Goal: Information Seeking & Learning: Find specific fact

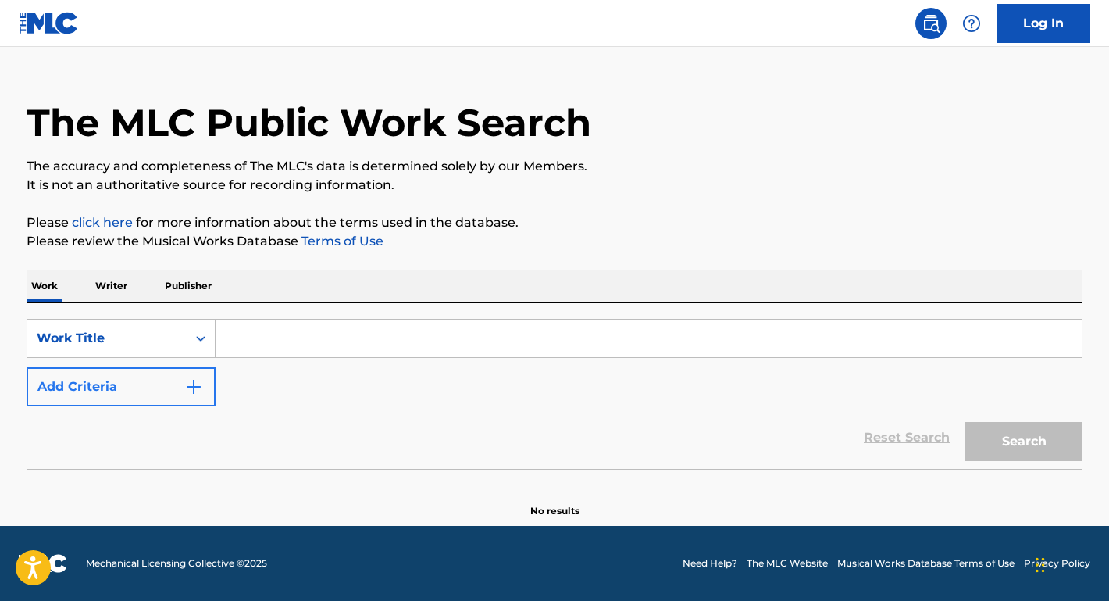
click at [142, 393] on button "Add Criteria" at bounding box center [121, 386] width 189 height 39
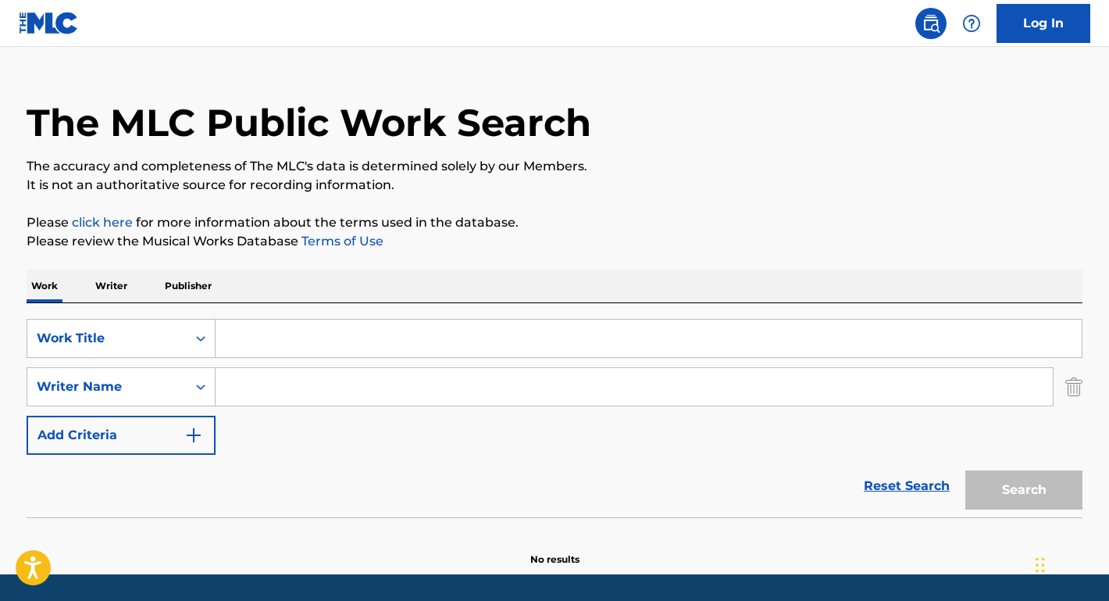
click at [269, 393] on input "Search Form" at bounding box center [634, 386] width 837 height 37
paste input "[PERSON_NAME]"
type input "[PERSON_NAME]"
click at [266, 341] on input "Search Form" at bounding box center [649, 337] width 866 height 37
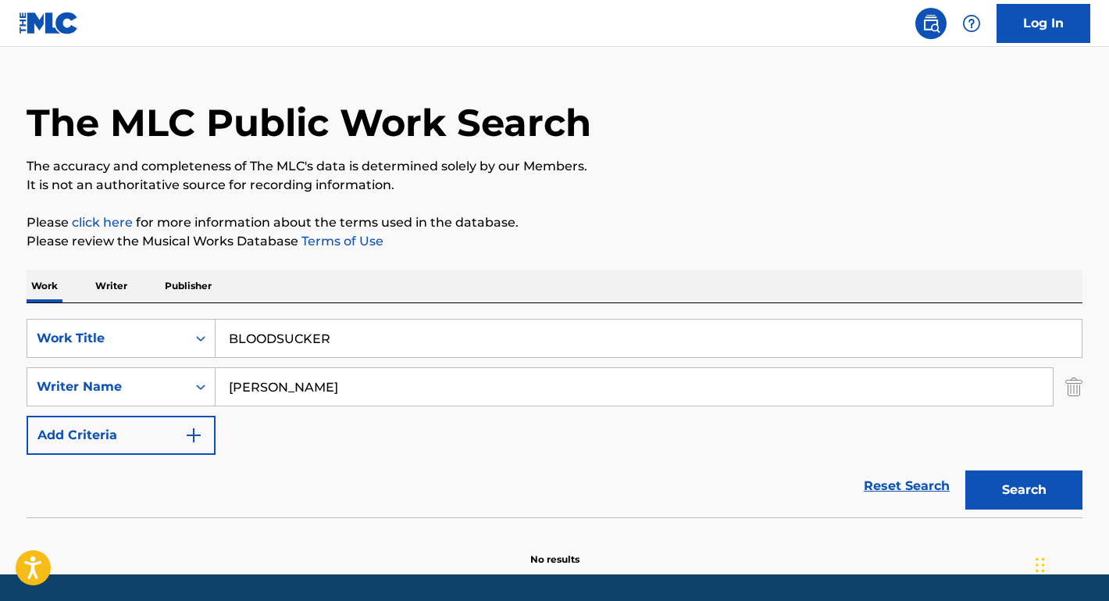
type input "BLOODSUCKER"
click at [1024, 490] on button "Search" at bounding box center [1023, 489] width 117 height 39
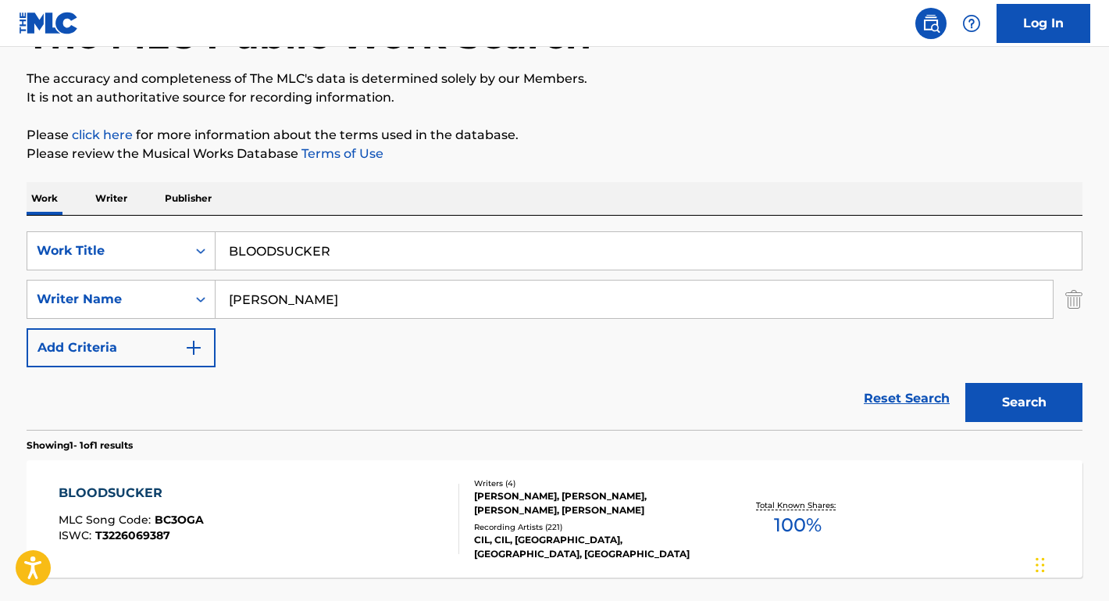
scroll to position [149, 0]
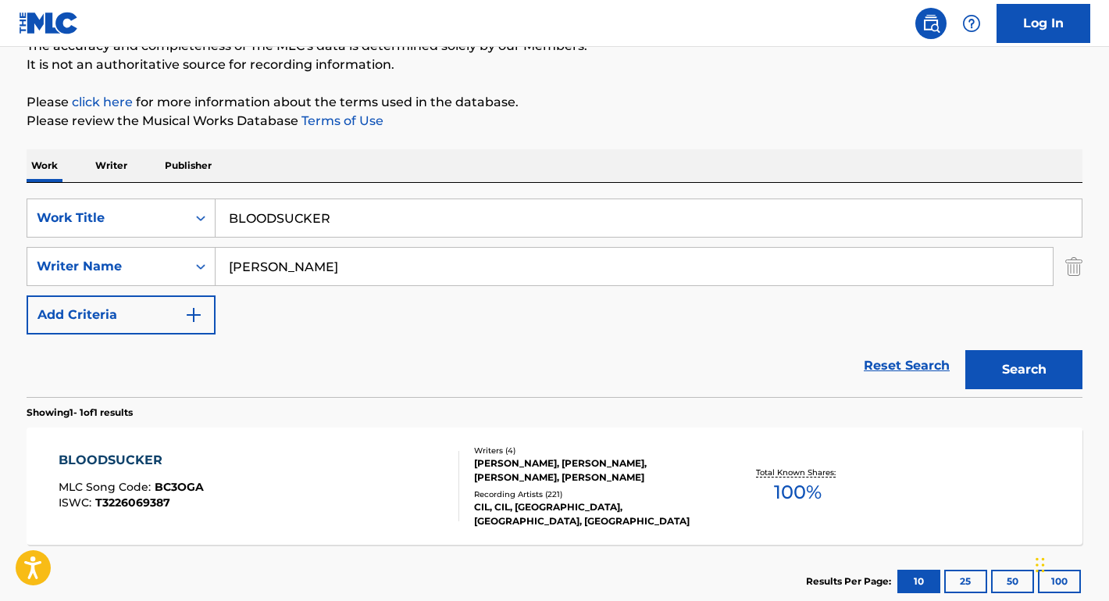
click at [130, 461] on div "BLOODSUCKER" at bounding box center [131, 460] width 145 height 19
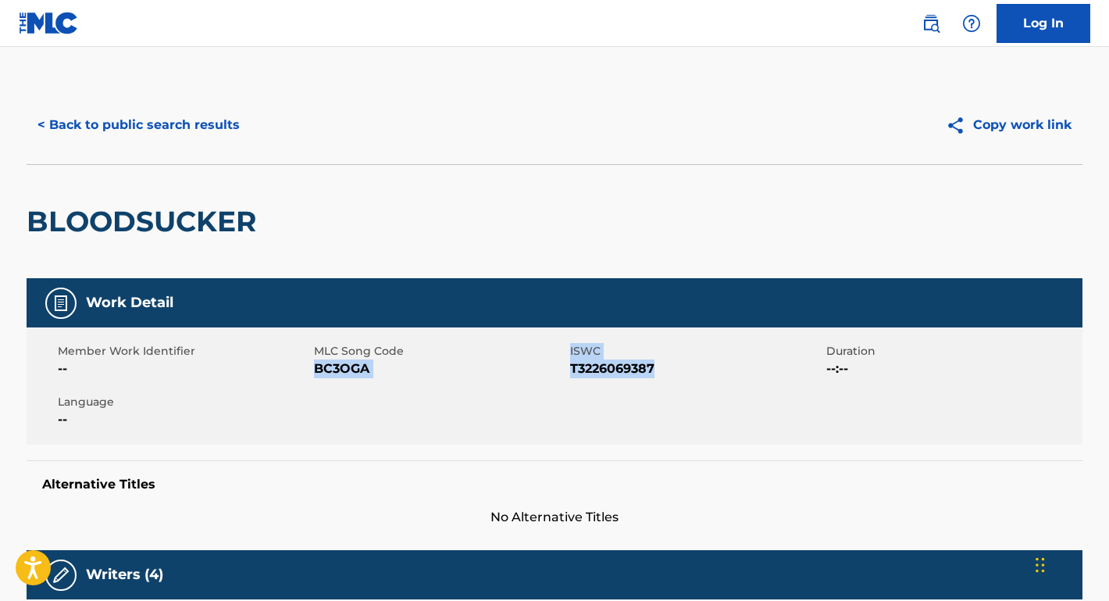
drag, startPoint x: 663, startPoint y: 366, endPoint x: 316, endPoint y: 368, distance: 346.8
click at [316, 368] on div "Member Work Identifier -- MLC Song Code BC3OGA ISWC T3226069387 Duration --:-- …" at bounding box center [555, 385] width 1056 height 117
copy div "BC3OGA ISWC T3226069387"
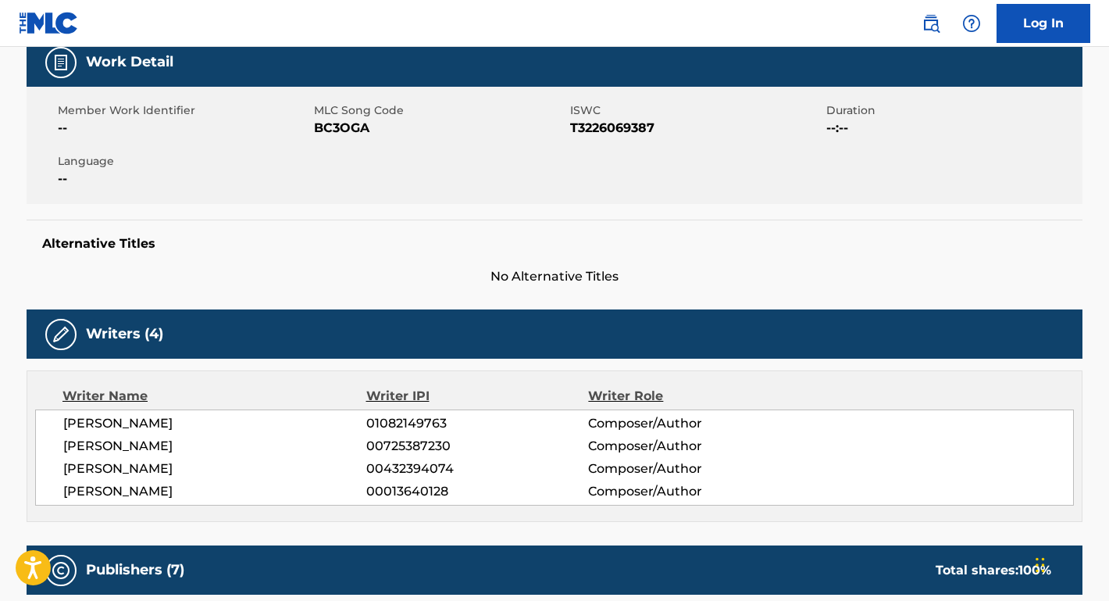
scroll to position [297, 0]
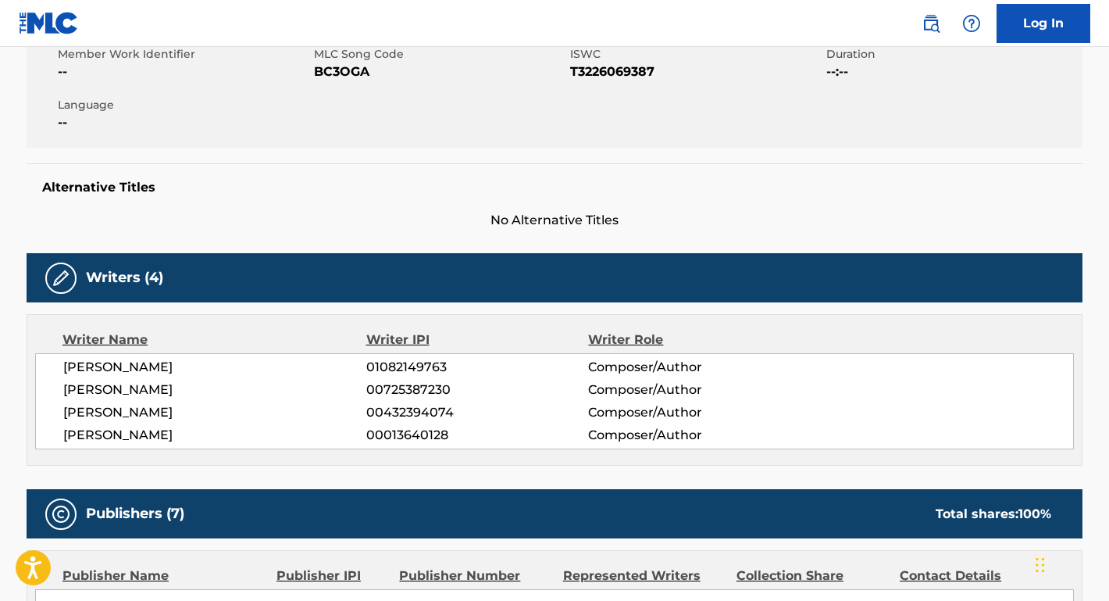
drag, startPoint x: 181, startPoint y: 362, endPoint x: 34, endPoint y: 368, distance: 147.0
click at [34, 368] on div "Writer Name Writer IPI Writer Role [PERSON_NAME] 01082149763 Composer/Author [P…" at bounding box center [555, 390] width 1056 height 152
copy span "[PERSON_NAME]"
drag, startPoint x: 172, startPoint y: 389, endPoint x: 28, endPoint y: 387, distance: 143.7
click at [28, 387] on div "Writer Name Writer IPI Writer Role [PERSON_NAME] 01082149763 Composer/Author [P…" at bounding box center [555, 390] width 1056 height 152
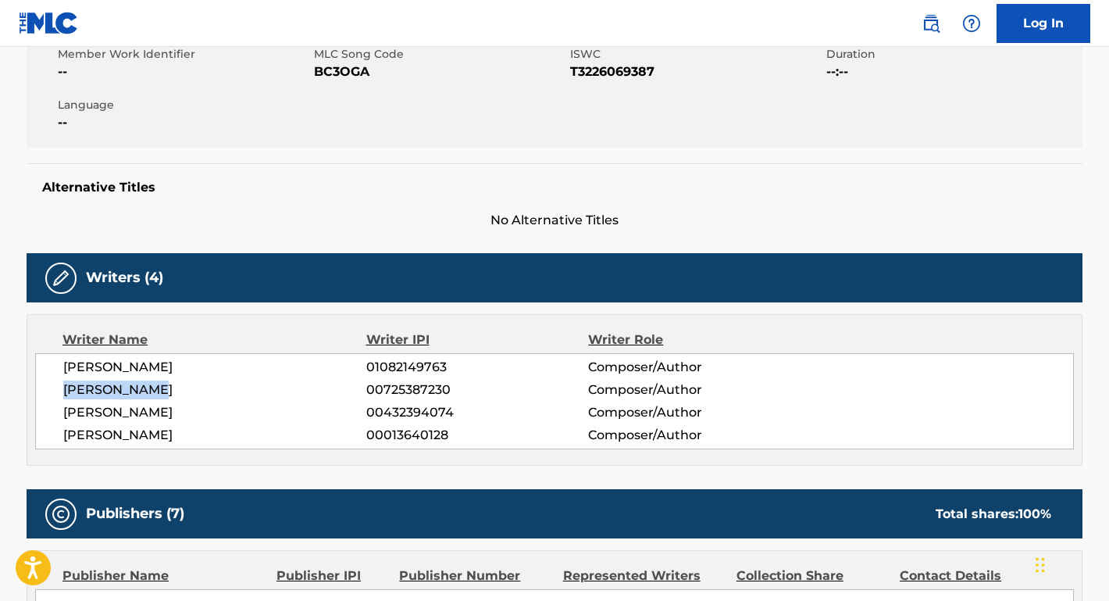
copy span "[PERSON_NAME]"
drag, startPoint x: 236, startPoint y: 415, endPoint x: 51, endPoint y: 413, distance: 185.1
click at [51, 413] on div "[PERSON_NAME] 01082149763 Composer/Author [PERSON_NAME] 00725387230 Composer/Au…" at bounding box center [554, 401] width 1039 height 96
copy span "[PERSON_NAME]"
drag, startPoint x: 187, startPoint y: 441, endPoint x: 57, endPoint y: 433, distance: 130.6
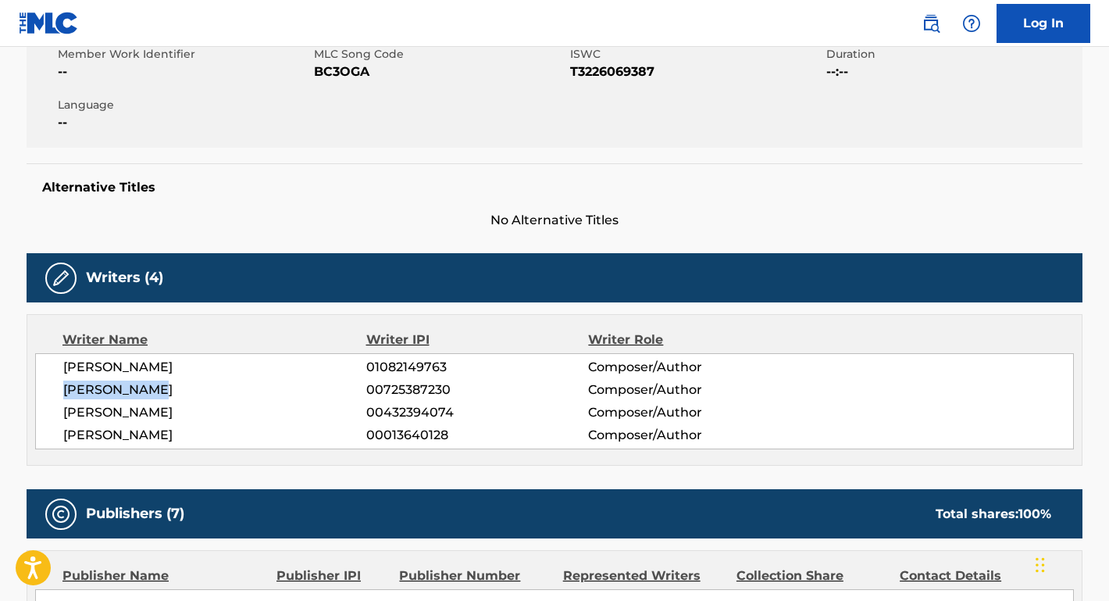
click at [57, 433] on div "[PERSON_NAME] 01082149763 Composer/Author [PERSON_NAME] 00725387230 Composer/Au…" at bounding box center [554, 401] width 1039 height 96
copy span "[PERSON_NAME]"
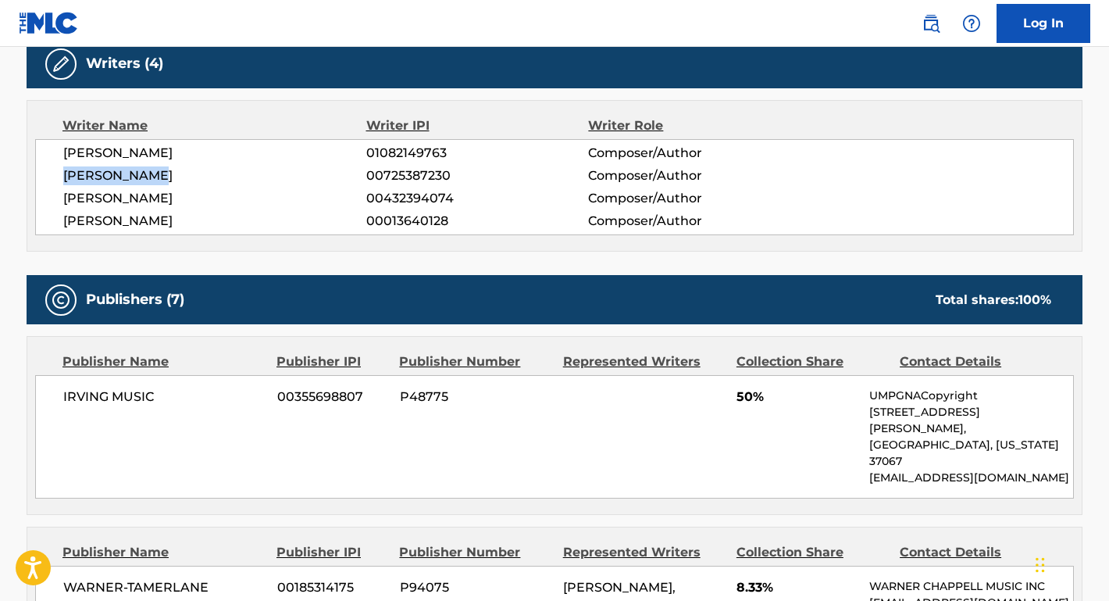
scroll to position [649, 0]
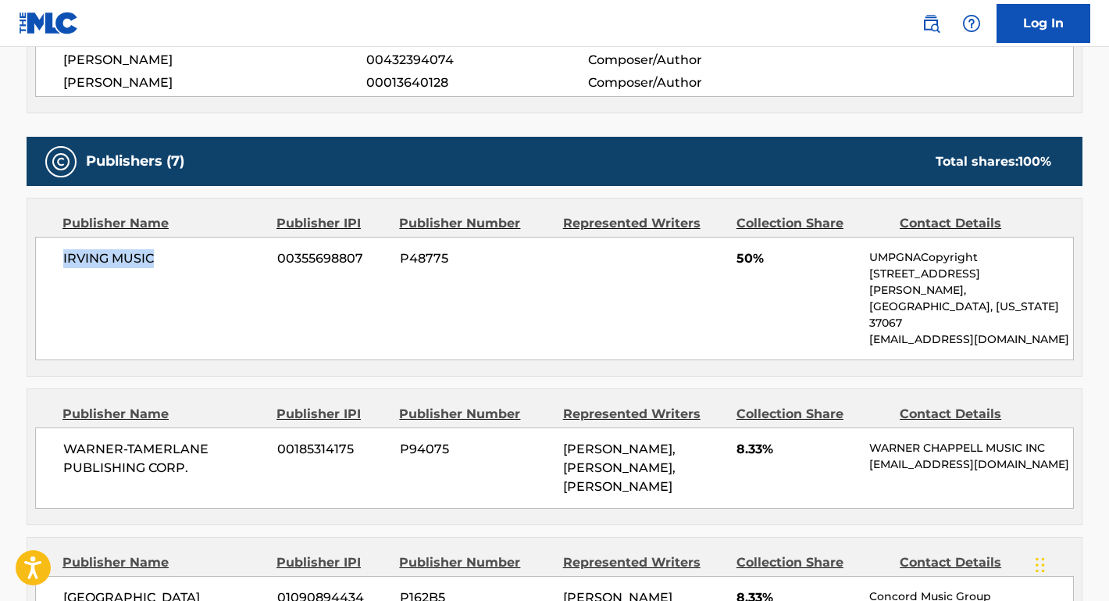
drag, startPoint x: 175, startPoint y: 258, endPoint x: 62, endPoint y: 249, distance: 113.6
click at [62, 249] on div "IRVING MUSIC 00355698807 P48775 50% UMPGNACopyright [STREET_ADDRESS][PERSON_NAM…" at bounding box center [554, 298] width 1039 height 123
copy span "IRVING MUSIC"
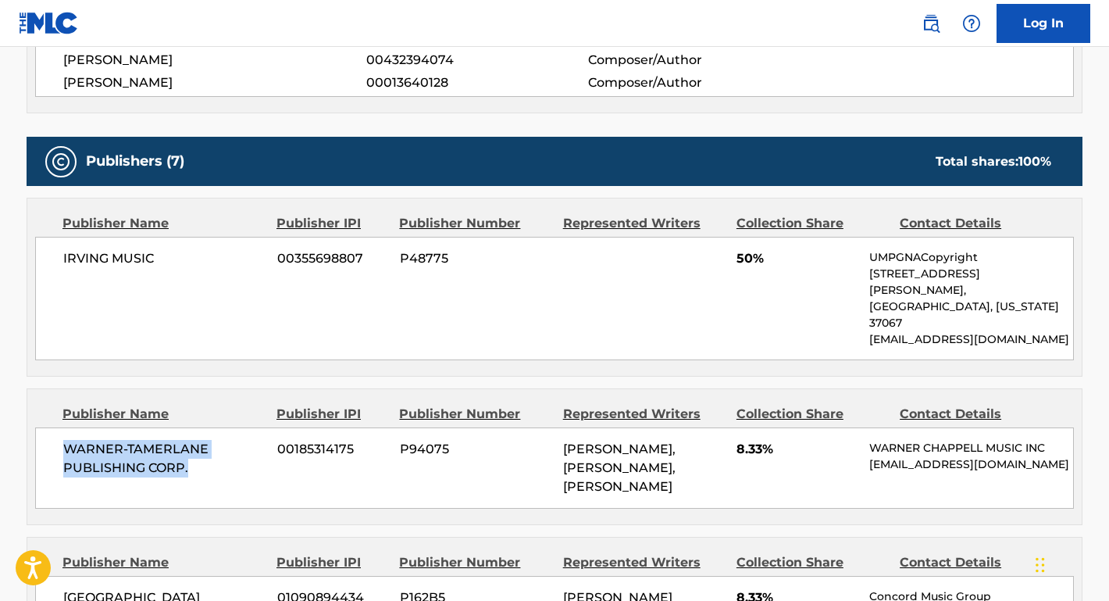
drag, startPoint x: 192, startPoint y: 432, endPoint x: 44, endPoint y: 416, distance: 149.3
click at [44, 427] on div "WARNER-[PERSON_NAME] PUBLISHING CORP. 00185314175 P94075 [PERSON_NAME], [PERSON…" at bounding box center [554, 467] width 1039 height 81
copy span "WARNER-TAMERLANE PUBLISHING CORP."
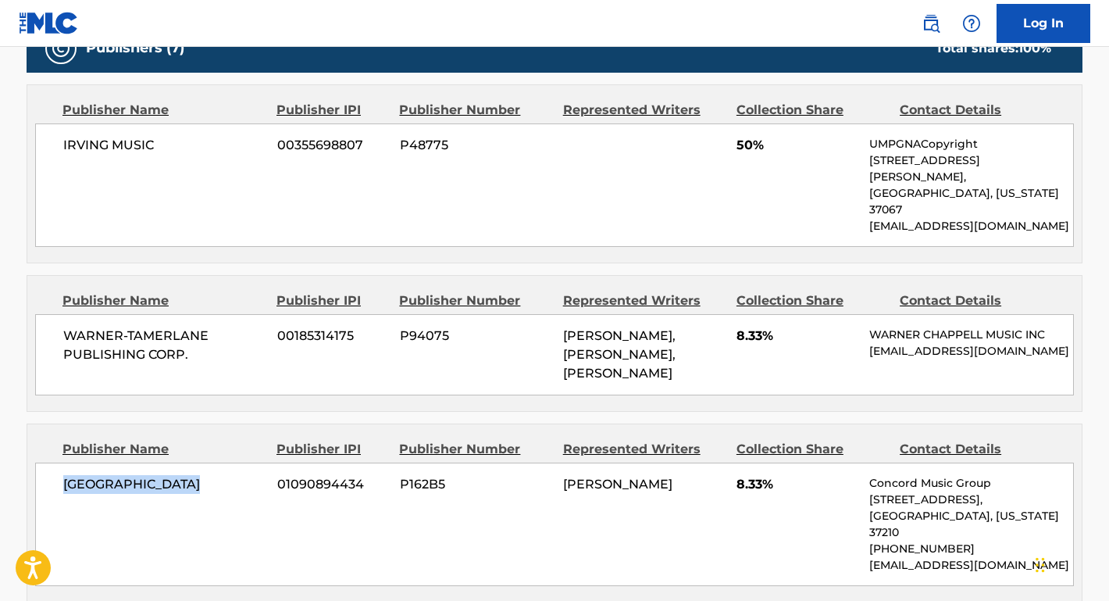
drag, startPoint x: 220, startPoint y: 444, endPoint x: 45, endPoint y: 444, distance: 175.7
click at [45, 462] on div "CONCORD BOULEVARD 01090894434 P162B5 [PERSON_NAME] 8.33% Concord Music Group [S…" at bounding box center [554, 523] width 1039 height 123
copy span "[GEOGRAPHIC_DATA]"
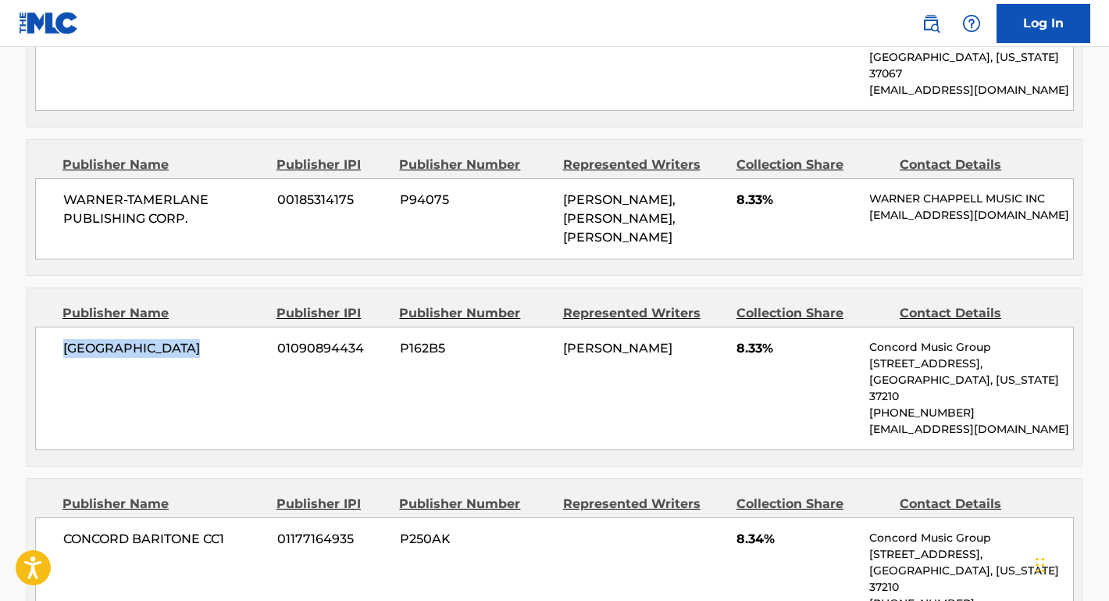
scroll to position [942, 0]
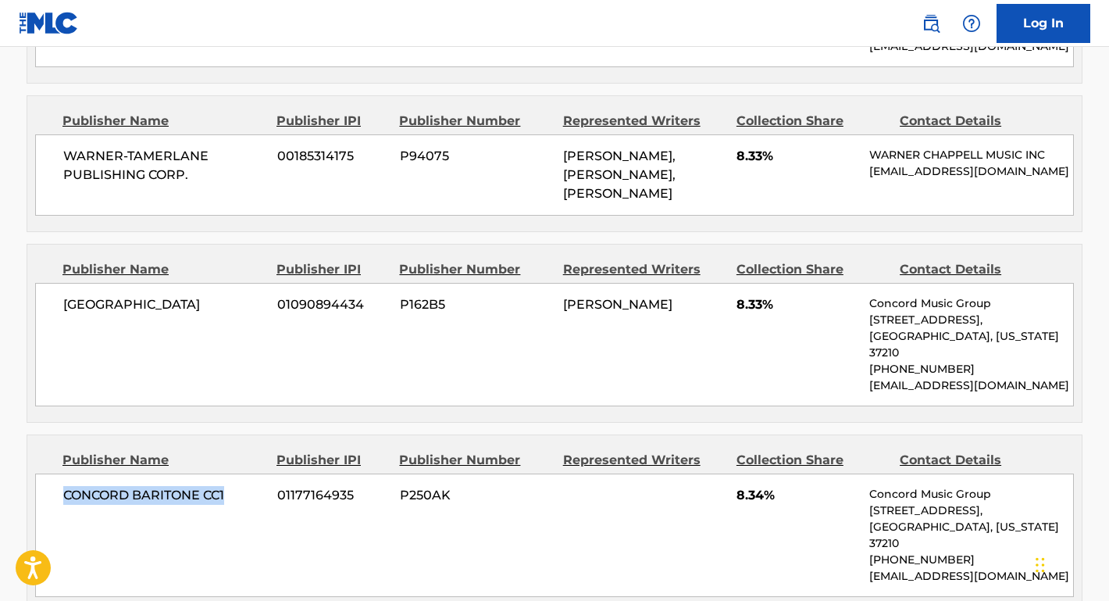
drag, startPoint x: 234, startPoint y: 439, endPoint x: 45, endPoint y: 441, distance: 188.2
click at [45, 473] on div "CONCORD BARITONE CC1 01177164935 P250AK 8.34% Concord Music Group [STREET_ADDRE…" at bounding box center [554, 534] width 1039 height 123
copy span "CONCORD BARITONE CC1"
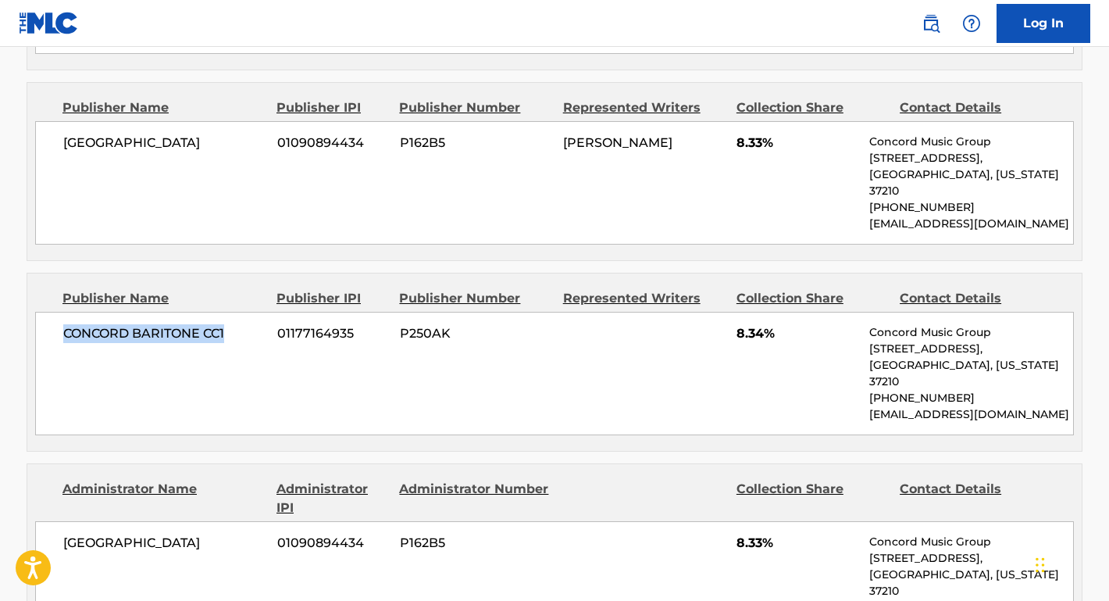
scroll to position [1163, 0]
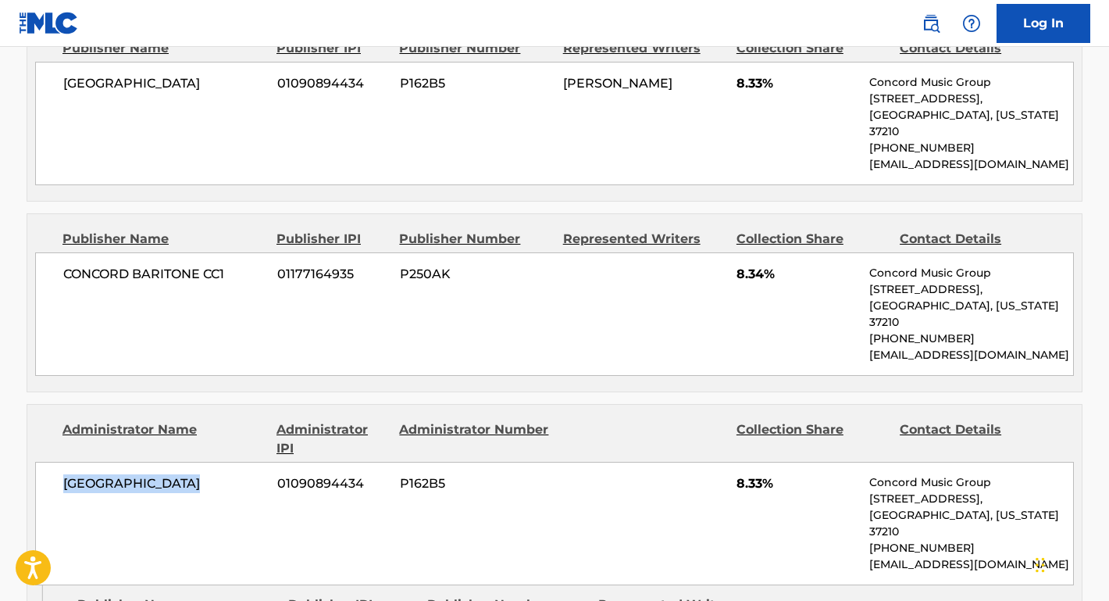
drag, startPoint x: 221, startPoint y: 416, endPoint x: 22, endPoint y: 412, distance: 199.2
click at [22, 412] on div "< Back to public search results Copy work link BLOODSUCKER Work Detail Member W…" at bounding box center [554, 354] width 1093 height 2862
copy span "[GEOGRAPHIC_DATA]"
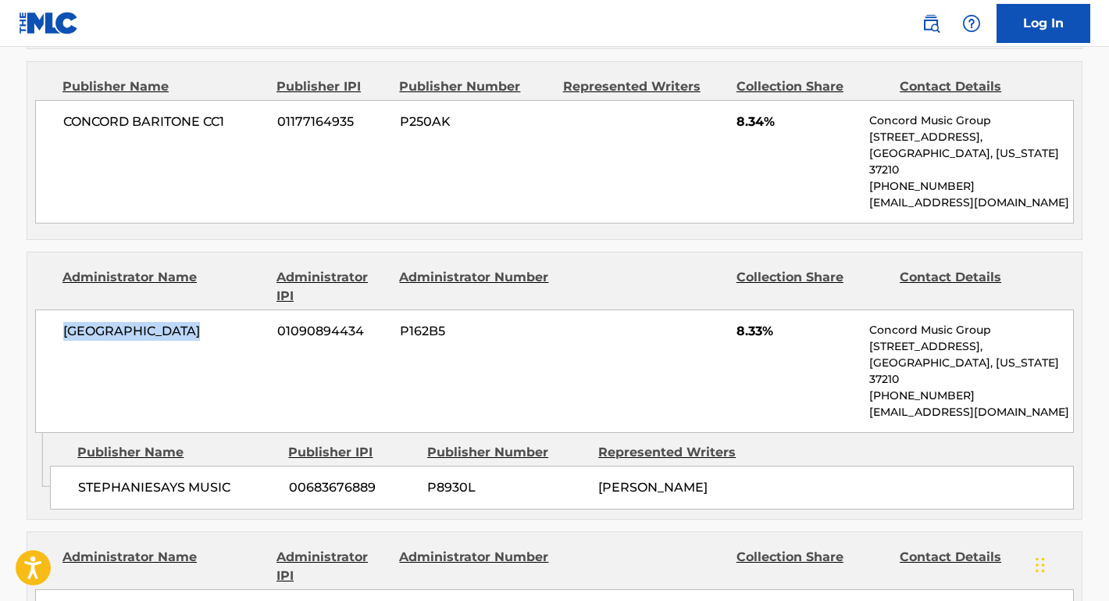
scroll to position [1393, 0]
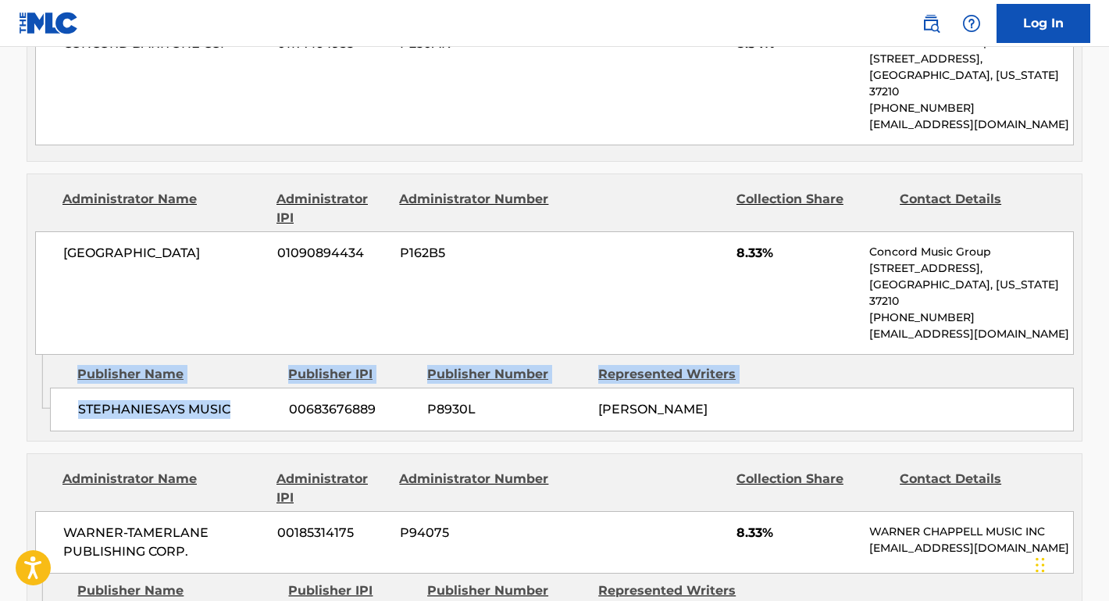
drag, startPoint x: 238, startPoint y: 323, endPoint x: 41, endPoint y: 319, distance: 197.6
click at [34, 355] on div "Admin Original Publisher Connecting Line Publisher Name Publisher IPI Publisher…" at bounding box center [554, 398] width 1054 height 86
click at [168, 387] on div "STEPHANIESAYS MUSIC 00683676889 P8930L [PERSON_NAME]" at bounding box center [562, 409] width 1024 height 44
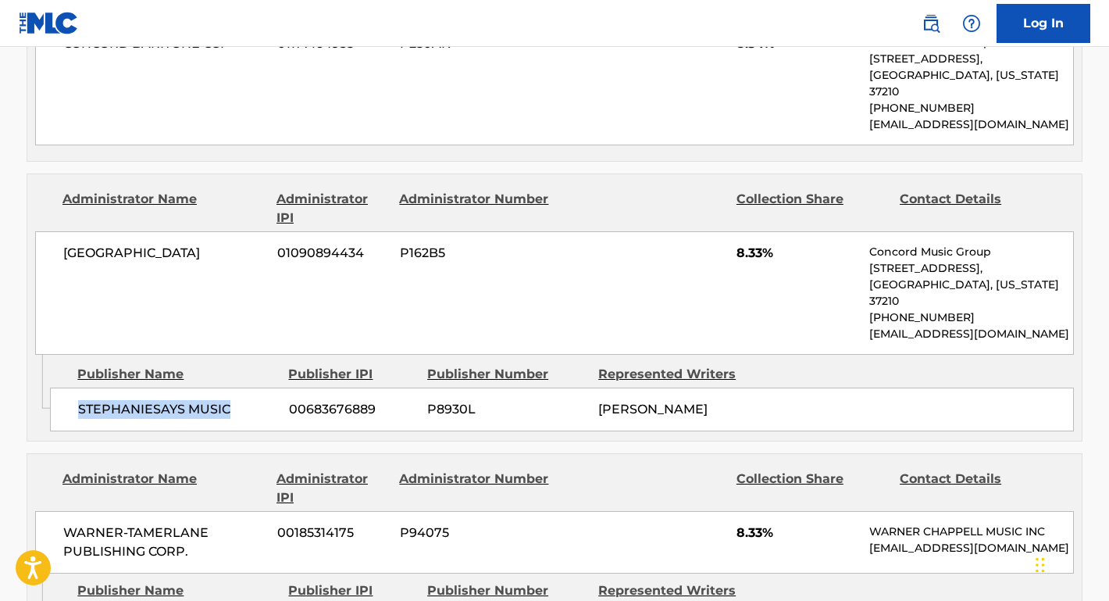
drag, startPoint x: 235, startPoint y: 320, endPoint x: 66, endPoint y: 320, distance: 168.7
click at [66, 387] on div "STEPHANIESAYS MUSIC 00683676889 P8930L [PERSON_NAME]" at bounding box center [562, 409] width 1024 height 44
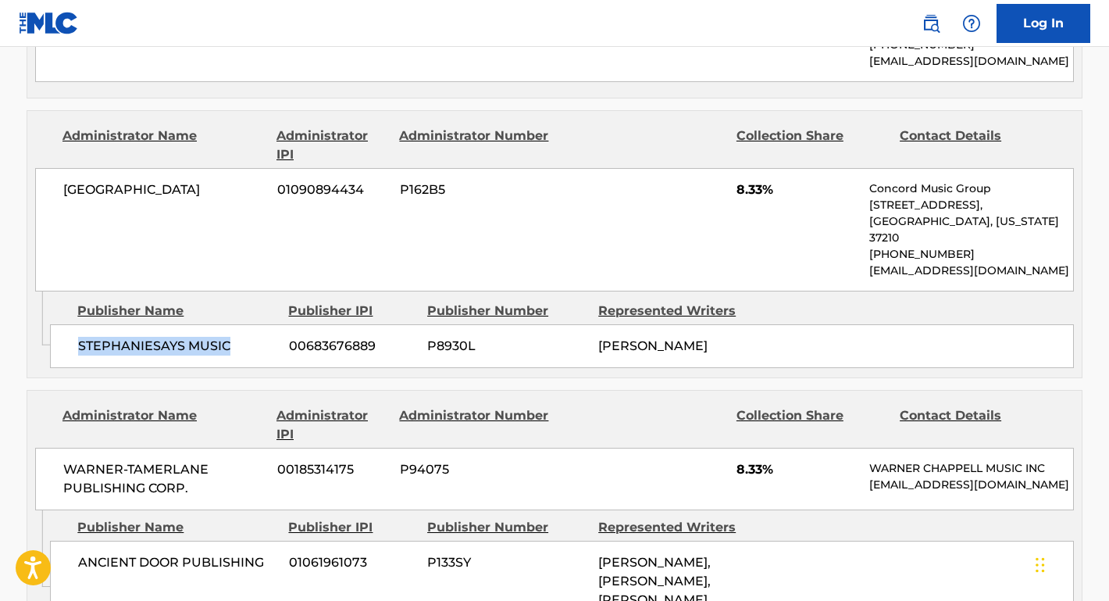
scroll to position [1470, 0]
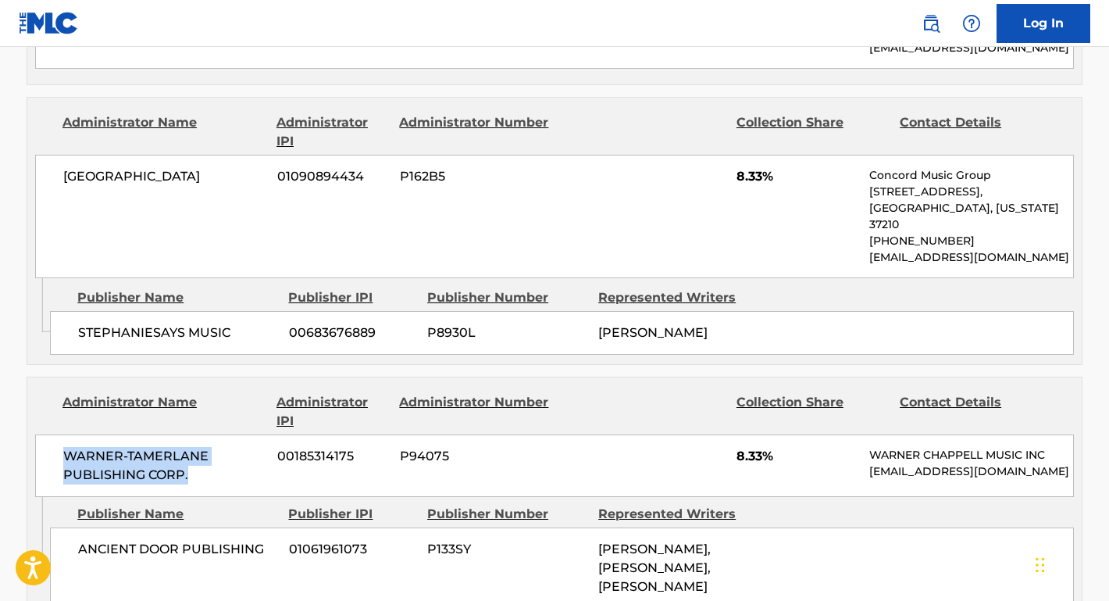
drag, startPoint x: 204, startPoint y: 391, endPoint x: 48, endPoint y: 369, distance: 157.6
click at [48, 434] on div "WARNER-[PERSON_NAME] PUBLISHING CORP. 00185314175 P94075 8.33% [PERSON_NAME] MU…" at bounding box center [554, 465] width 1039 height 62
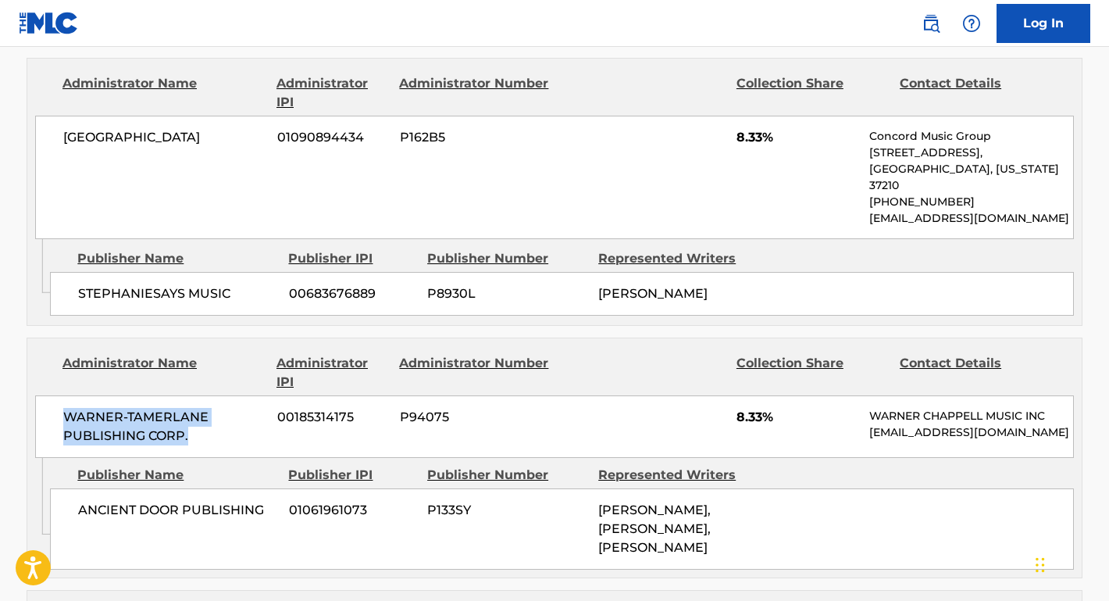
scroll to position [1544, 0]
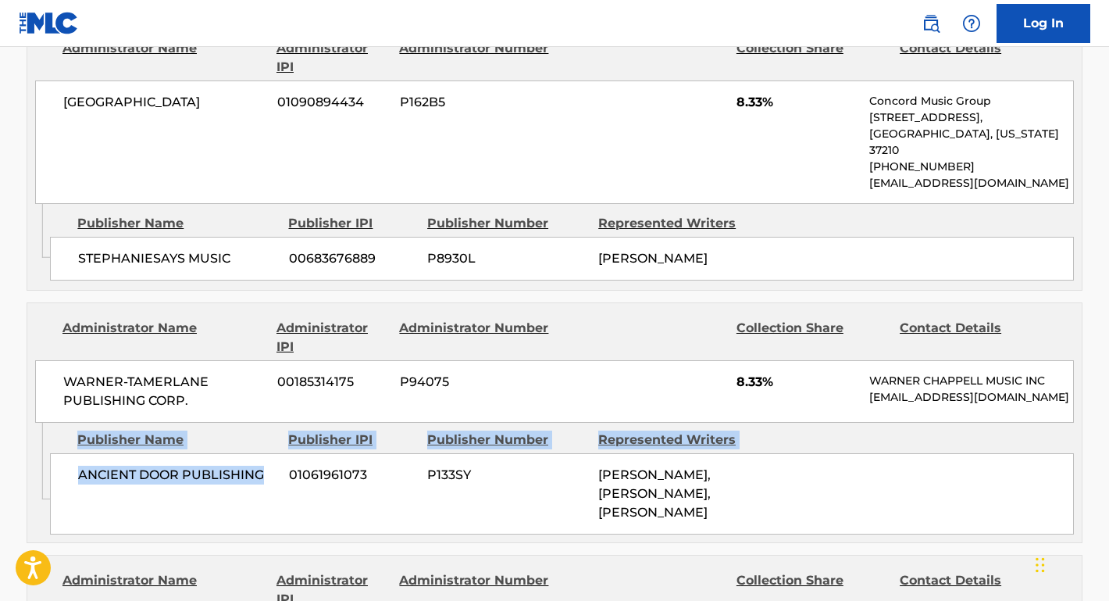
drag, startPoint x: 265, startPoint y: 397, endPoint x: 49, endPoint y: 397, distance: 215.6
click at [49, 423] on div "Admin Original Publisher Connecting Line Publisher Name Publisher IPI Publisher…" at bounding box center [554, 483] width 1054 height 120
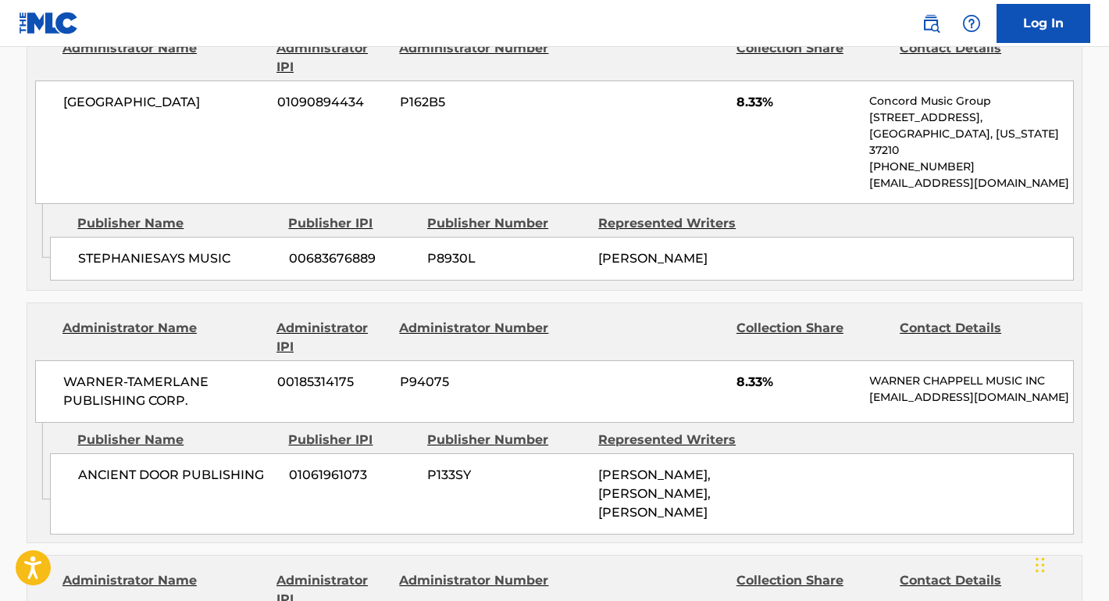
click at [148, 466] on span "ANCIENT DOOR PUBLISHING" at bounding box center [177, 475] width 199 height 19
drag, startPoint x: 274, startPoint y: 400, endPoint x: 61, endPoint y: 401, distance: 213.2
click at [61, 453] on div "ANCIENT DOOR PUBLISHING 01061961073 P133SY [PERSON_NAME], [PERSON_NAME], [PERSO…" at bounding box center [562, 493] width 1024 height 81
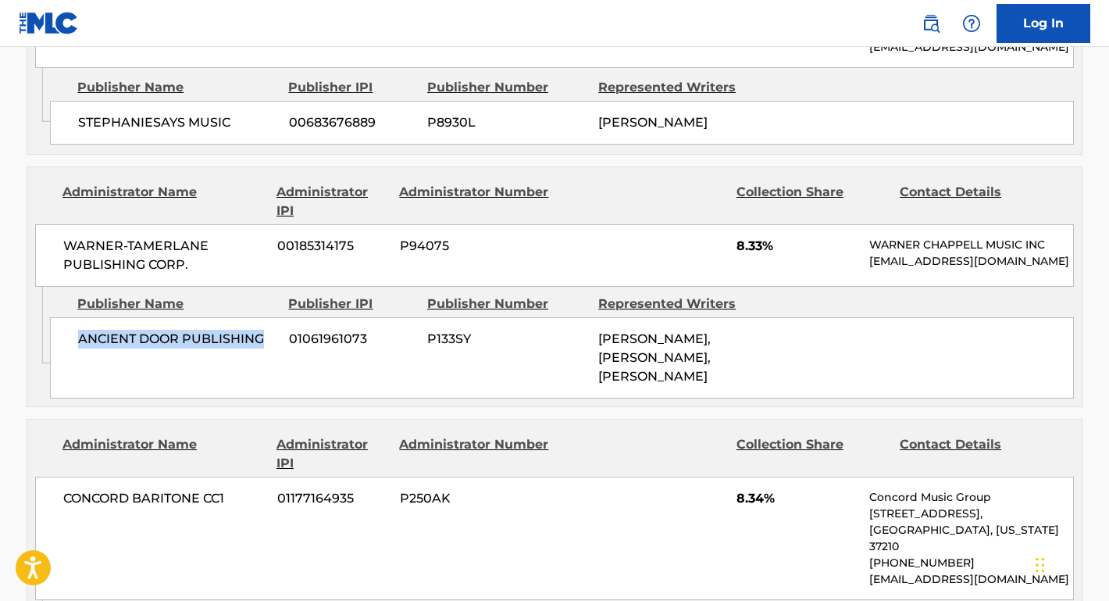
scroll to position [1724, 0]
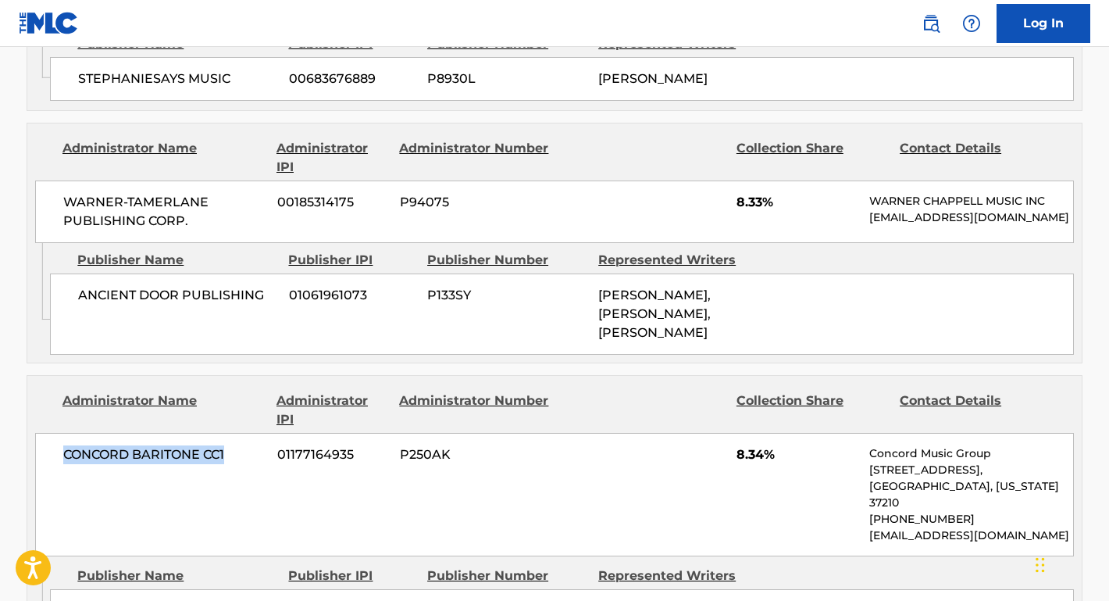
drag, startPoint x: 238, startPoint y: 382, endPoint x: 41, endPoint y: 383, distance: 196.8
click at [41, 433] on div "CONCORD BARITONE CC1 01177164935 P250AK 8.34% Concord Music Group [STREET_ADDRE…" at bounding box center [554, 494] width 1039 height 123
drag, startPoint x: 176, startPoint y: 522, endPoint x: 77, endPoint y: 523, distance: 99.2
click at [77, 589] on div "CILLABLES LLC 01117292770 P360GE" at bounding box center [562, 611] width 1024 height 44
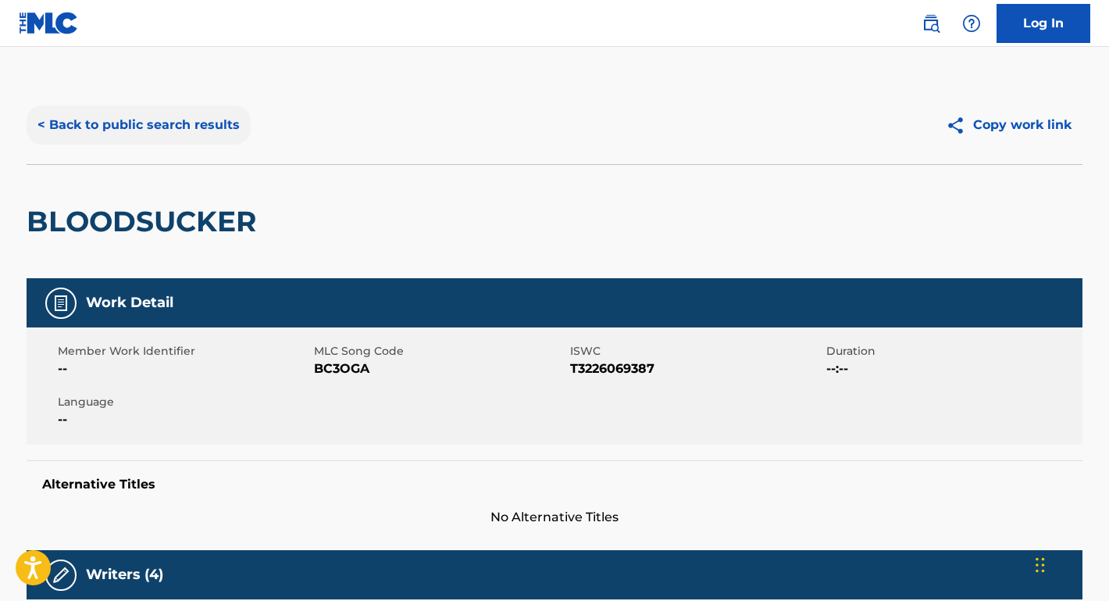
scroll to position [0, 0]
click at [209, 123] on button "< Back to public search results" at bounding box center [139, 124] width 224 height 39
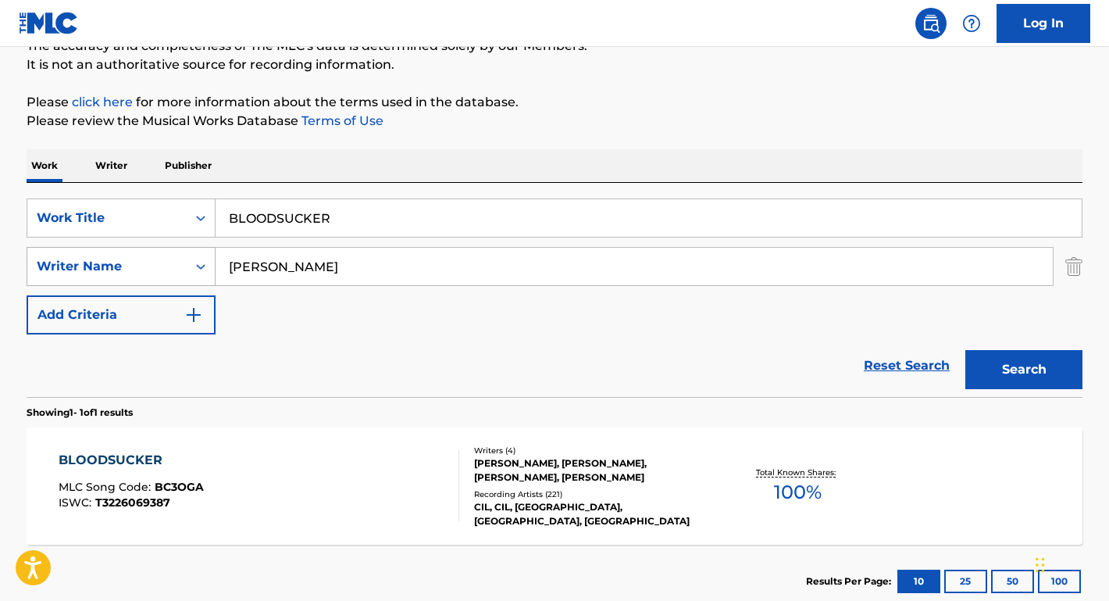
drag, startPoint x: 319, startPoint y: 280, endPoint x: 184, endPoint y: 255, distance: 137.3
click at [184, 255] on div "SearchWithCriteriaaa439758-b055-4d24-8f6e-a038c5e5fe99 Writer Name [PERSON_NAME]" at bounding box center [555, 266] width 1056 height 39
paste input "[PERSON_NAME]"
type input "[PERSON_NAME]"
drag, startPoint x: 342, startPoint y: 211, endPoint x: 214, endPoint y: 208, distance: 128.1
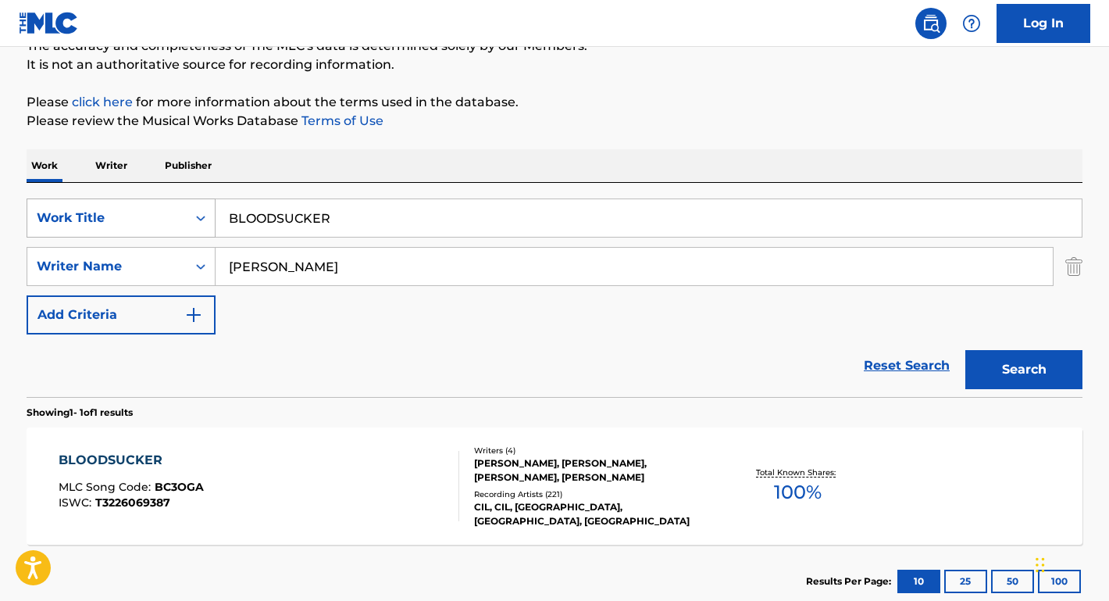
click at [214, 208] on div "SearchWithCriteriae610c4a1-4a88-486c-94cb-52aac4bf71db Work Title BLOODSUCKER" at bounding box center [555, 217] width 1056 height 39
type input "I HAVE ONE DAUGHTER"
click at [1024, 369] on button "Search" at bounding box center [1023, 369] width 117 height 39
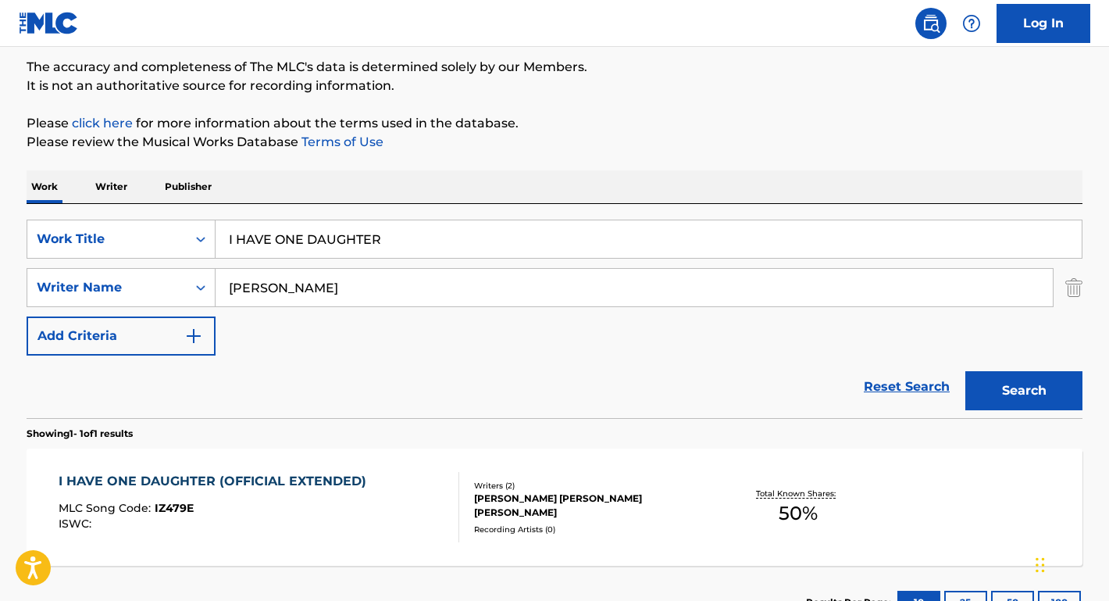
click at [199, 477] on div "I HAVE ONE DAUGHTER (OFFICIAL EXTENDED)" at bounding box center [217, 481] width 316 height 19
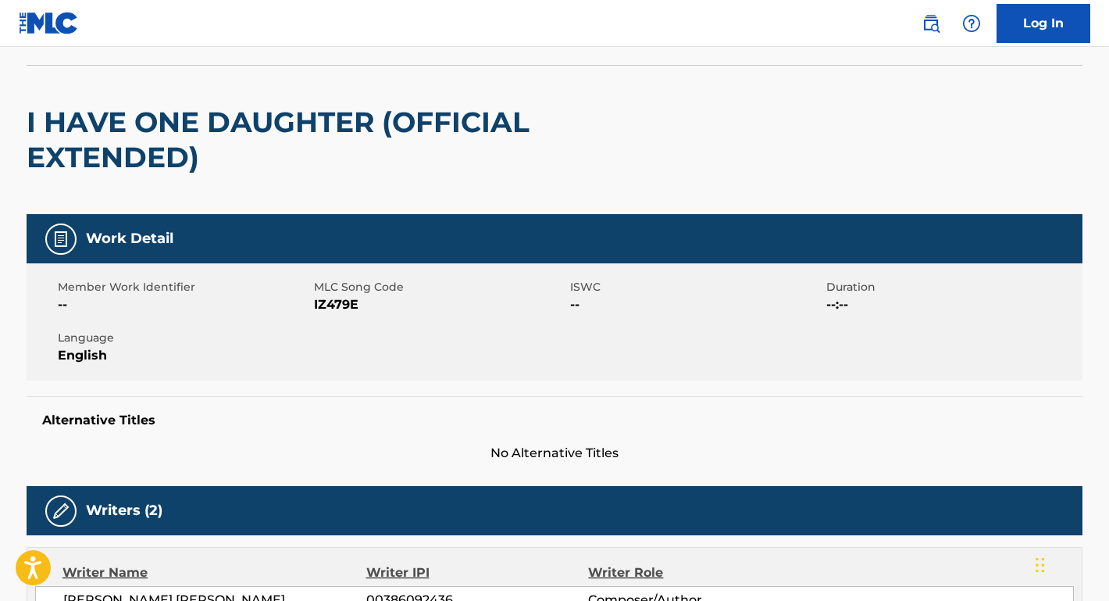
scroll to position [110, 0]
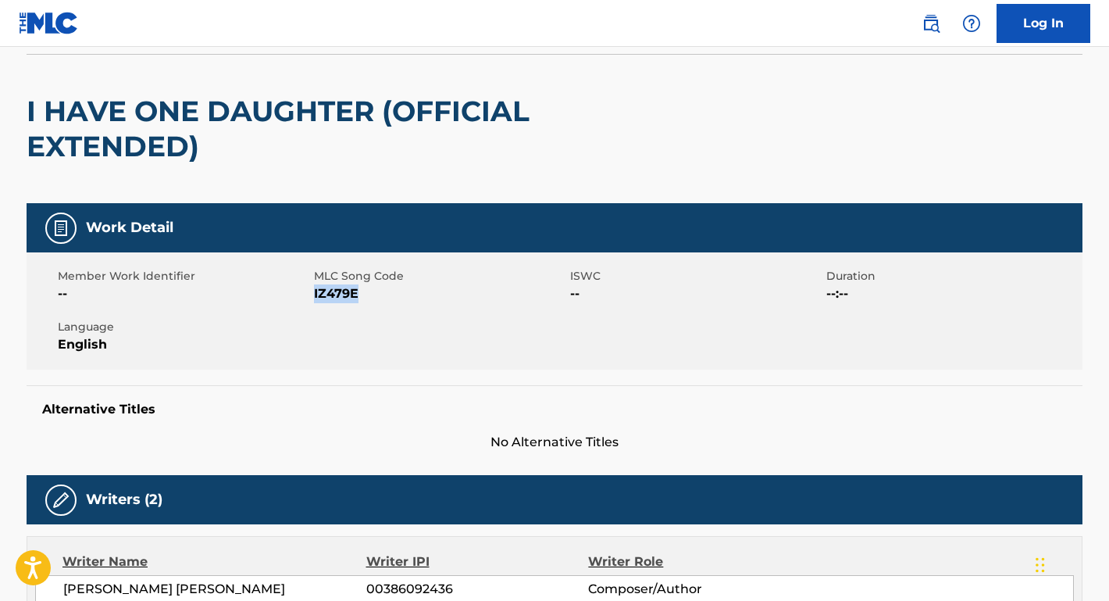
drag, startPoint x: 356, startPoint y: 298, endPoint x: 315, endPoint y: 298, distance: 41.4
click at [315, 298] on span "IZ479E" at bounding box center [440, 293] width 252 height 19
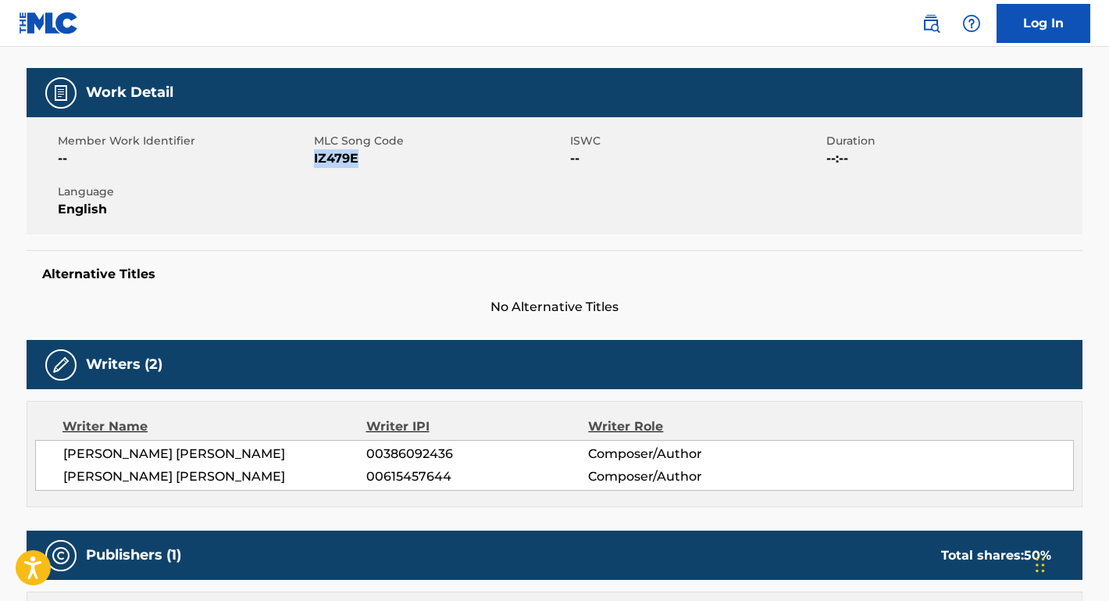
scroll to position [269, 0]
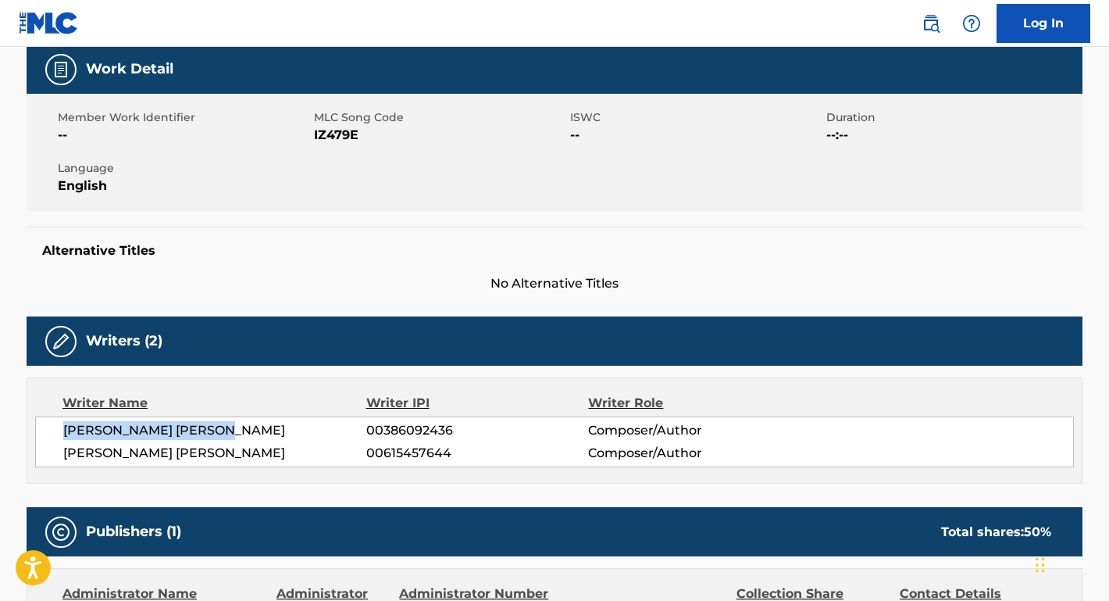
drag, startPoint x: 247, startPoint y: 433, endPoint x: 16, endPoint y: 433, distance: 230.4
click at [16, 433] on div "< Back to public search results Copy work link I HAVE ONE DAUGHTER (OFFICIAL EX…" at bounding box center [554, 403] width 1093 height 1172
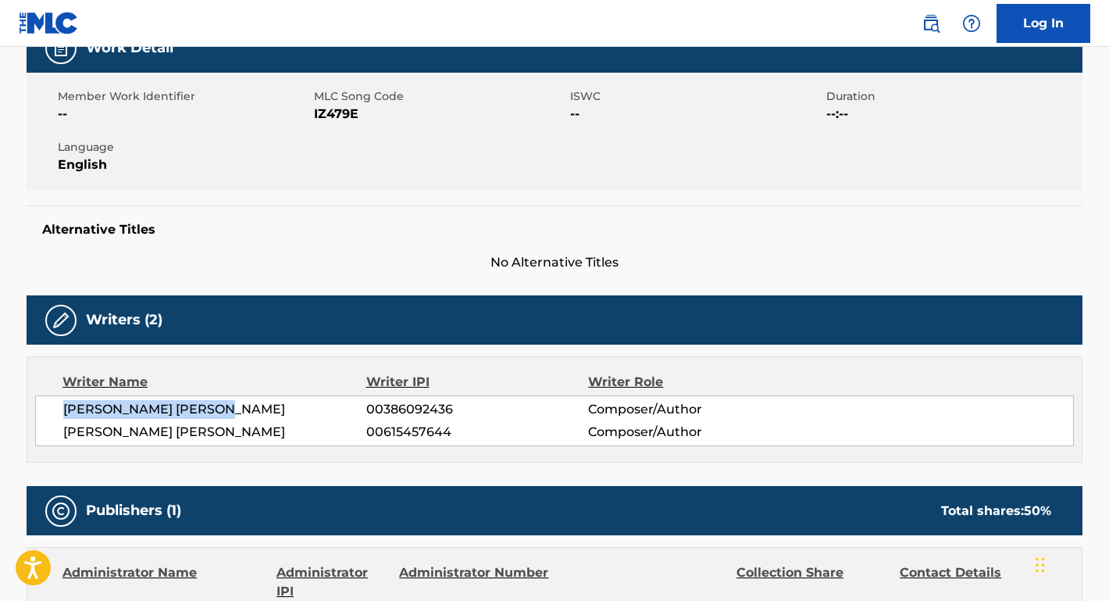
scroll to position [311, 0]
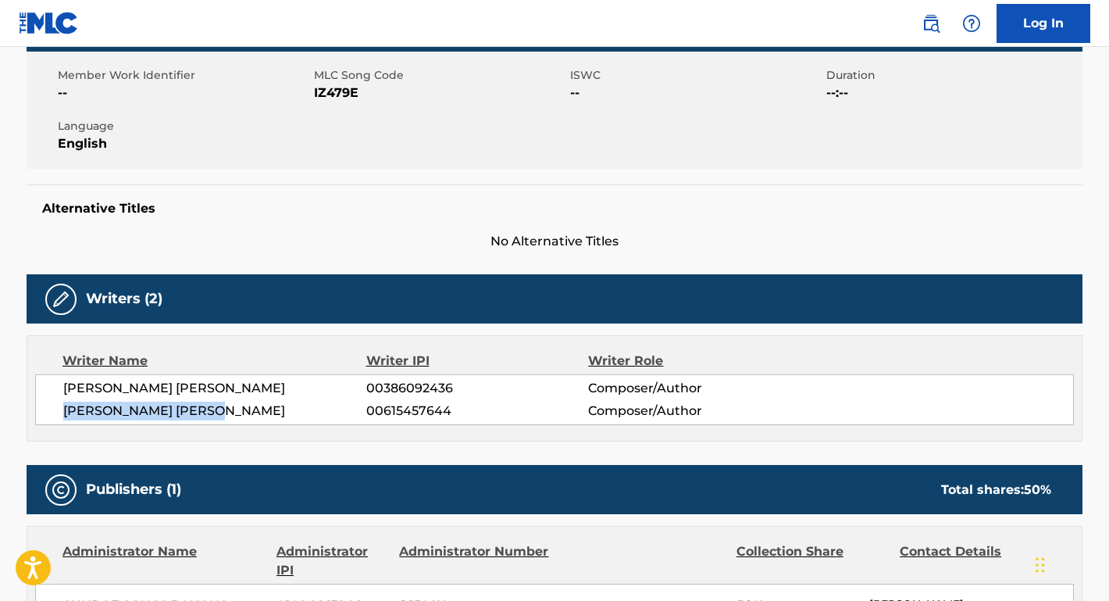
drag, startPoint x: 244, startPoint y: 412, endPoint x: 34, endPoint y: 414, distance: 209.3
click at [34, 414] on div "Writer Name Writer IPI Writer Role [PERSON_NAME] [PERSON_NAME] 00386092436 Comp…" at bounding box center [555, 388] width 1056 height 106
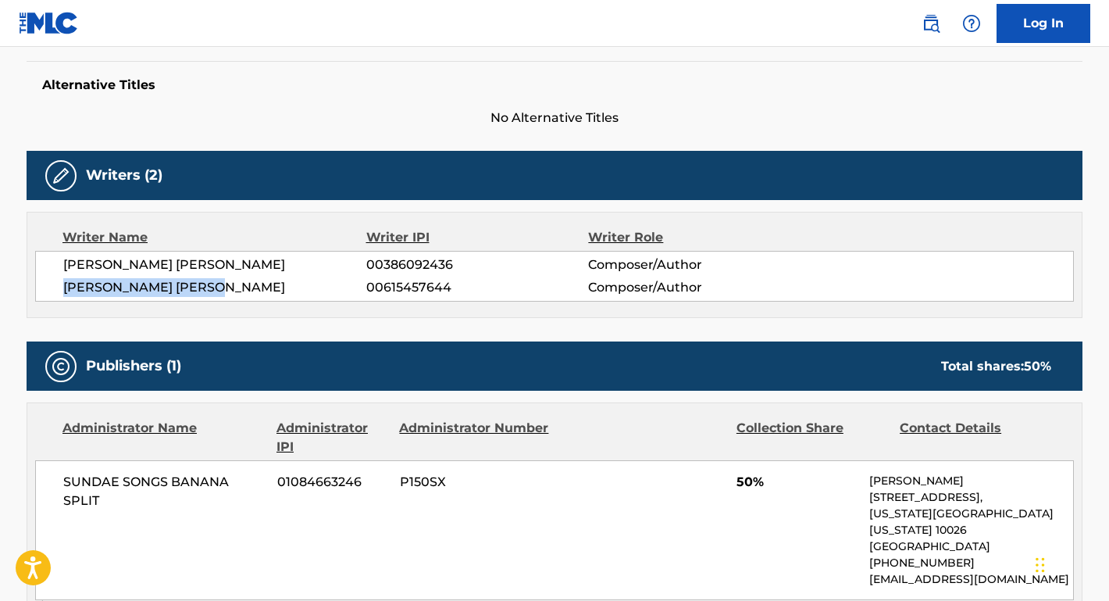
scroll to position [606, 0]
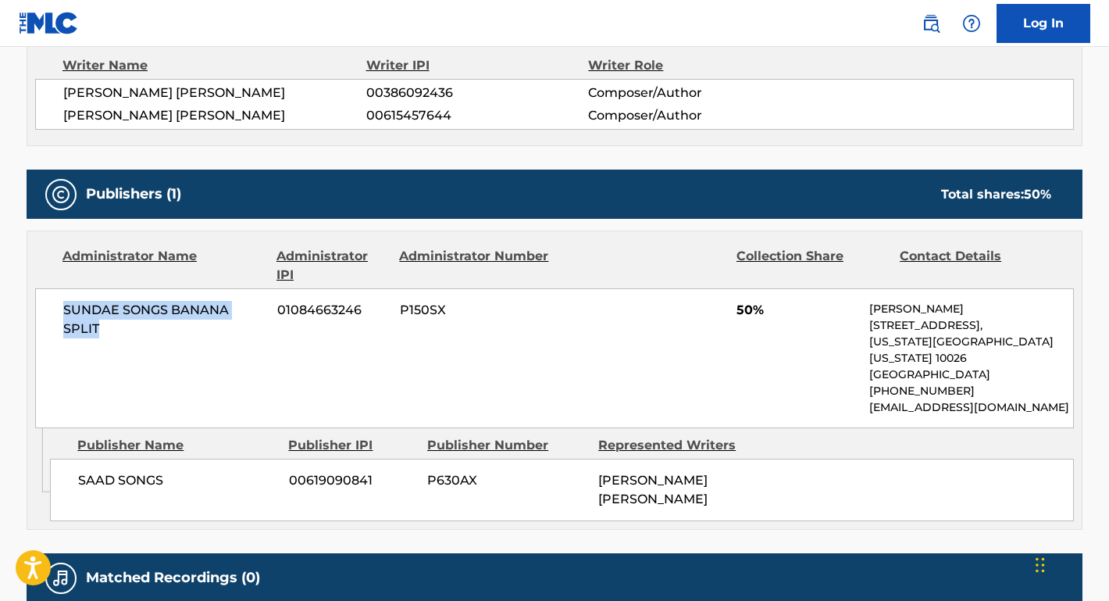
drag, startPoint x: 134, startPoint y: 326, endPoint x: 43, endPoint y: 305, distance: 93.0
click at [43, 305] on div "SUNDAE SONGS BANANA SPLIT 01084663246 P150SX 50% [PERSON_NAME] [STREET_ADDRESS]…" at bounding box center [554, 358] width 1039 height 140
drag, startPoint x: 173, startPoint y: 461, endPoint x: 64, endPoint y: 463, distance: 109.4
click at [64, 463] on div "SAAD SONGS 00619090841 P630AX [PERSON_NAME] [PERSON_NAME]" at bounding box center [562, 489] width 1024 height 62
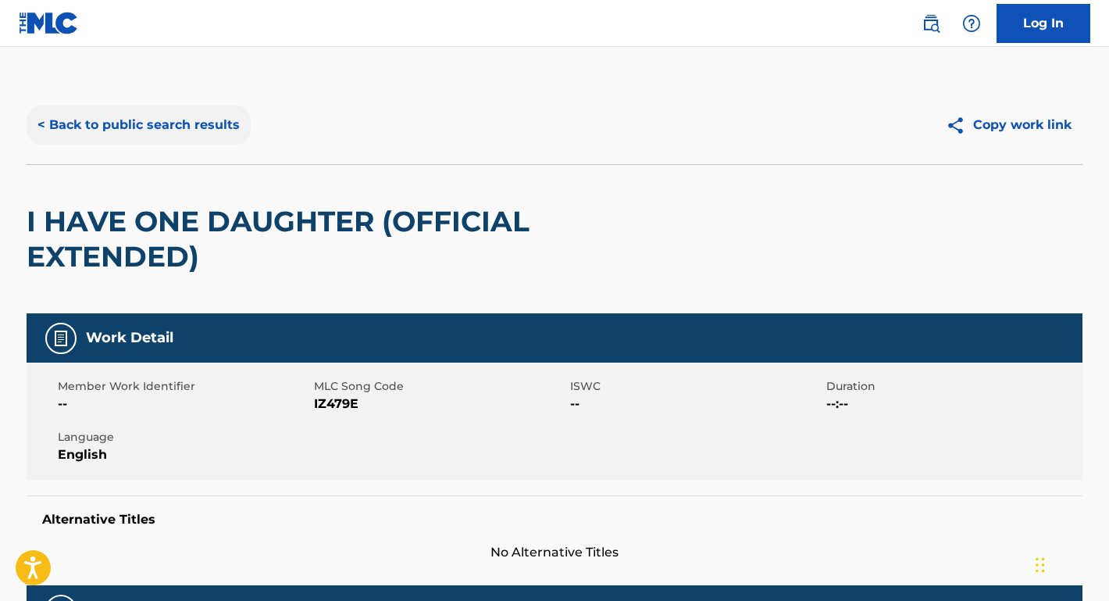
scroll to position [0, 0]
click at [181, 113] on button "< Back to public search results" at bounding box center [139, 124] width 224 height 39
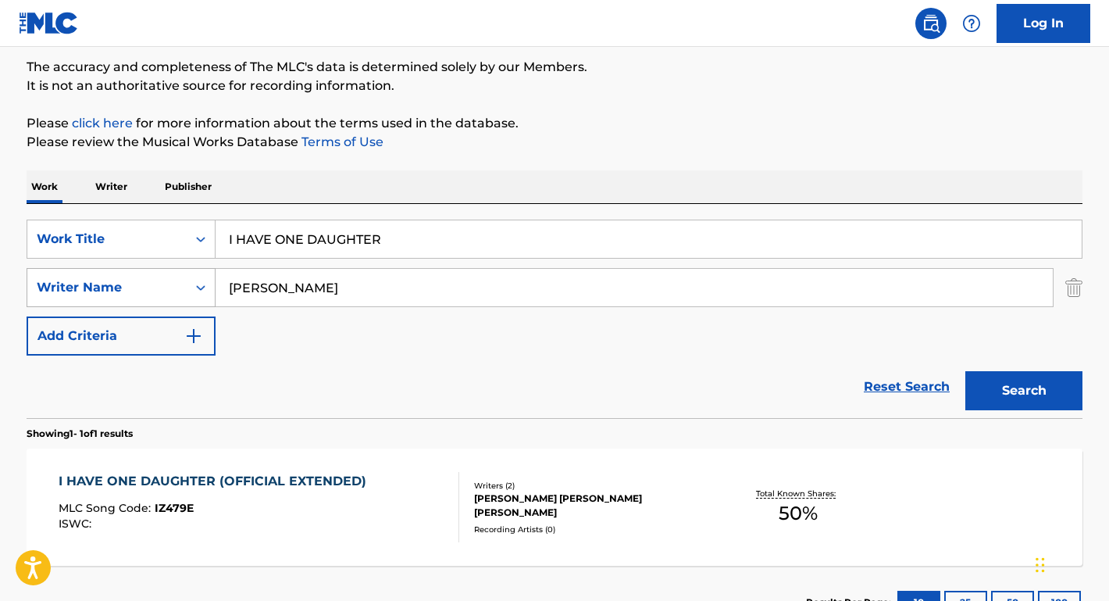
drag, startPoint x: 334, startPoint y: 291, endPoint x: 184, endPoint y: 277, distance: 151.3
click at [184, 277] on div "SearchWithCriteriaaa439758-b055-4d24-8f6e-a038c5e5fe99 Writer Name [PERSON_NAME]" at bounding box center [555, 287] width 1056 height 39
paste input "[PERSON_NAME]"
type input "[PERSON_NAME]"
drag, startPoint x: 416, startPoint y: 245, endPoint x: 123, endPoint y: 229, distance: 292.6
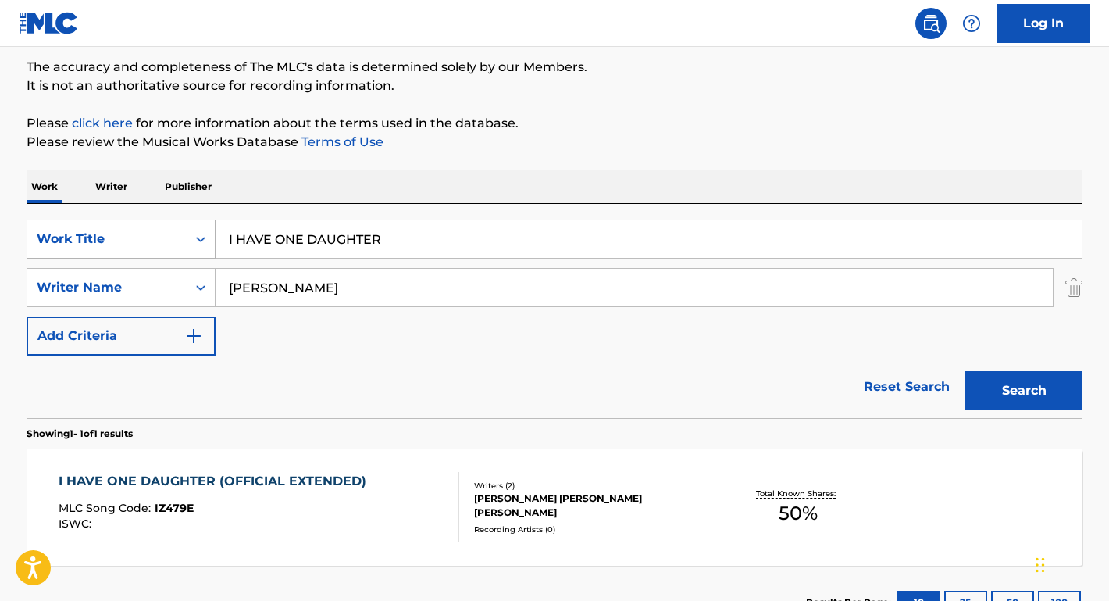
click at [123, 229] on div "SearchWithCriteriae610c4a1-4a88-486c-94cb-52aac4bf71db Work Title I HAVE ONE DA…" at bounding box center [555, 238] width 1056 height 39
type input "TODA UNA VIDA"
click at [1024, 391] on button "Search" at bounding box center [1023, 390] width 117 height 39
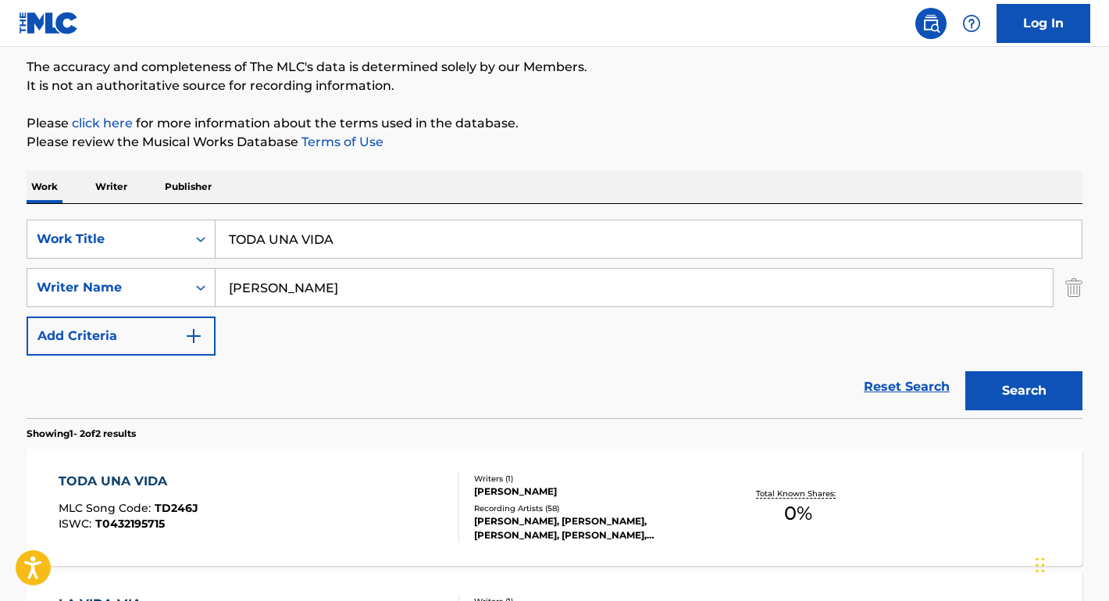
click at [230, 285] on input "[PERSON_NAME]" at bounding box center [634, 287] width 837 height 37
click at [152, 480] on div "TODA UNA VIDA" at bounding box center [129, 481] width 140 height 19
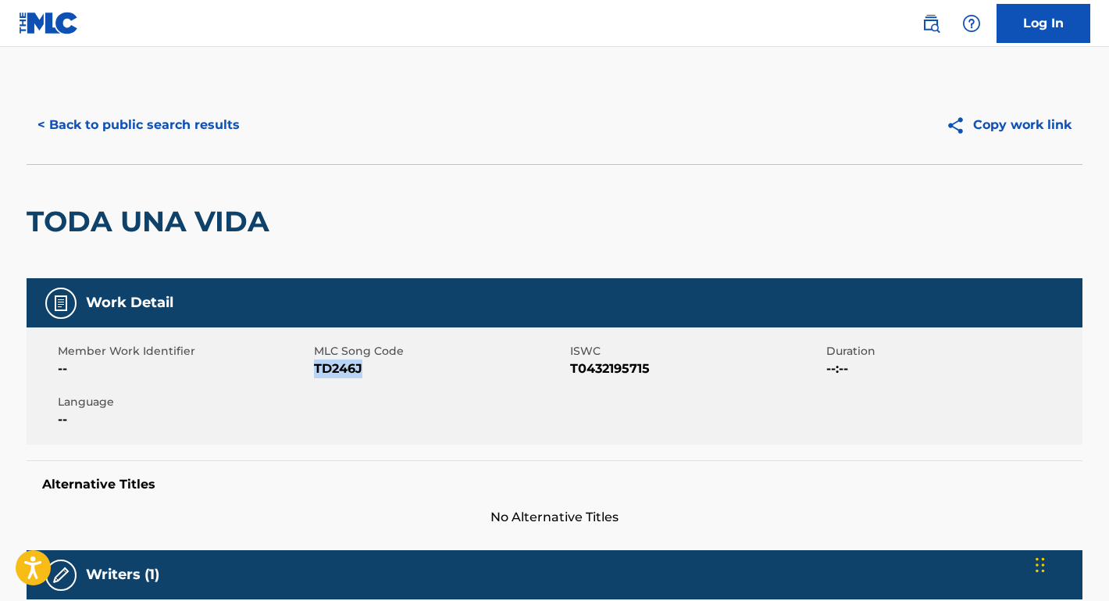
drag, startPoint x: 369, startPoint y: 370, endPoint x: 314, endPoint y: 371, distance: 54.7
click at [314, 371] on span "TD246J" at bounding box center [440, 368] width 252 height 19
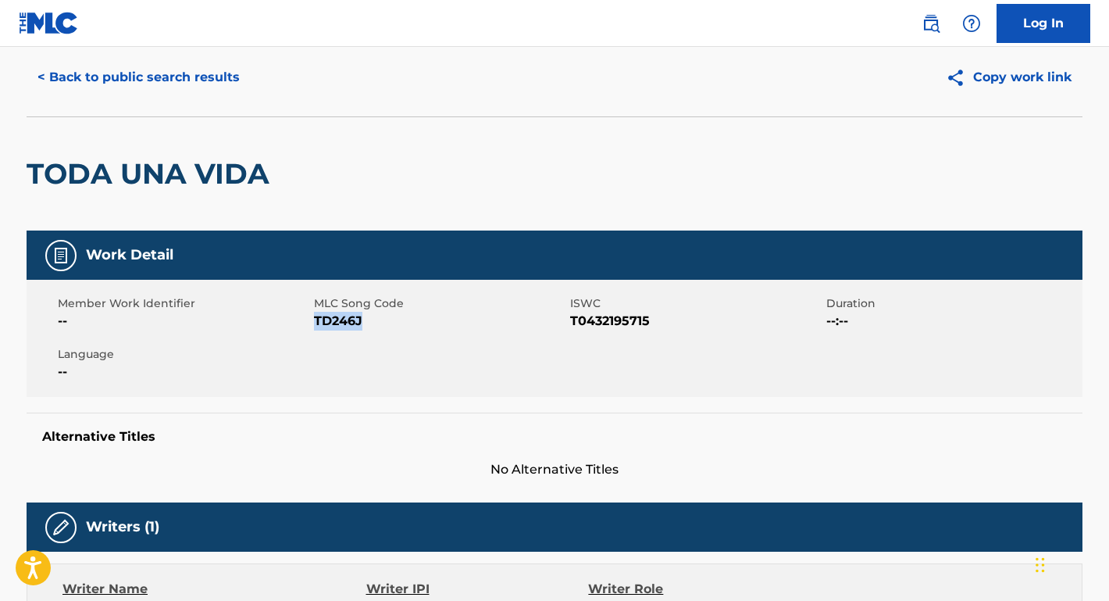
scroll to position [145, 0]
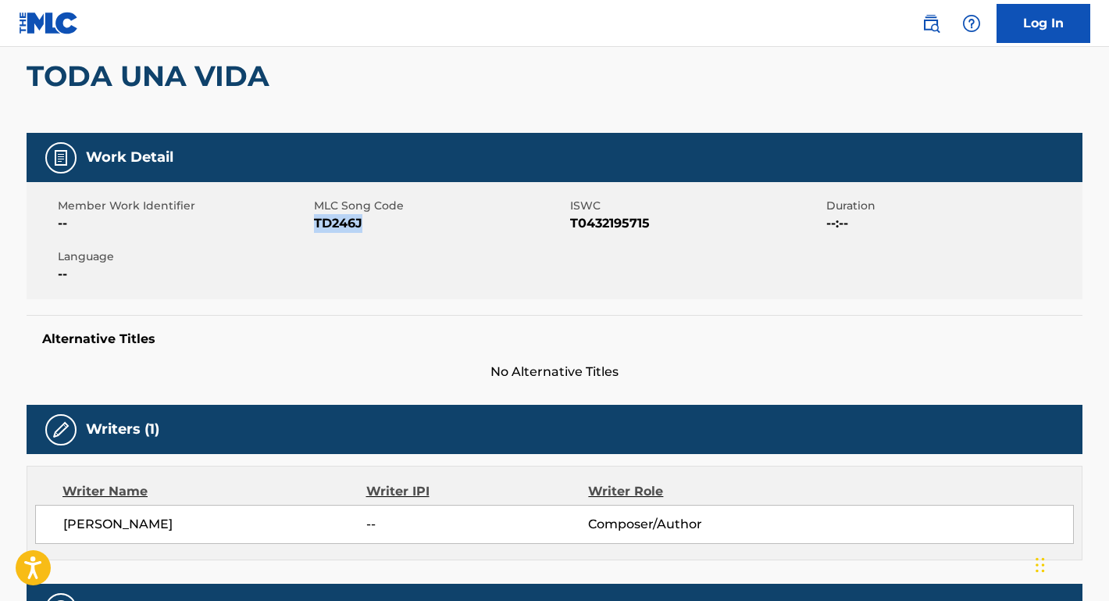
drag, startPoint x: 267, startPoint y: 530, endPoint x: 31, endPoint y: 526, distance: 235.9
click at [31, 526] on div "Writer Name Writer IPI Writer Role [PERSON_NAME] -- Composer/Author" at bounding box center [555, 513] width 1056 height 95
click at [768, 7] on nav "Log In" at bounding box center [554, 23] width 1109 height 47
drag, startPoint x: 568, startPoint y: 222, endPoint x: 665, endPoint y: 222, distance: 96.9
click at [665, 223] on div "Member Work Identifier -- MLC Song Code TD246J ISWC T0432195715 Duration --:-- …" at bounding box center [555, 240] width 1056 height 117
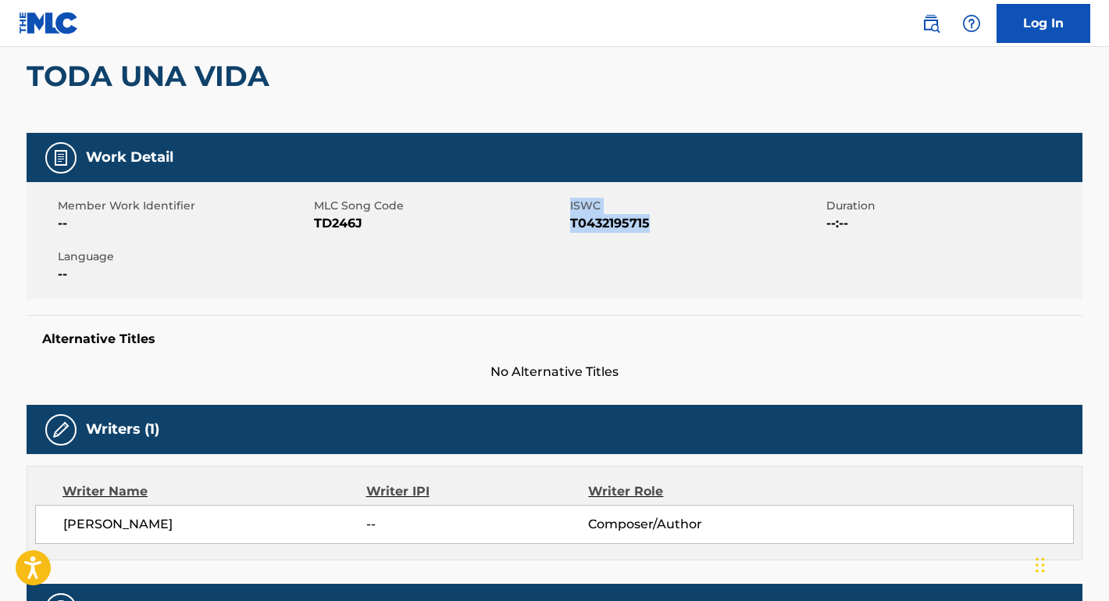
click at [665, 222] on span "T0432195715" at bounding box center [696, 223] width 252 height 19
drag, startPoint x: 664, startPoint y: 222, endPoint x: 573, endPoint y: 223, distance: 91.4
click at [573, 223] on span "T0432195715" at bounding box center [696, 223] width 252 height 19
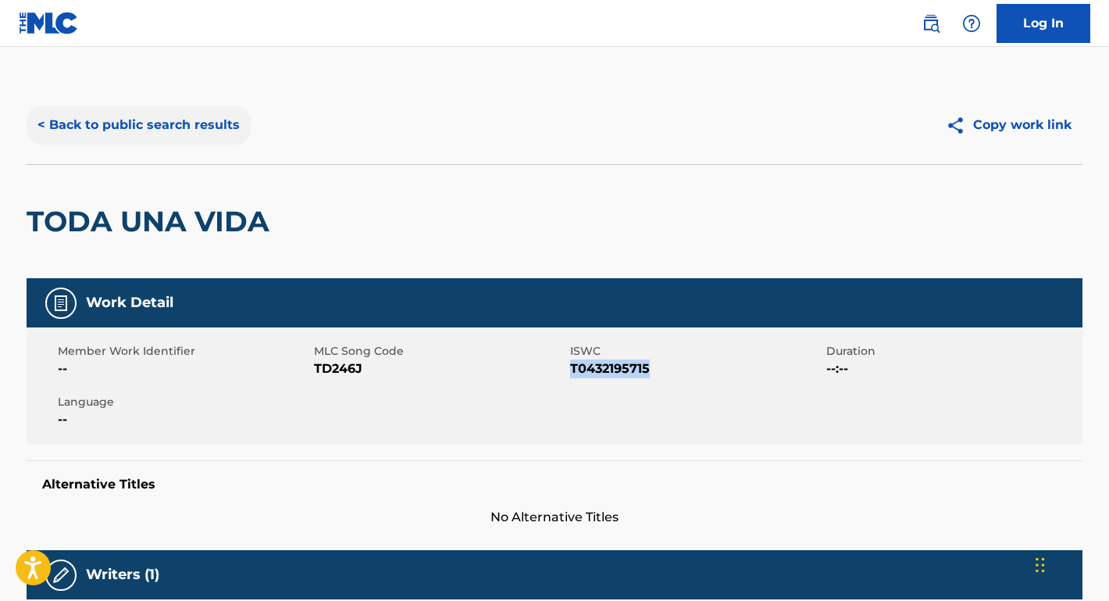
scroll to position [0, 0]
click at [174, 130] on button "< Back to public search results" at bounding box center [139, 124] width 224 height 39
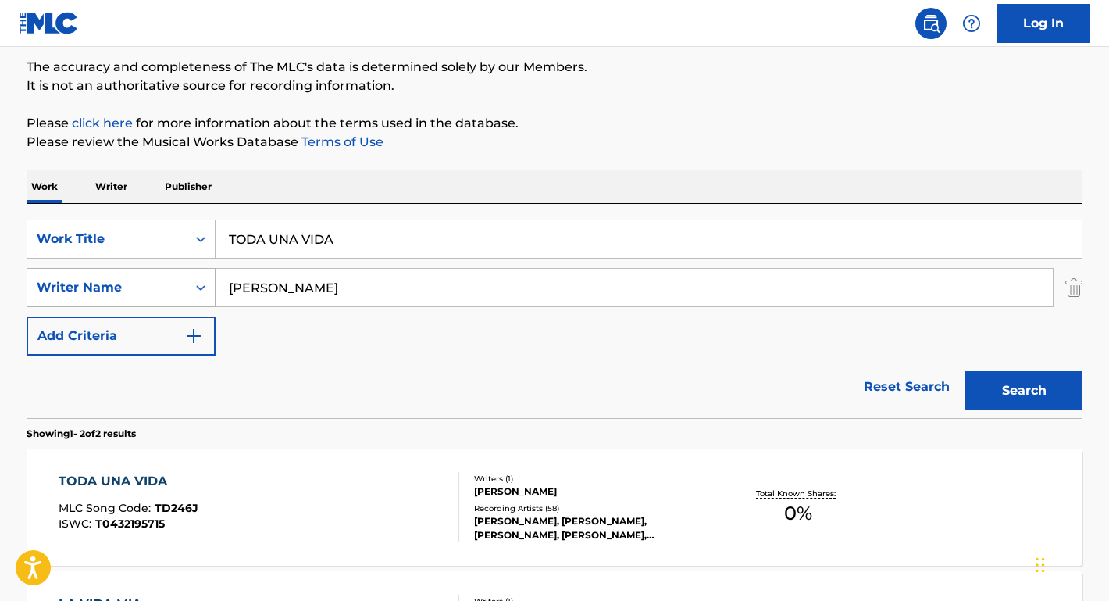
drag, startPoint x: 391, startPoint y: 295, endPoint x: 182, endPoint y: 283, distance: 208.9
click at [182, 283] on div "SearchWithCriteriaaa439758-b055-4d24-8f6e-a038c5e5fe99 Writer Name [PERSON_NAME]" at bounding box center [555, 287] width 1056 height 39
paste input "[PERSON_NAME] Shy"
drag, startPoint x: 311, startPoint y: 287, endPoint x: 365, endPoint y: 287, distance: 53.9
click at [366, 287] on input "[PERSON_NAME] Shy" at bounding box center [634, 287] width 837 height 37
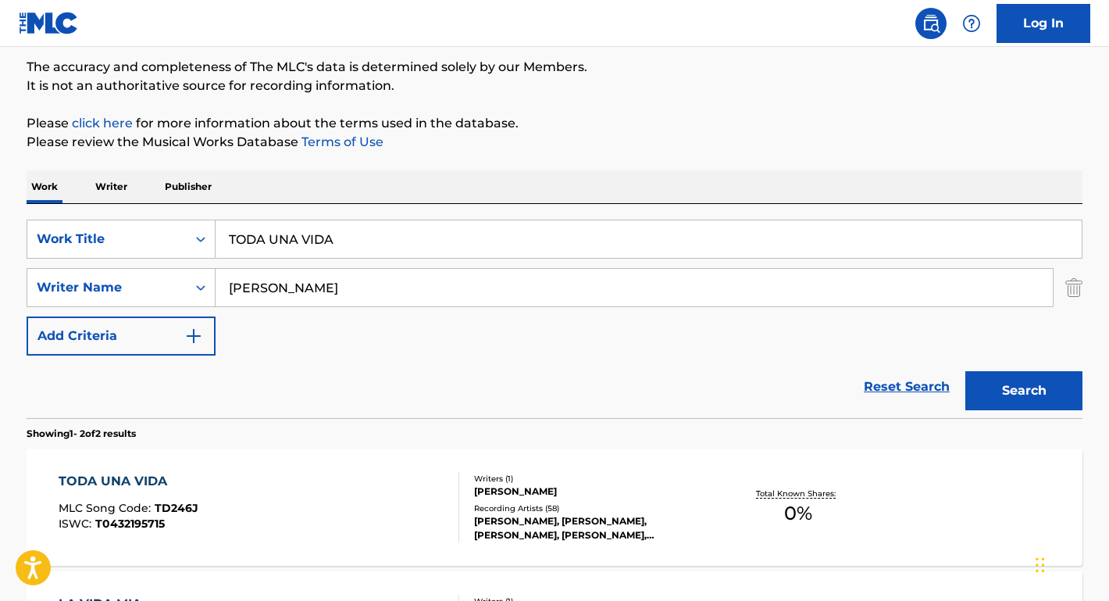
type input "[PERSON_NAME]"
drag, startPoint x: 359, startPoint y: 243, endPoint x: 172, endPoint y: 223, distance: 188.5
click at [172, 223] on div "SearchWithCriteriae610c4a1-4a88-486c-94cb-52aac4bf71db Work Title TODA UNA VIDA" at bounding box center [555, 238] width 1056 height 39
paste input "Shy"
type input "Shy"
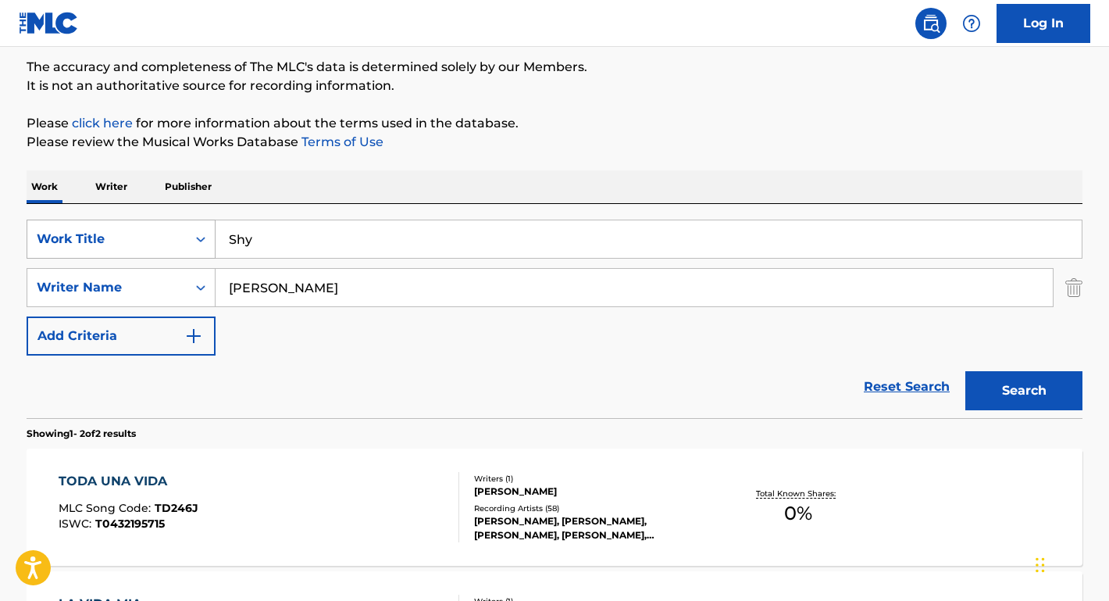
click at [1024, 391] on button "Search" at bounding box center [1023, 390] width 117 height 39
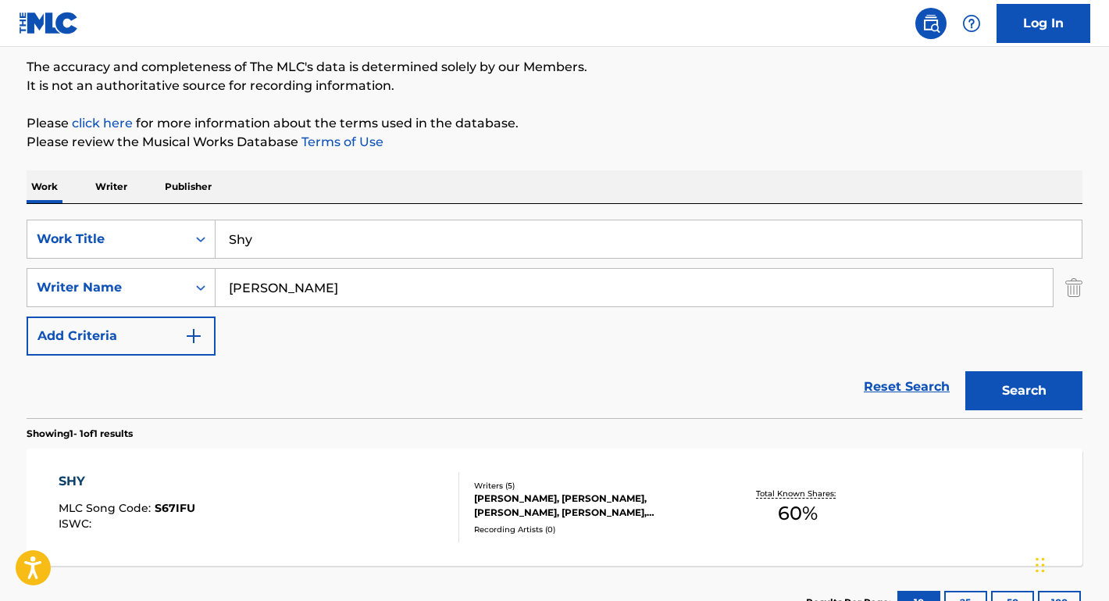
click at [85, 476] on div "SHY" at bounding box center [127, 481] width 137 height 19
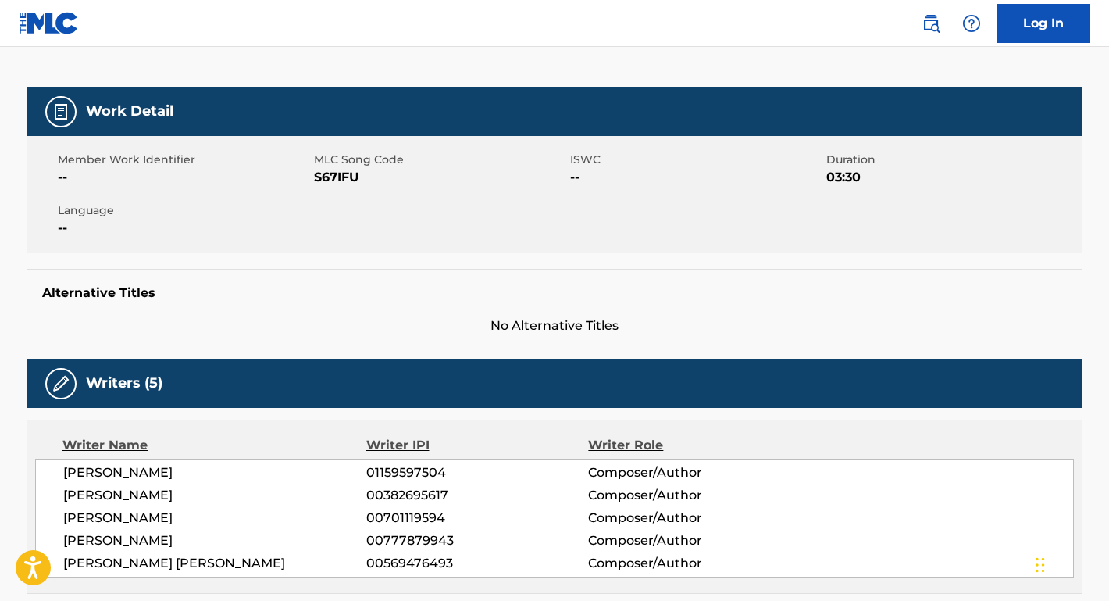
scroll to position [207, 0]
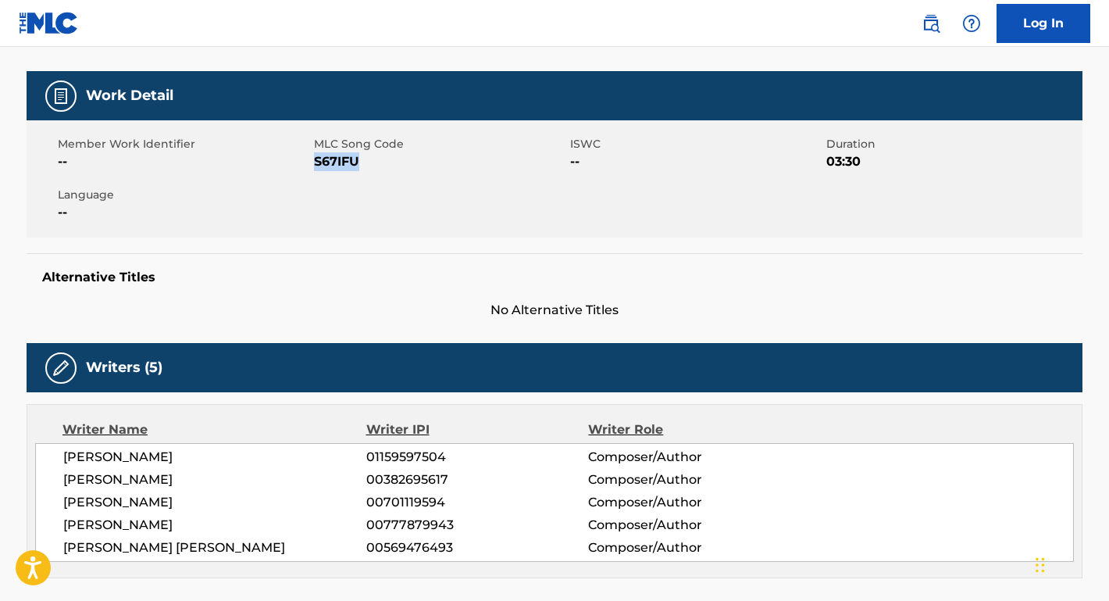
drag, startPoint x: 370, startPoint y: 169, endPoint x: 314, endPoint y: 162, distance: 56.6
click at [314, 162] on span "S67IFU" at bounding box center [440, 161] width 252 height 19
drag, startPoint x: 158, startPoint y: 459, endPoint x: 48, endPoint y: 459, distance: 109.3
click at [48, 459] on div "[PERSON_NAME] 01159597504 Composer/Author [PERSON_NAME] 00382695617 Composer/Au…" at bounding box center [554, 502] width 1039 height 119
drag, startPoint x: 154, startPoint y: 507, endPoint x: 59, endPoint y: 491, distance: 95.8
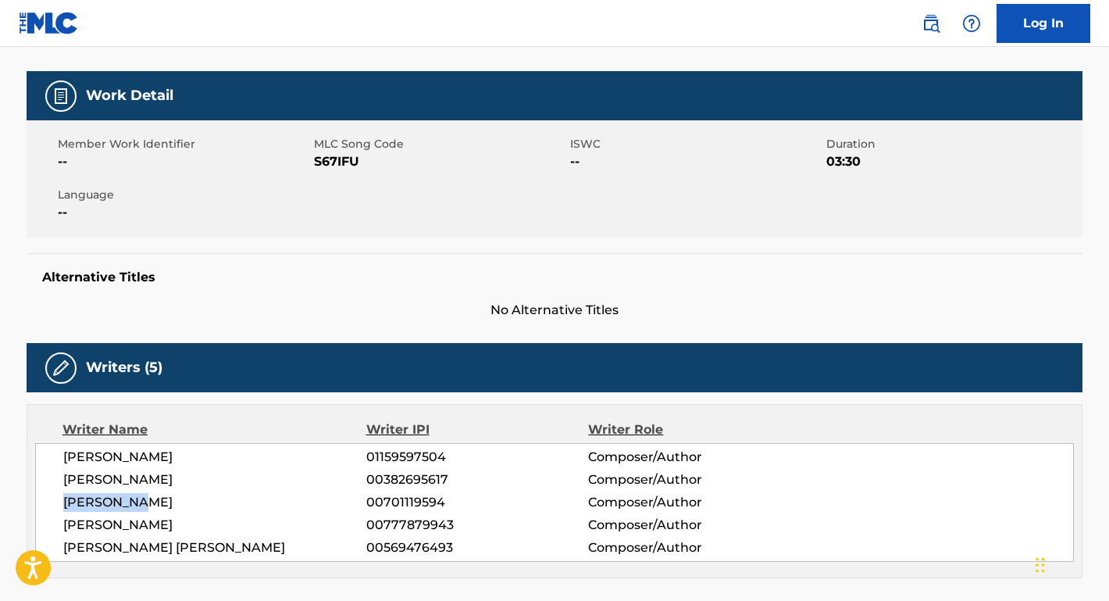
click at [51, 502] on div "[PERSON_NAME] 01159597504 Composer/Author [PERSON_NAME] 00382695617 Composer/Au…" at bounding box center [554, 502] width 1039 height 119
drag, startPoint x: 212, startPoint y: 529, endPoint x: 2, endPoint y: 528, distance: 210.9
drag, startPoint x: 248, startPoint y: 546, endPoint x: 57, endPoint y: 536, distance: 191.6
click at [54, 546] on div "[PERSON_NAME] 01159597504 Composer/Author [PERSON_NAME] 00382695617 Composer/Au…" at bounding box center [554, 502] width 1039 height 119
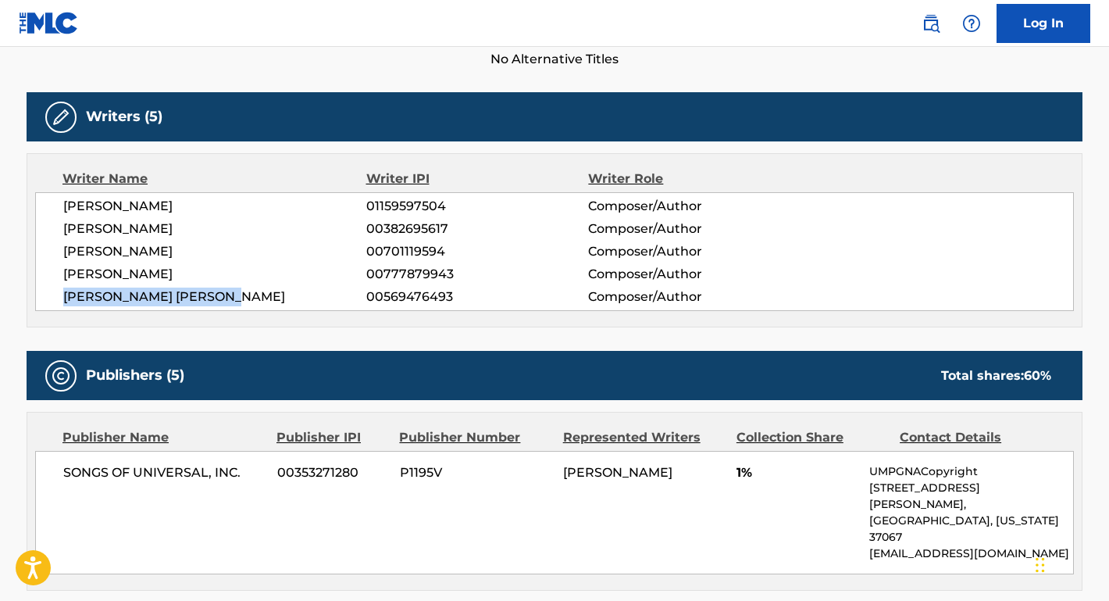
scroll to position [587, 0]
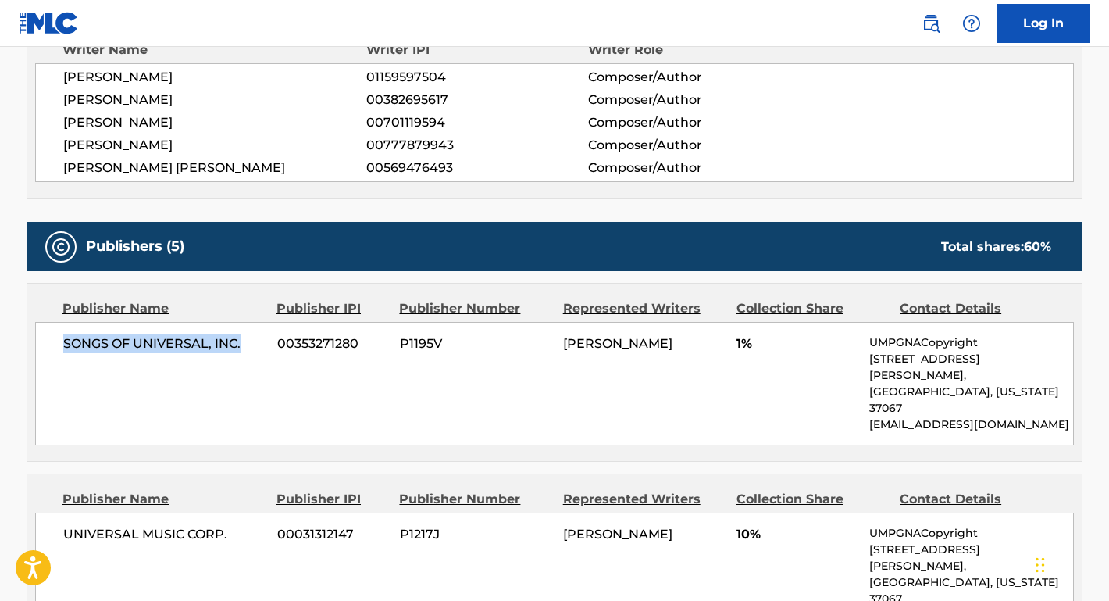
drag, startPoint x: 249, startPoint y: 343, endPoint x: 14, endPoint y: 349, distance: 235.2
click at [14, 349] on div "< Back to public search results Copy work link SHY Work Detail Member Work Iden…" at bounding box center [554, 581] width 1093 height 2164
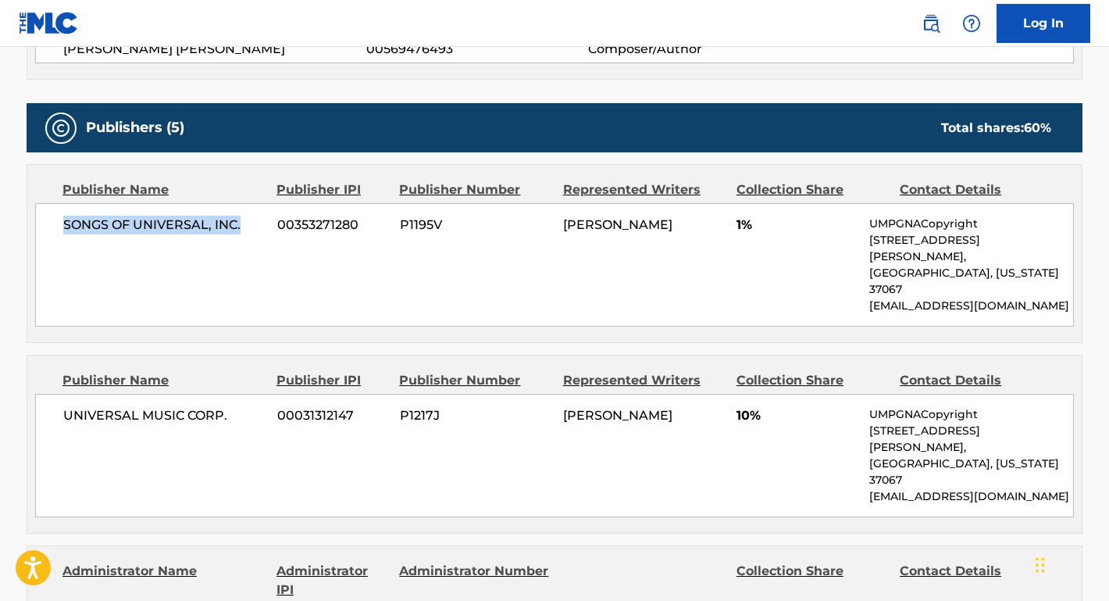
scroll to position [765, 0]
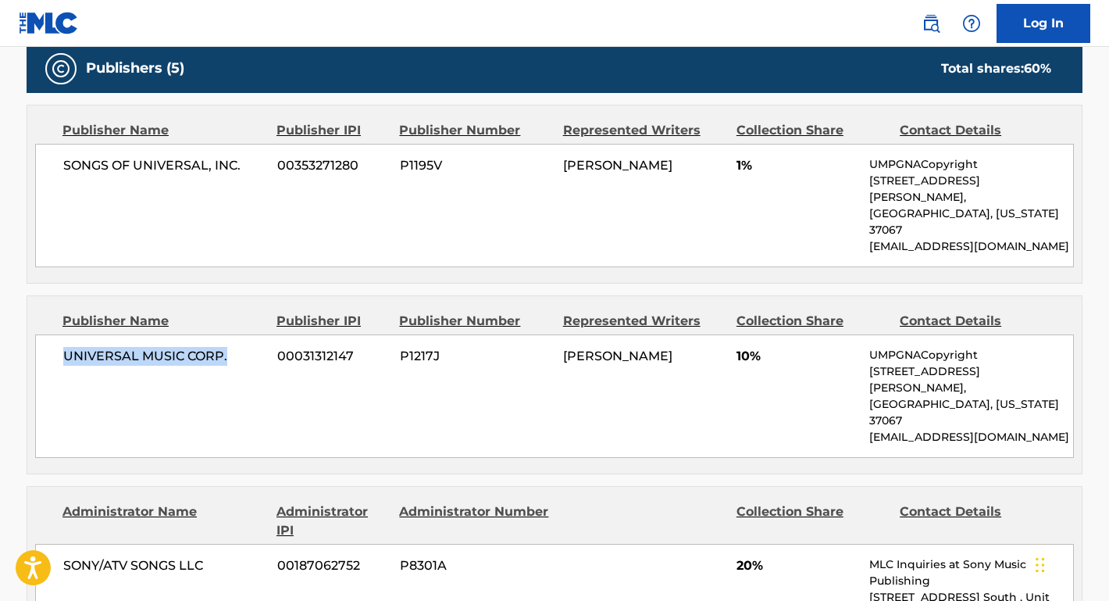
drag, startPoint x: 236, startPoint y: 330, endPoint x: 55, endPoint y: 323, distance: 181.3
click at [55, 334] on div "UNIVERSAL MUSIC CORP. 00031312147 P1217J [PERSON_NAME] 10% UMPGNACopyright [STR…" at bounding box center [554, 395] width 1039 height 123
drag, startPoint x: 211, startPoint y: 505, endPoint x: 48, endPoint y: 500, distance: 162.5
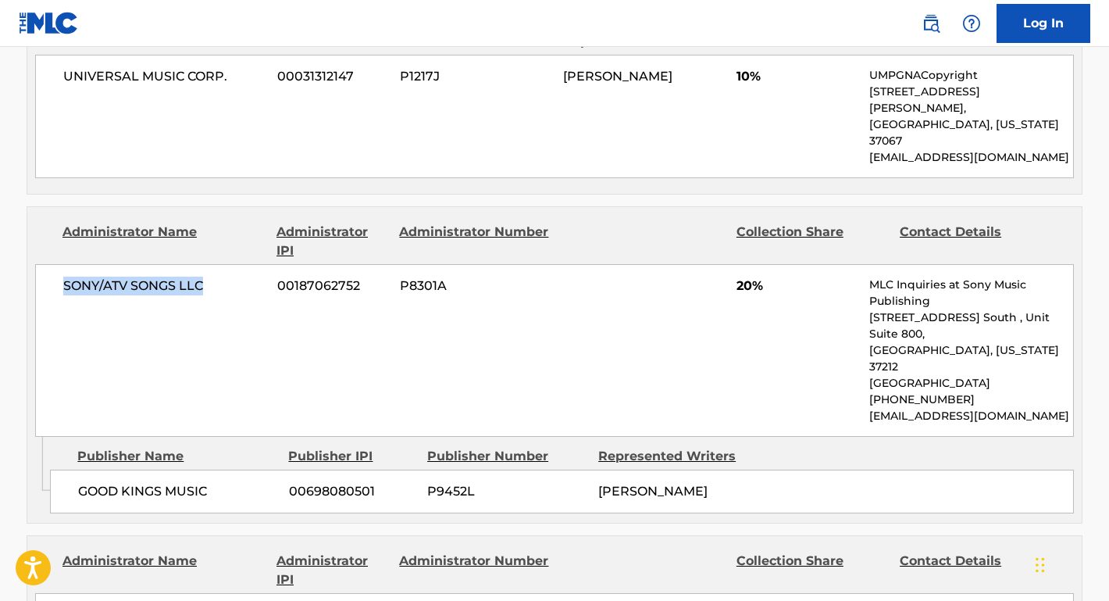
scroll to position [1074, 0]
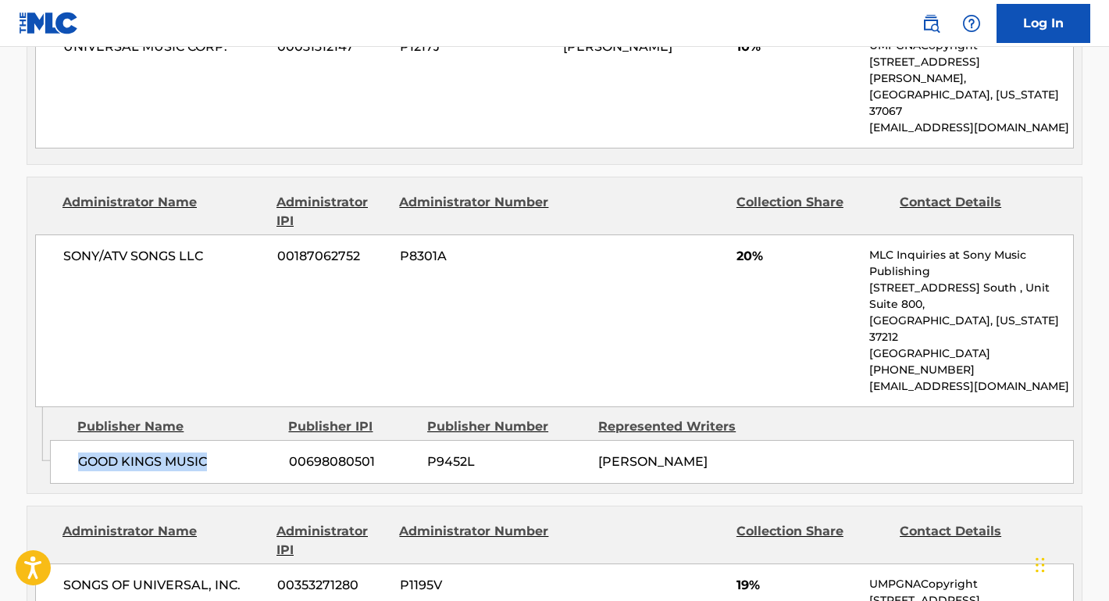
drag, startPoint x: 223, startPoint y: 362, endPoint x: 59, endPoint y: 361, distance: 164.8
click at [59, 440] on div "GOOD KINGS MUSIC 00698080501 P9452L [PERSON_NAME]" at bounding box center [562, 462] width 1024 height 44
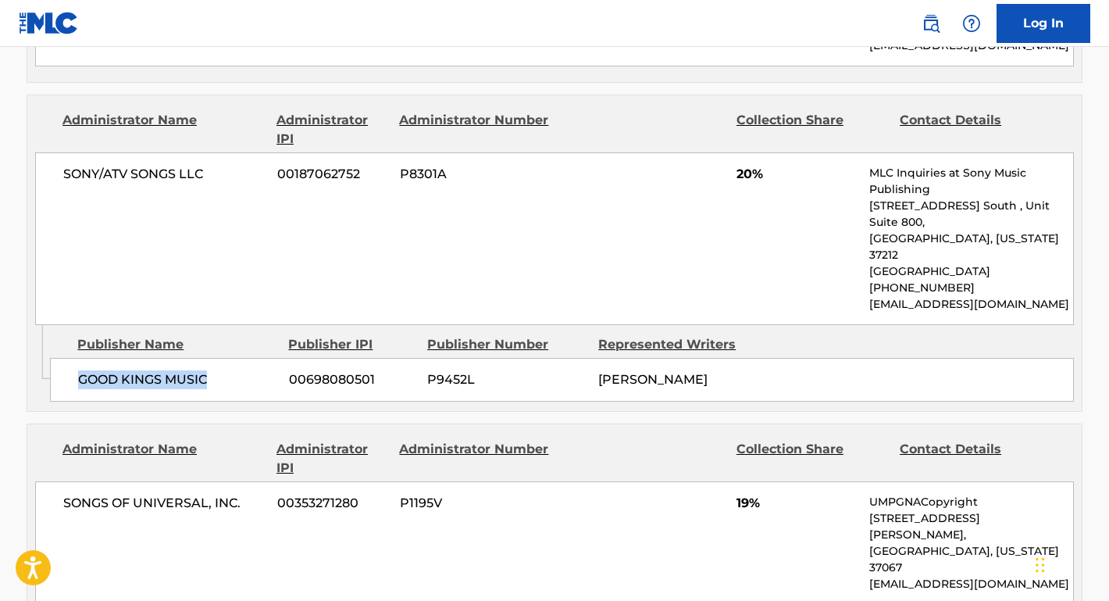
scroll to position [1193, 0]
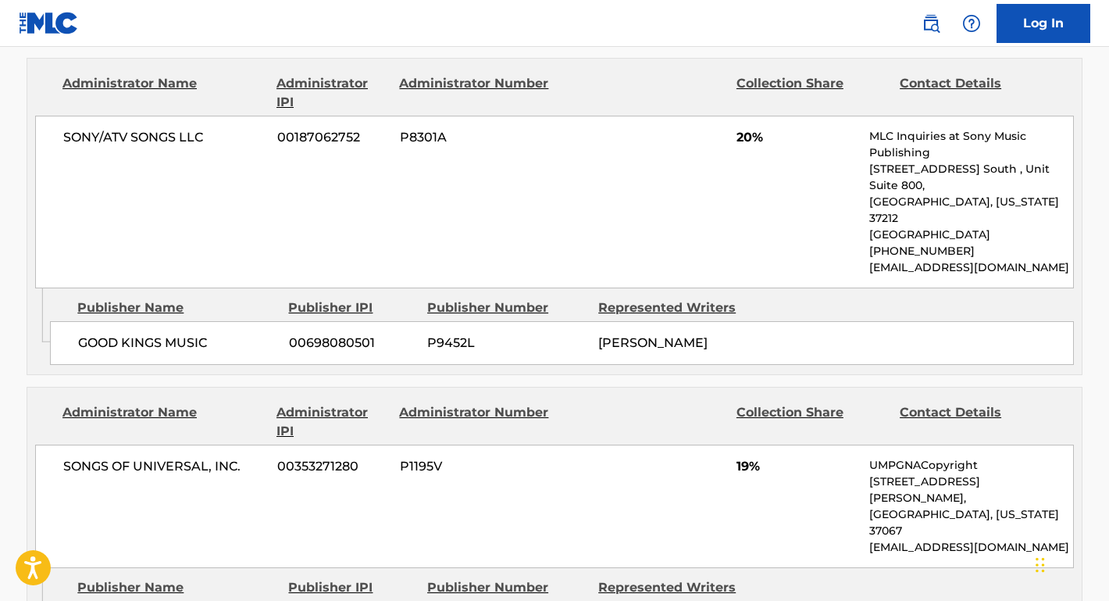
drag, startPoint x: 202, startPoint y: 486, endPoint x: 48, endPoint y: 483, distance: 153.1
click at [48, 568] on div "Admin Original Publisher Connecting Line Publisher Name Publisher IPI Publisher…" at bounding box center [554, 611] width 1054 height 86
click at [97, 578] on div "Publisher Name" at bounding box center [176, 587] width 199 height 19
drag, startPoint x: 218, startPoint y: 491, endPoint x: 66, endPoint y: 484, distance: 152.5
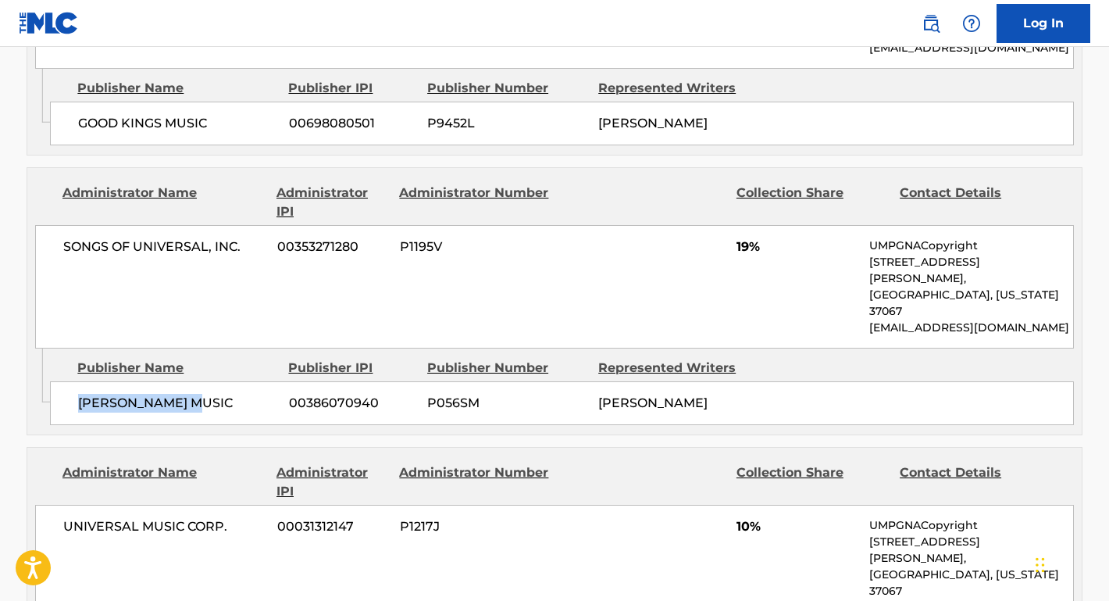
scroll to position [1468, 0]
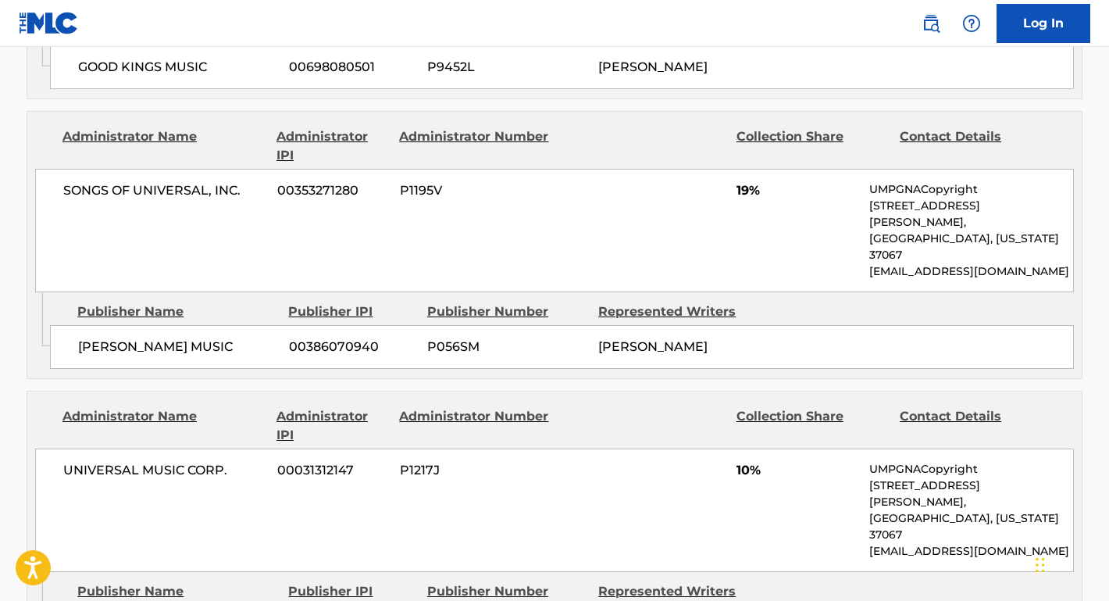
drag, startPoint x: 191, startPoint y: 457, endPoint x: 66, endPoint y: 455, distance: 125.8
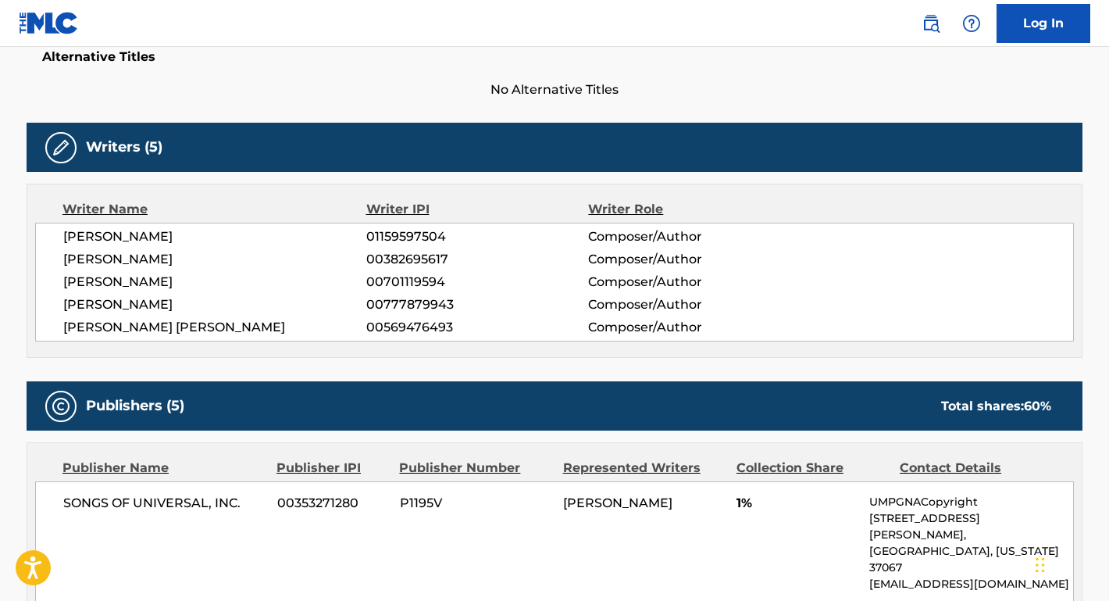
scroll to position [0, 0]
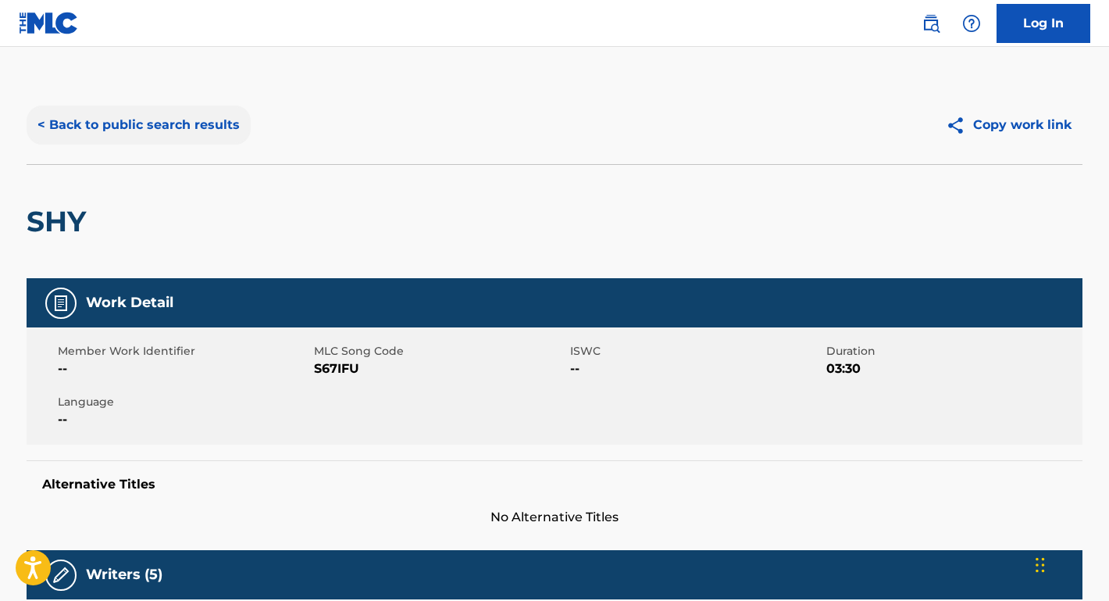
click at [205, 125] on button "< Back to public search results" at bounding box center [139, 124] width 224 height 39
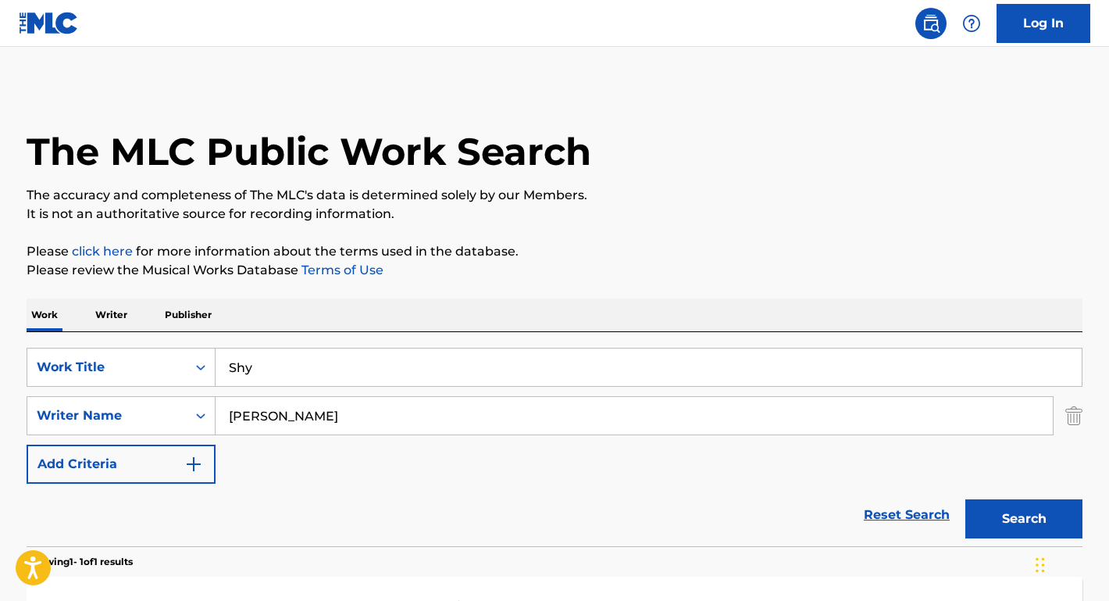
scroll to position [128, 0]
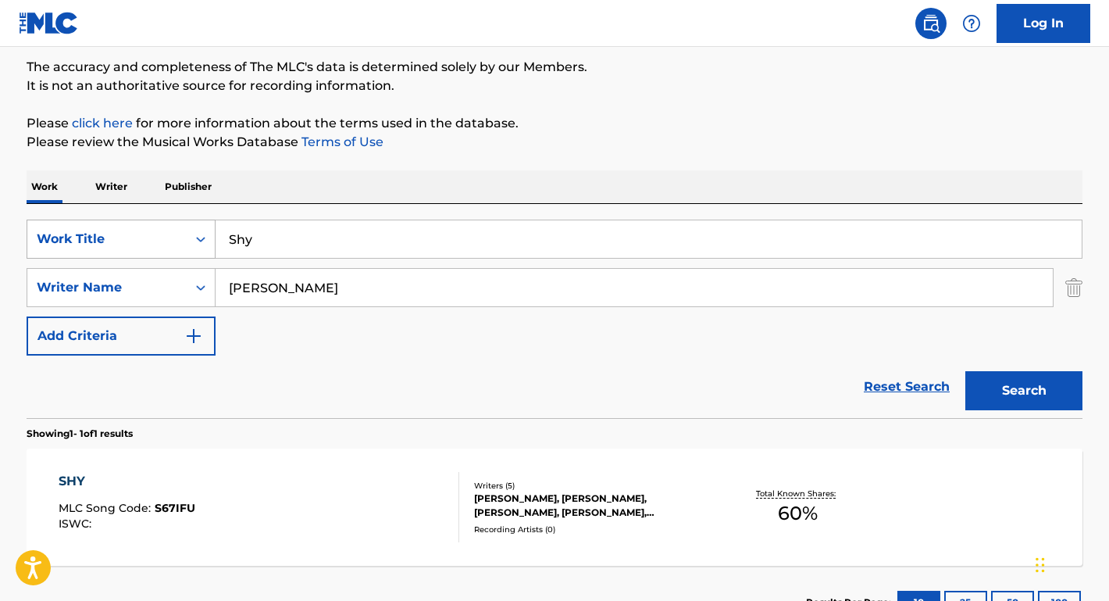
drag, startPoint x: 289, startPoint y: 234, endPoint x: 198, endPoint y: 227, distance: 91.6
click at [184, 230] on div "SearchWithCriteriae610c4a1-4a88-486c-94cb-52aac4bf71db Work Title Shy" at bounding box center [555, 238] width 1056 height 39
paste input "Black Fingernails, Red Wine"
type input "Black Fingernails, Red Wine"
click at [322, 152] on div "The MLC Public Work Search The accuracy and completeness of The MLC's data is d…" at bounding box center [554, 298] width 1093 height 681
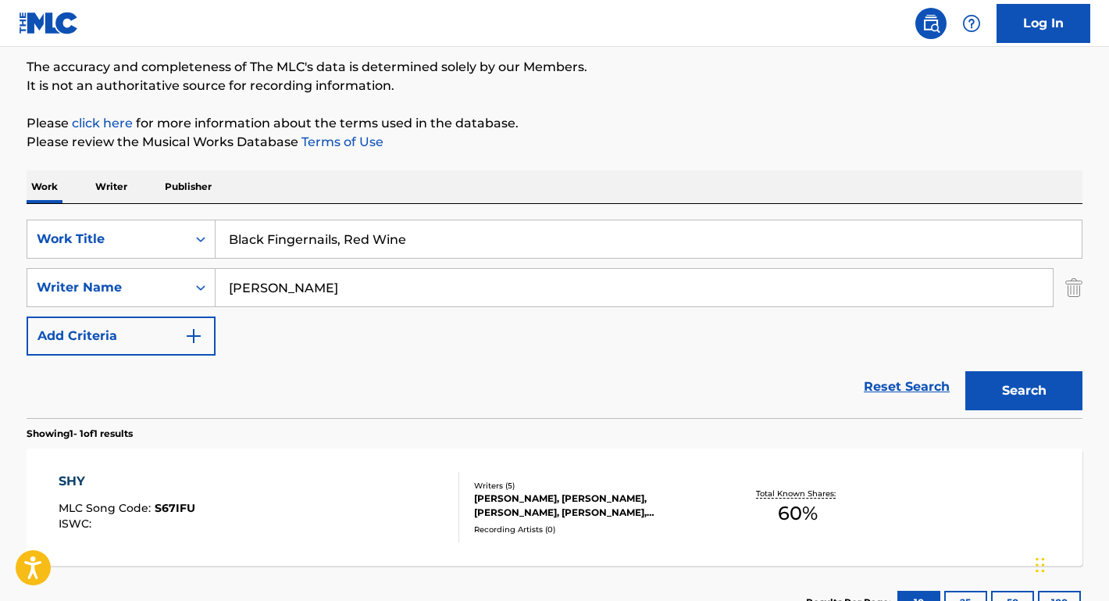
drag, startPoint x: 321, startPoint y: 294, endPoint x: 169, endPoint y: 260, distance: 155.4
click at [169, 260] on div "SearchWithCriteriae610c4a1-4a88-486c-94cb-52aac4bf71db Work Title Black Fingern…" at bounding box center [555, 287] width 1056 height 136
click at [1024, 391] on button "Search" at bounding box center [1023, 390] width 117 height 39
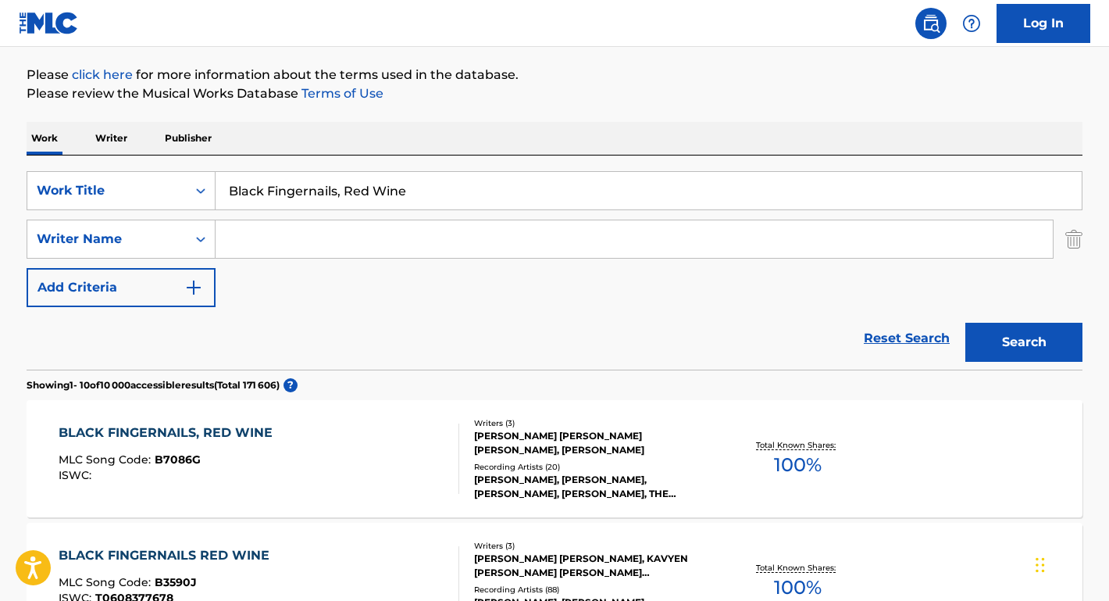
scroll to position [205, 0]
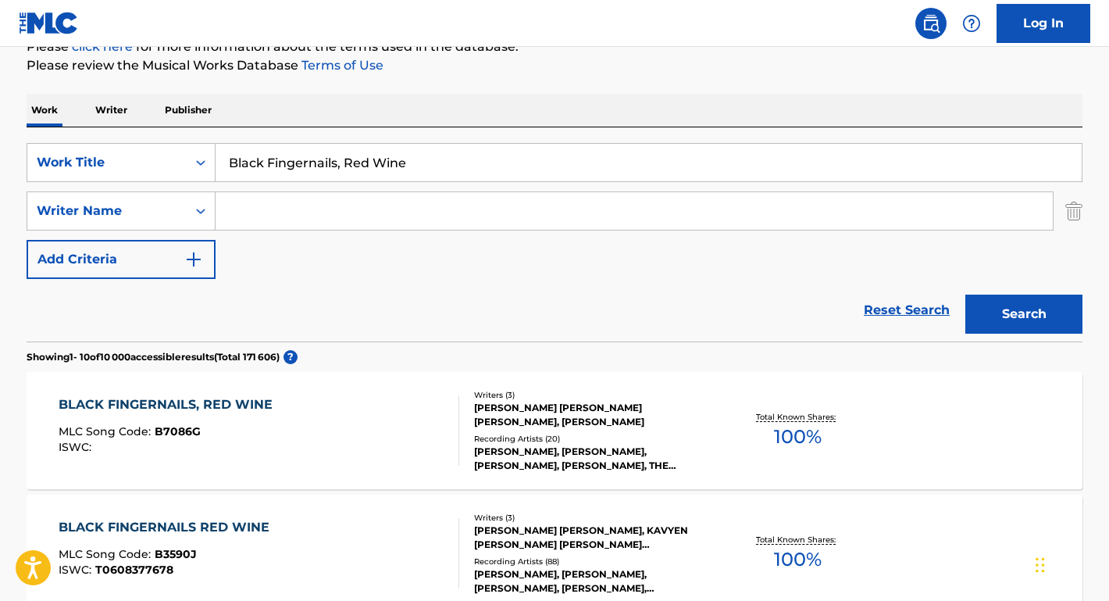
click at [139, 408] on div "BLACK FINGERNAILS, RED WINE" at bounding box center [170, 404] width 222 height 19
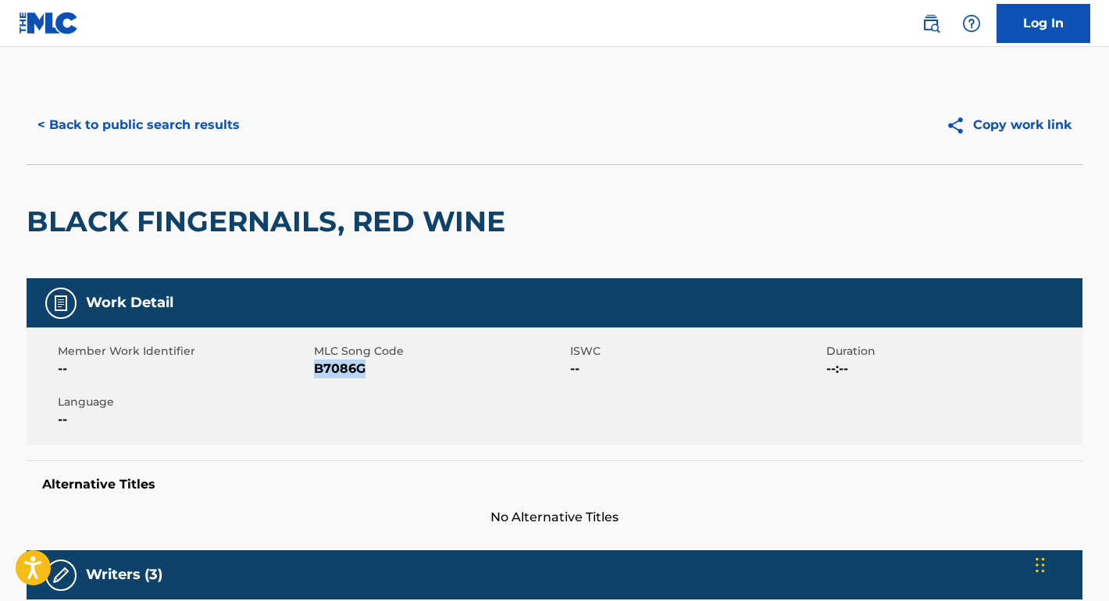
drag, startPoint x: 387, startPoint y: 369, endPoint x: 313, endPoint y: 368, distance: 73.4
click at [313, 368] on div "Member Work Identifier -- MLC Song Code B7086G ISWC -- Duration --:-- Language …" at bounding box center [555, 385] width 1056 height 117
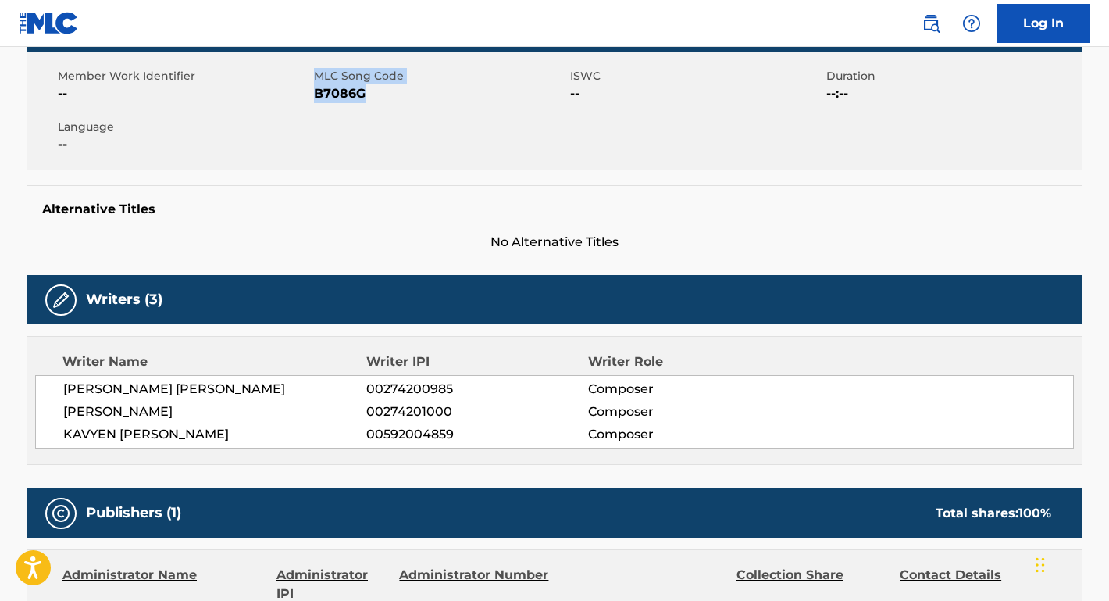
scroll to position [379, 0]
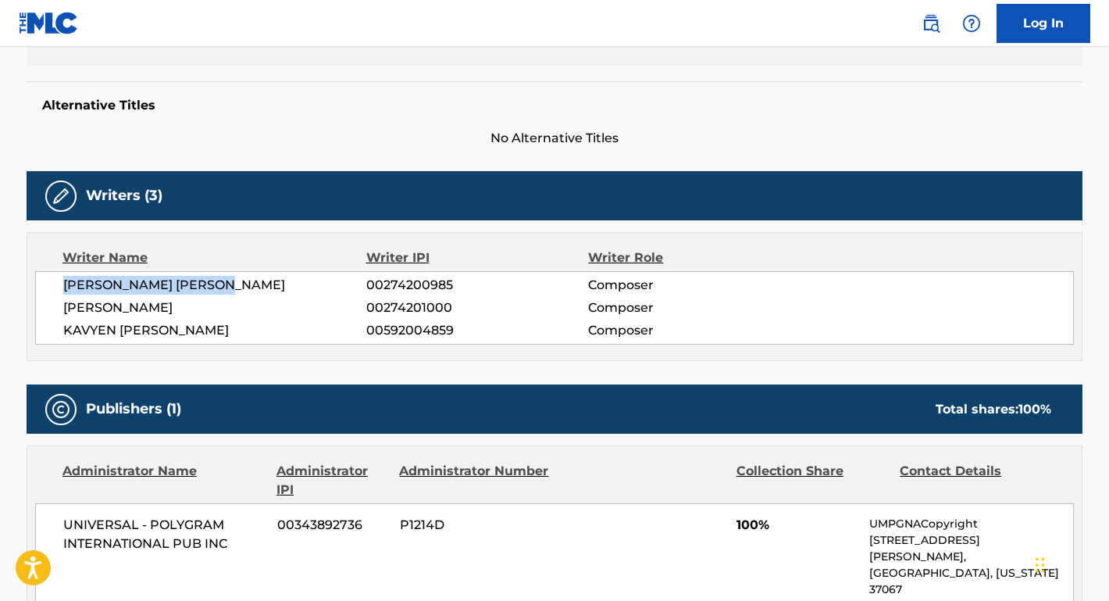
drag, startPoint x: 233, startPoint y: 291, endPoint x: 47, endPoint y: 288, distance: 185.9
click at [47, 288] on div "[PERSON_NAME] [PERSON_NAME] 00274200985 Composer [PERSON_NAME] 00274201000 Comp…" at bounding box center [554, 307] width 1039 height 73
drag, startPoint x: 252, startPoint y: 306, endPoint x: 9, endPoint y: 304, distance: 243.7
click at [9, 304] on div "< Back to public search results Copy work link BLACK FINGERNAILS, RED WINE Work…" at bounding box center [554, 544] width 1093 height 1675
drag, startPoint x: 269, startPoint y: 334, endPoint x: 62, endPoint y: 327, distance: 207.1
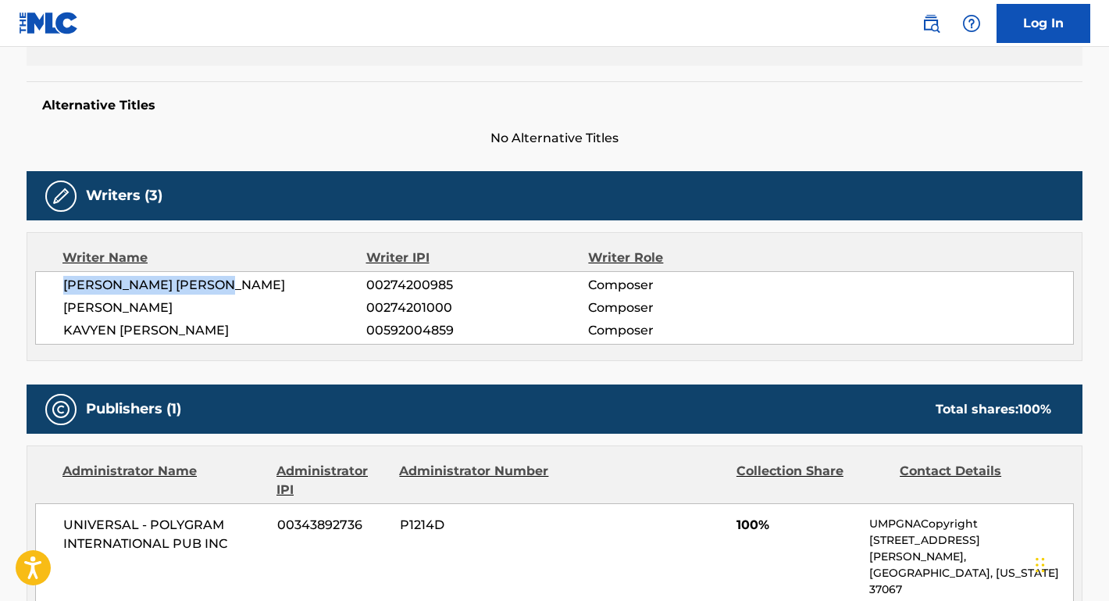
click at [62, 327] on div "[PERSON_NAME] [PERSON_NAME] 00274200985 Composer [PERSON_NAME] 00274201000 Comp…" at bounding box center [554, 307] width 1039 height 73
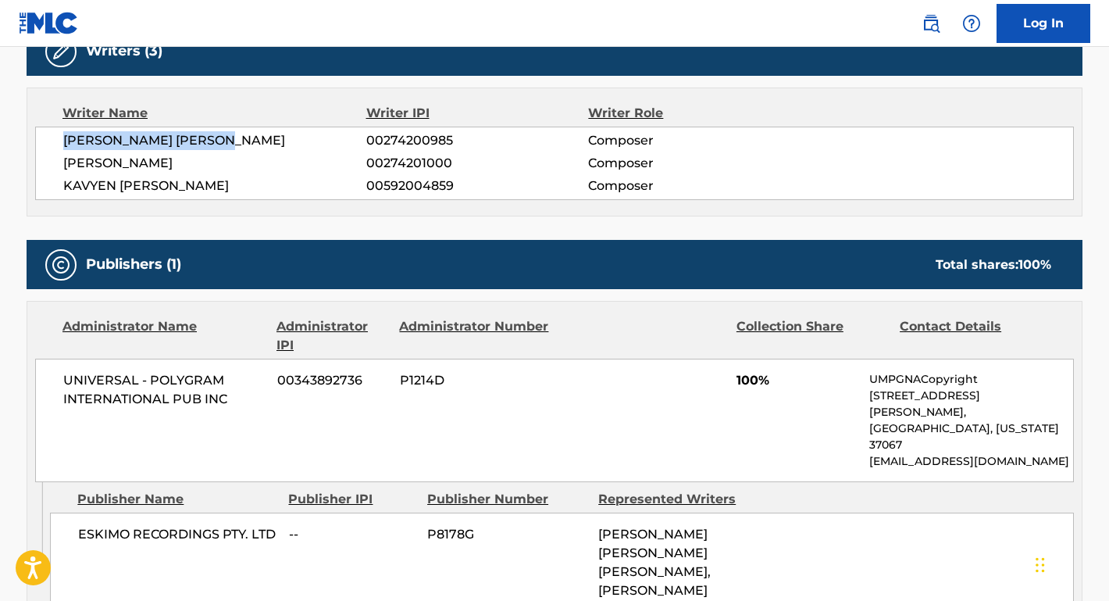
scroll to position [533, 0]
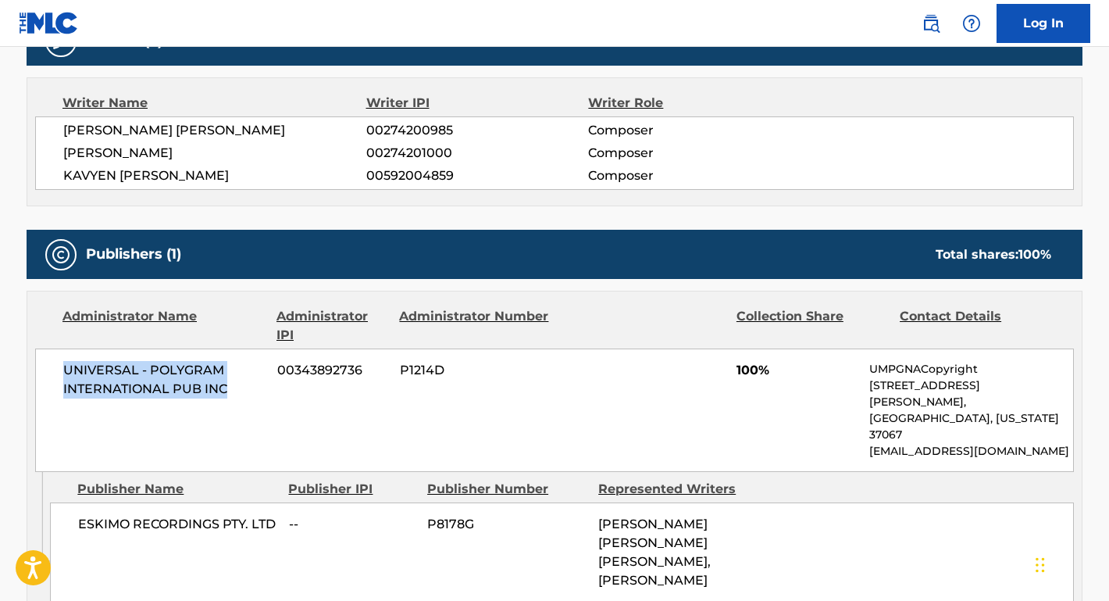
drag, startPoint x: 234, startPoint y: 387, endPoint x: 63, endPoint y: 359, distance: 172.6
click at [63, 359] on div "UNIVERSAL - POLYGRAM INTERNATIONAL PUB INC 00343892736 P1214D 100% UMPGNACopyri…" at bounding box center [554, 409] width 1039 height 123
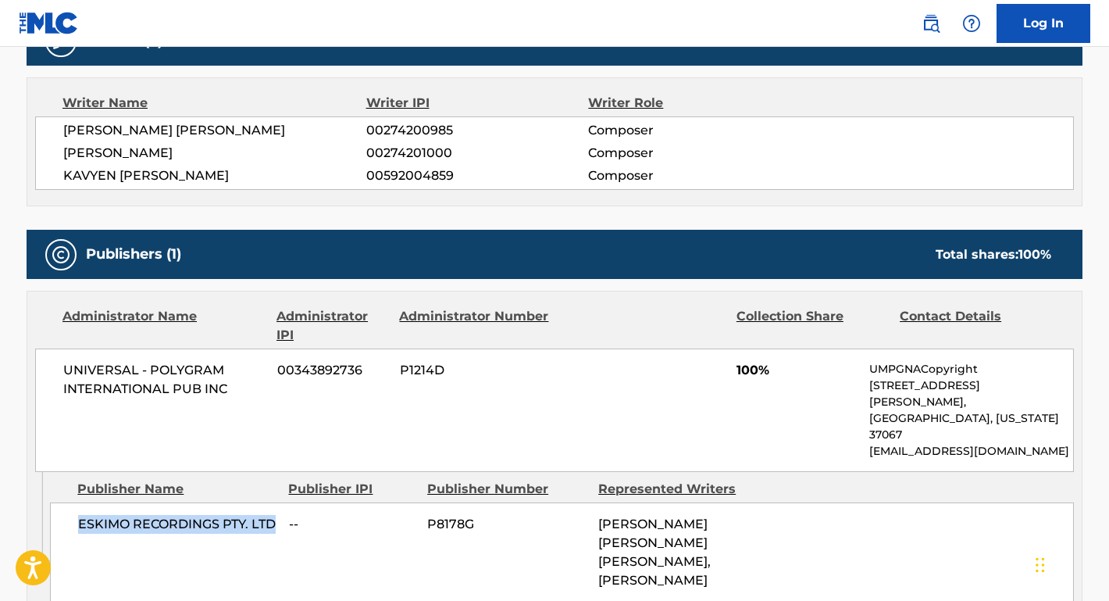
drag, startPoint x: 277, startPoint y: 488, endPoint x: 70, endPoint y: 487, distance: 207.0
click at [70, 502] on div "ESKIMO RECORDINGS PTY. LTD -- P8178G [PERSON_NAME] [PERSON_NAME] [PERSON_NAME],…" at bounding box center [562, 552] width 1024 height 100
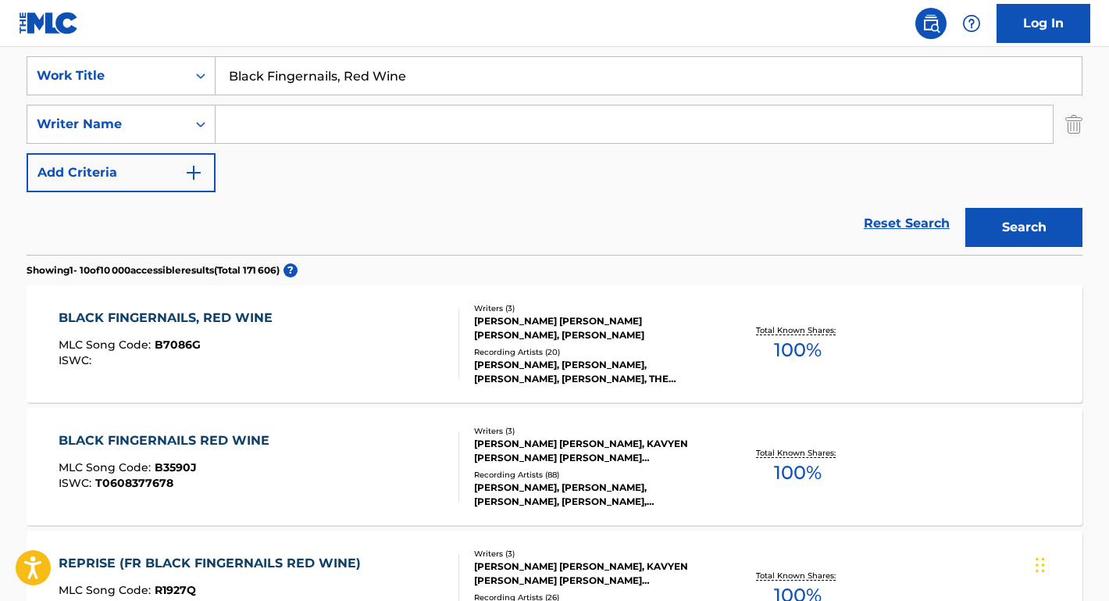
scroll to position [317, 0]
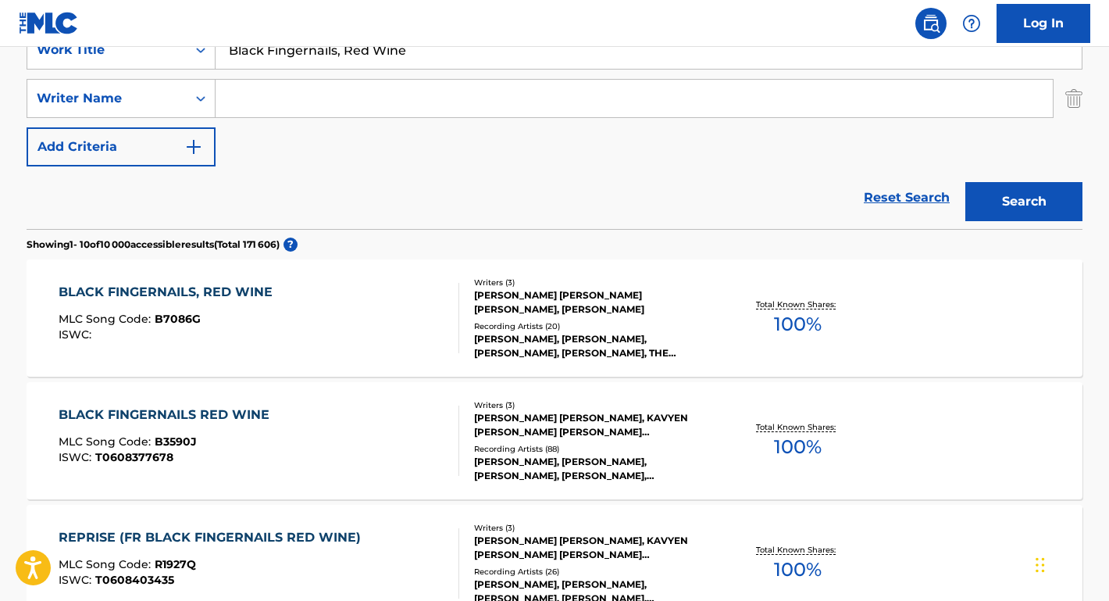
click at [187, 416] on div "BLACK FINGERNAILS RED WINE" at bounding box center [168, 414] width 219 height 19
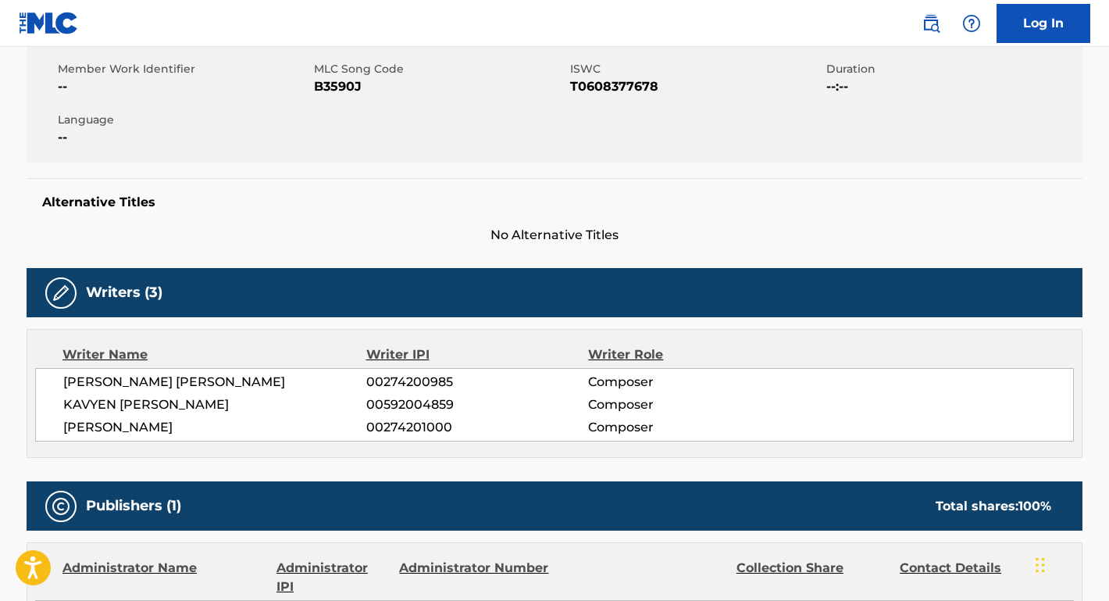
scroll to position [223, 0]
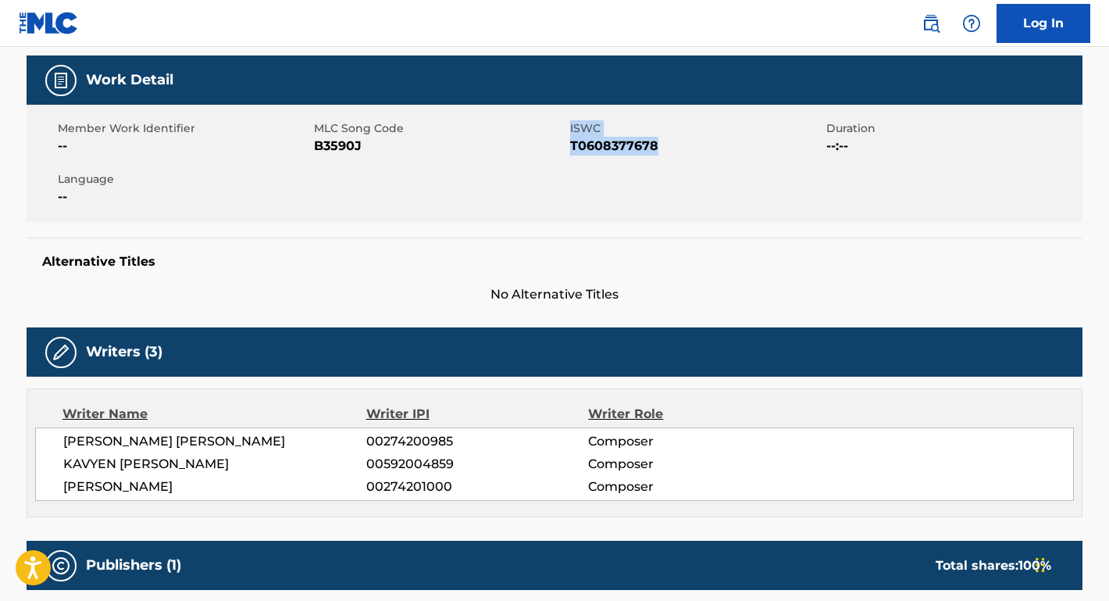
drag, startPoint x: 569, startPoint y: 144, endPoint x: 681, endPoint y: 144, distance: 112.5
click at [681, 144] on div "Member Work Identifier -- MLC Song Code B3590J ISWC T0608377678 Duration --:-- …" at bounding box center [555, 163] width 1056 height 117
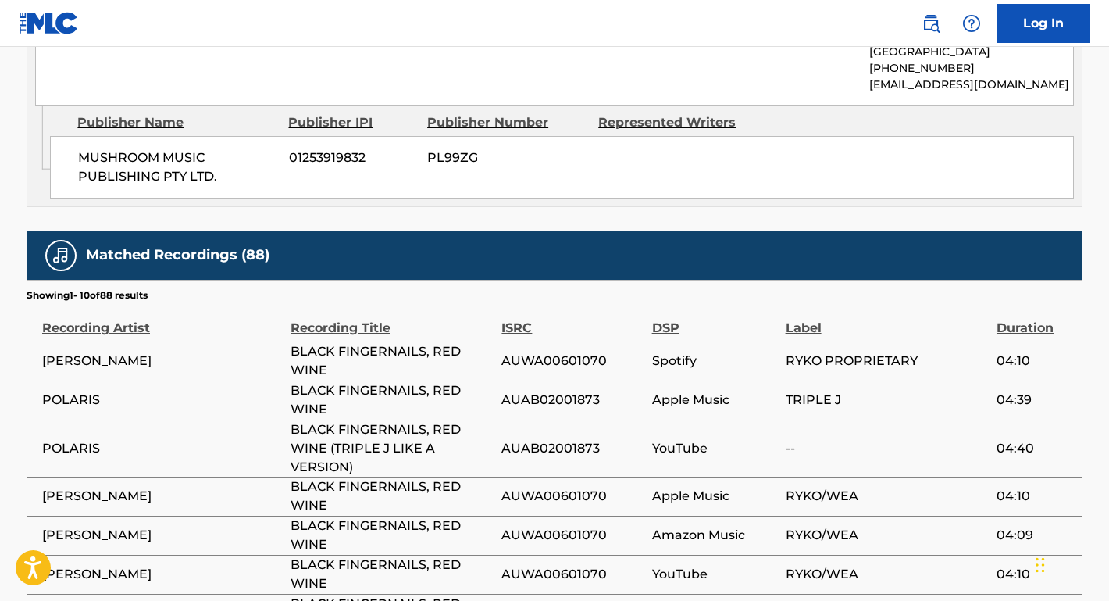
scroll to position [958, 0]
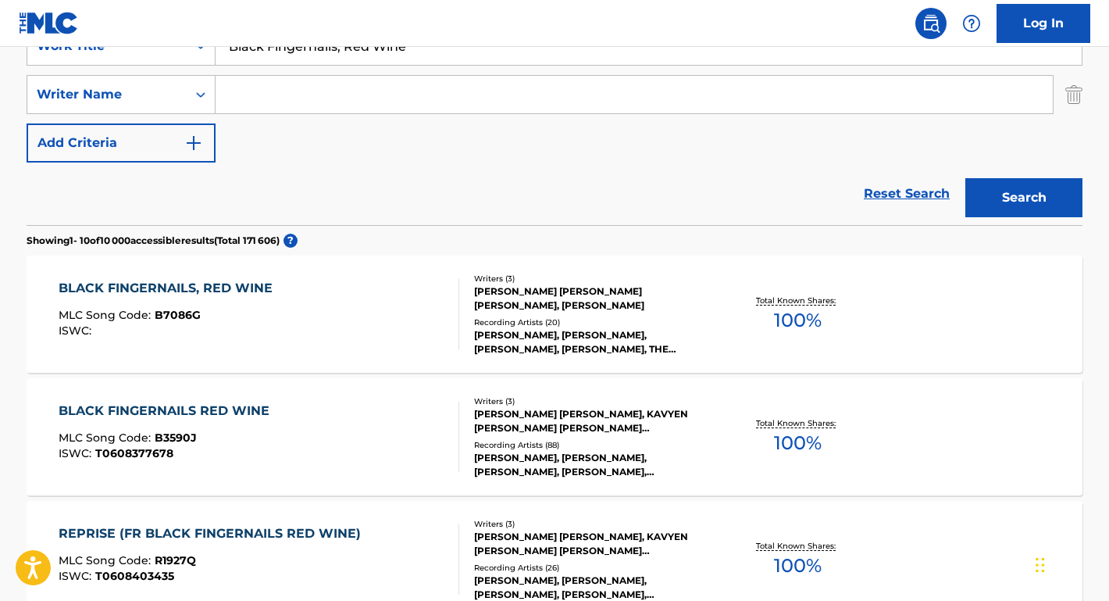
scroll to position [325, 0]
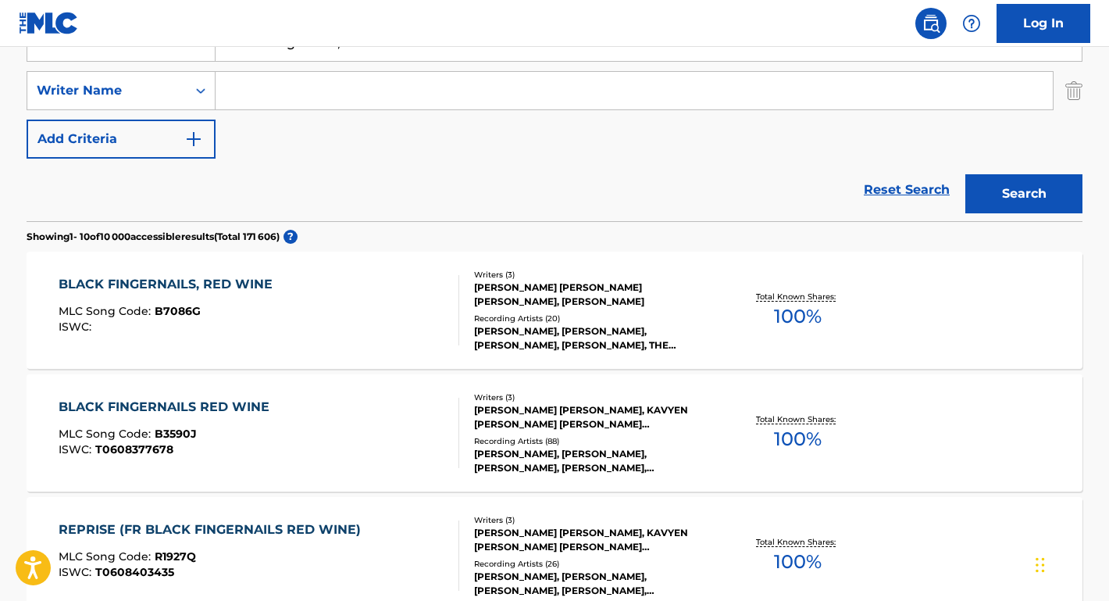
click at [223, 294] on div "BLACK FINGERNAILS, RED WINE MLC Song Code : B7086G ISWC :" at bounding box center [170, 310] width 222 height 70
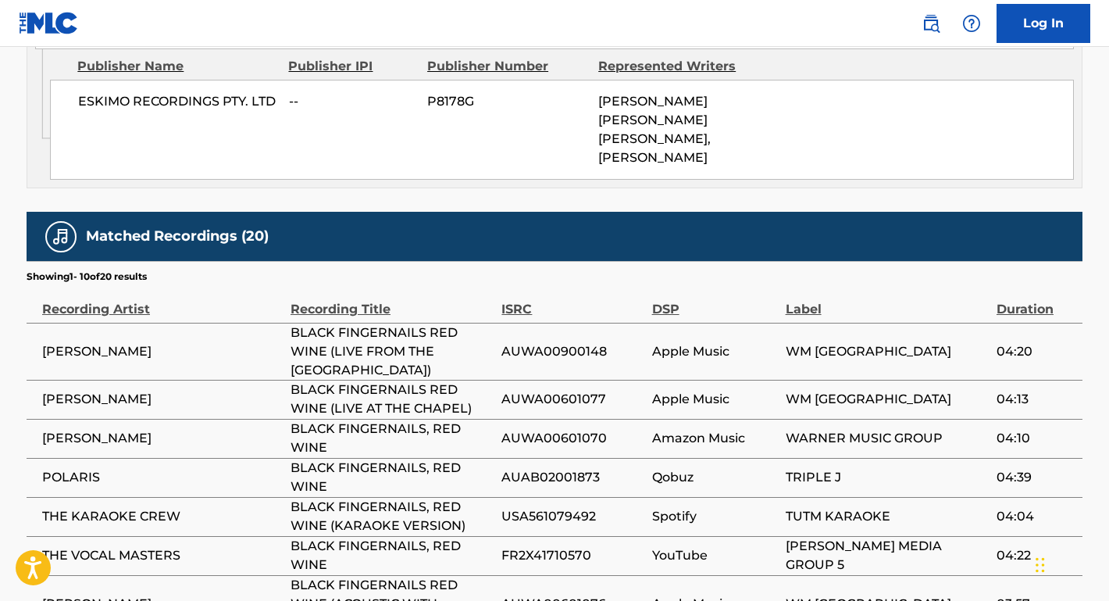
scroll to position [1113, 0]
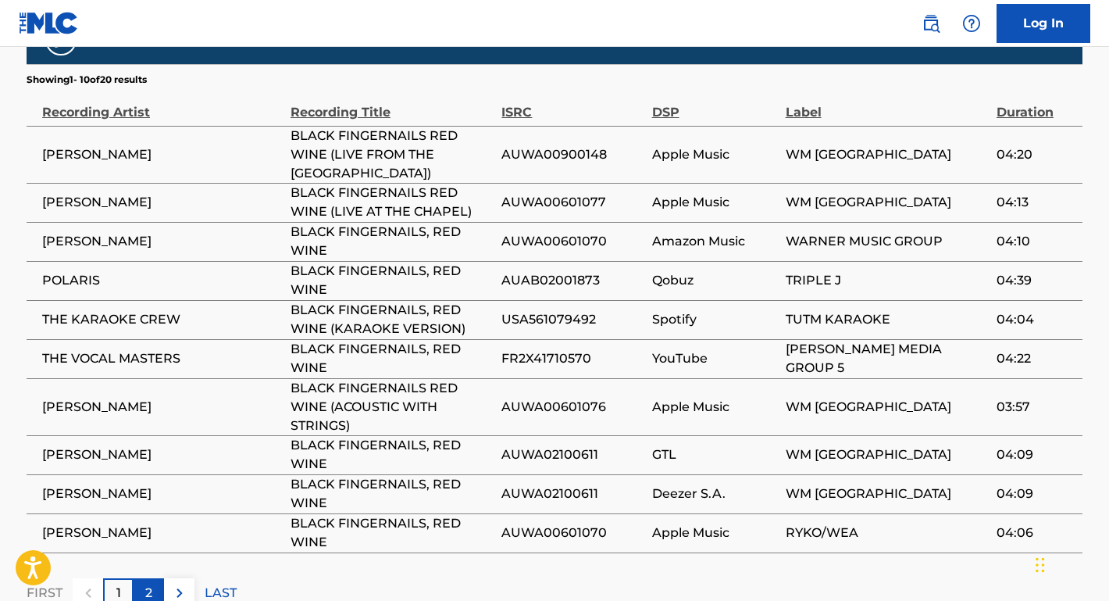
click at [148, 583] on p "2" at bounding box center [148, 592] width 7 height 19
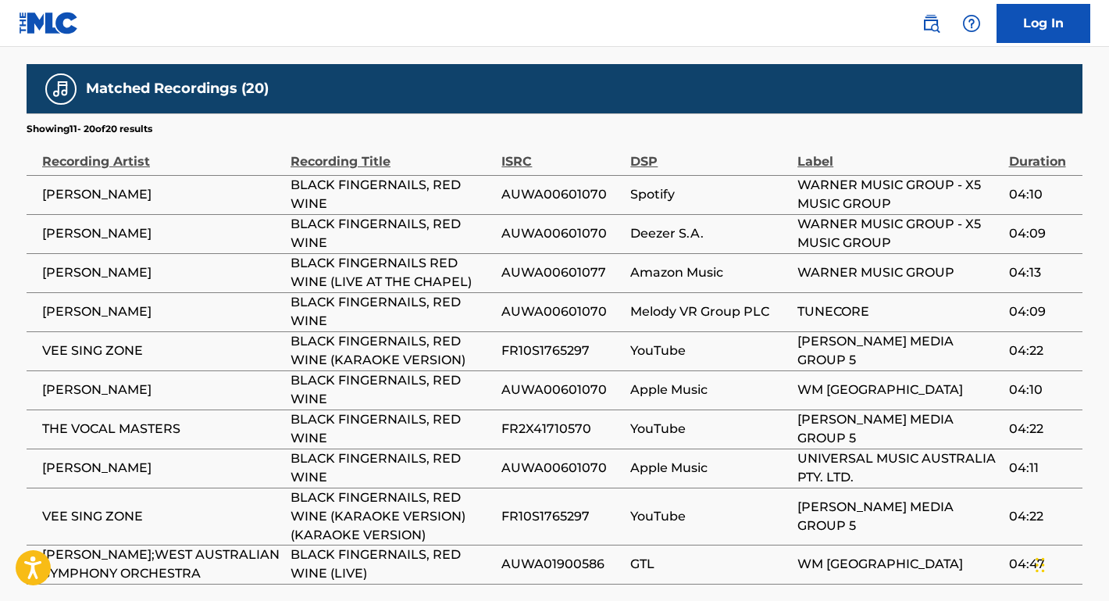
scroll to position [1115, 0]
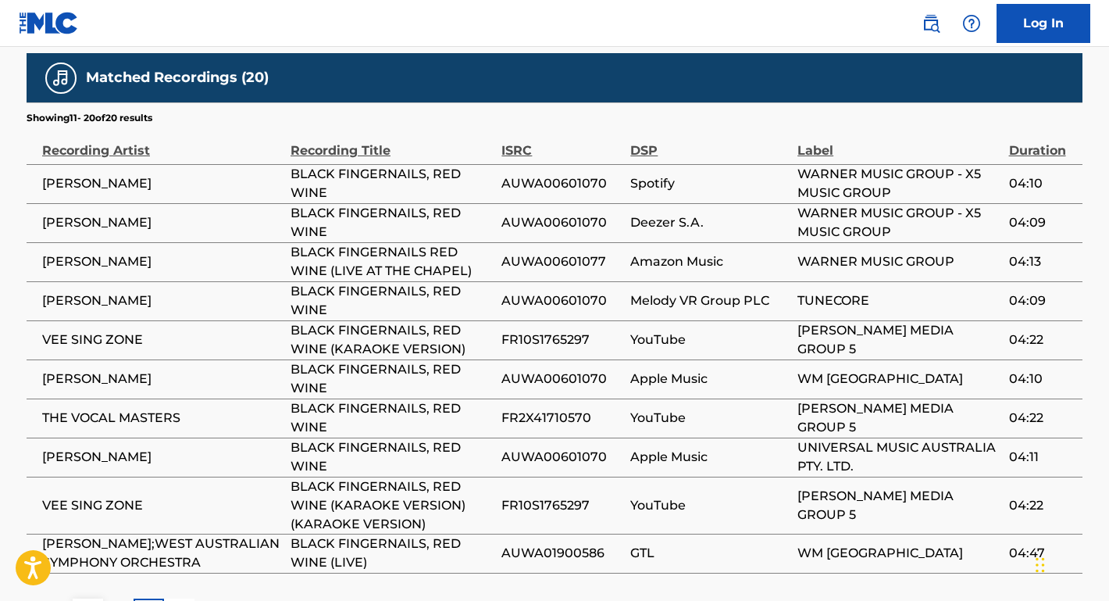
scroll to position [325, 0]
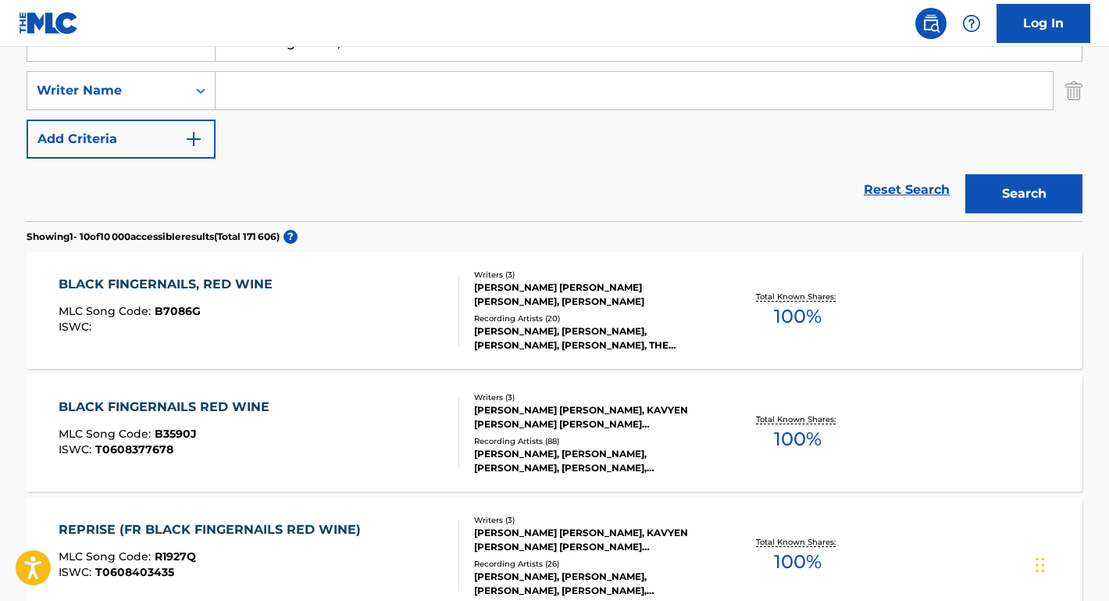
click at [130, 411] on div "BLACK FINGERNAILS RED WINE" at bounding box center [168, 407] width 219 height 19
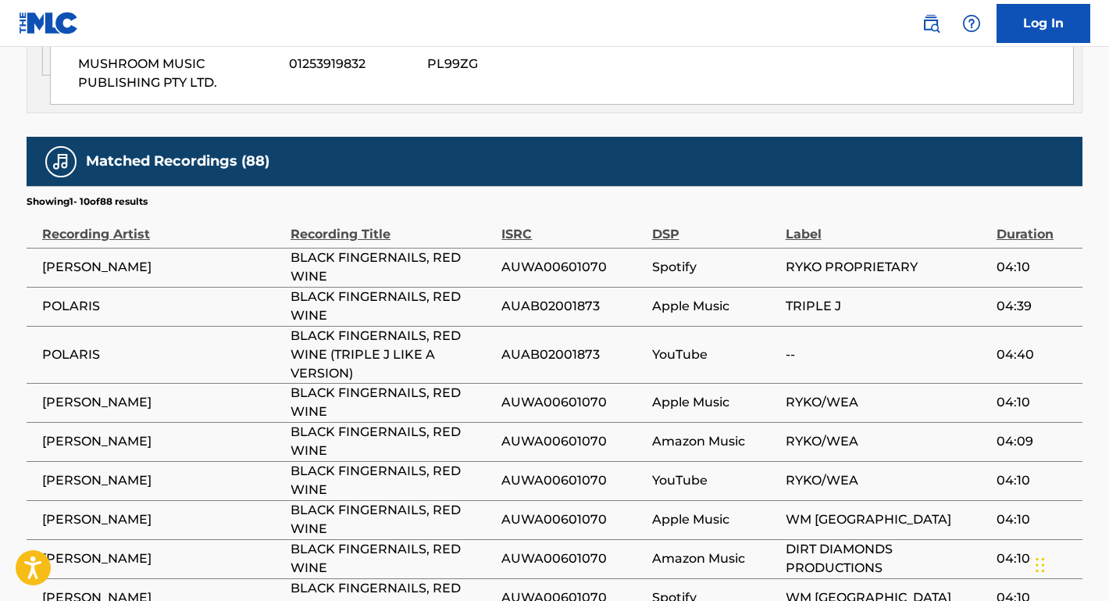
scroll to position [1072, 0]
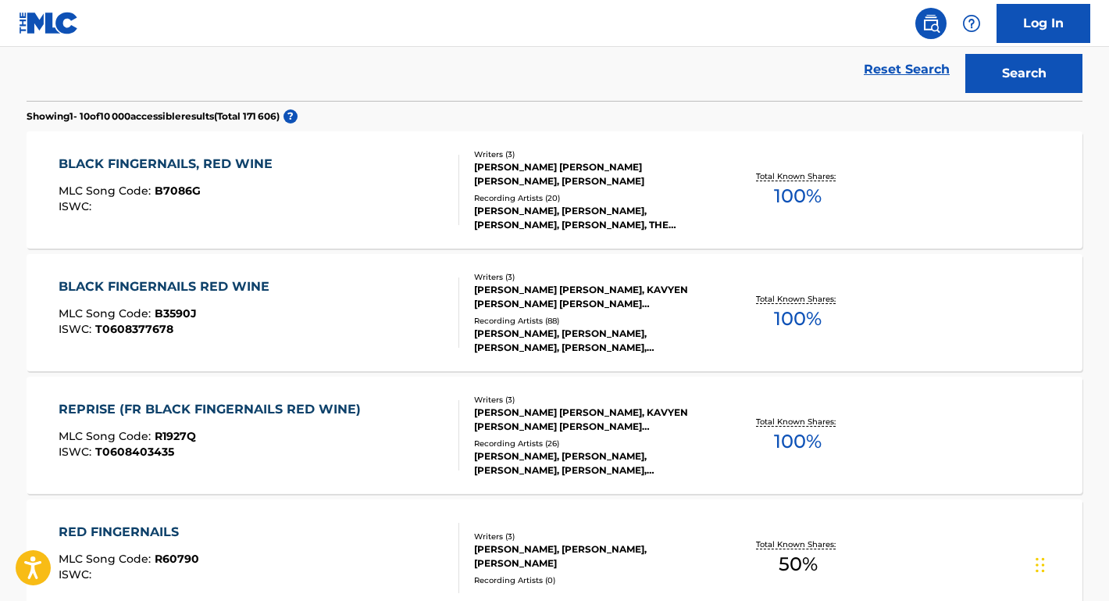
scroll to position [464, 0]
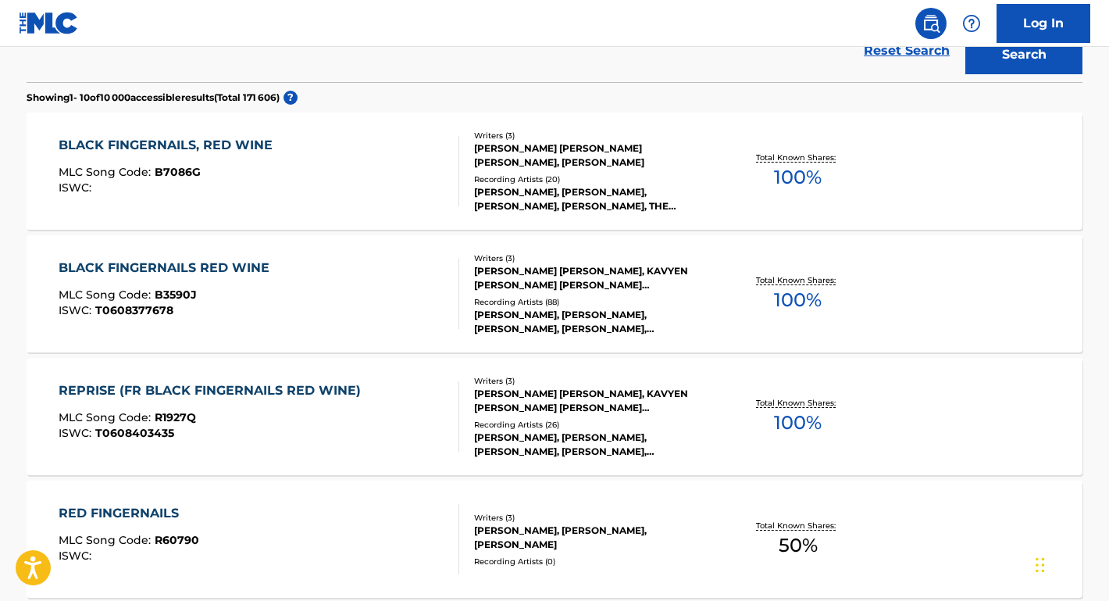
click at [135, 393] on div "REPRISE (FR BLACK FINGERNAILS RED WINE)" at bounding box center [214, 390] width 310 height 19
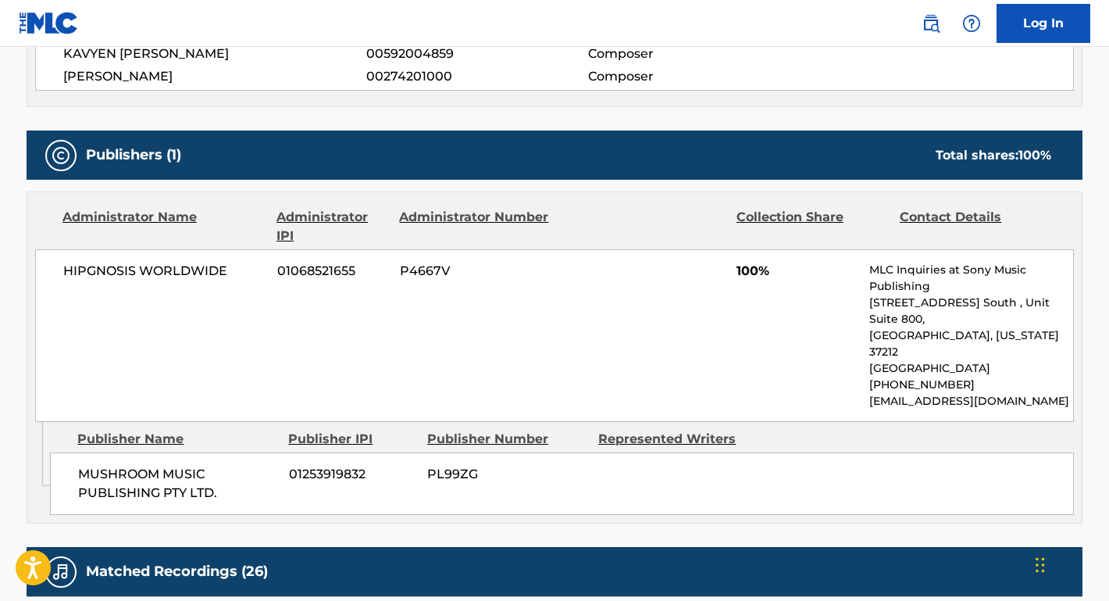
scroll to position [666, 0]
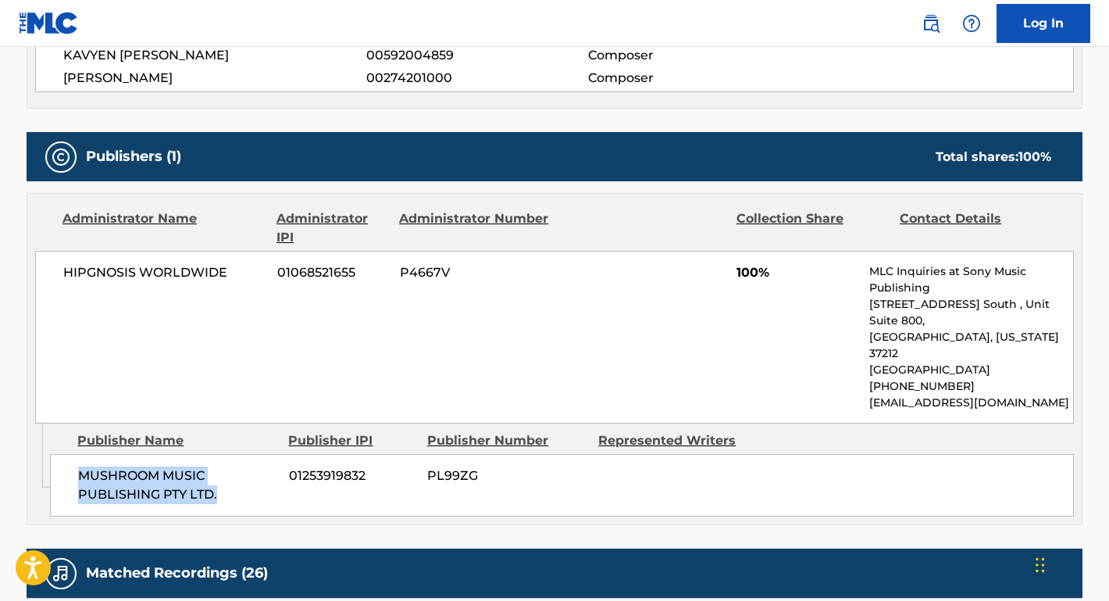
drag, startPoint x: 220, startPoint y: 455, endPoint x: 67, endPoint y: 441, distance: 153.8
click at [67, 454] on div "MUSHROOM MUSIC PUBLISHING PTY LTD. 01253919832 PL99ZG" at bounding box center [562, 485] width 1024 height 62
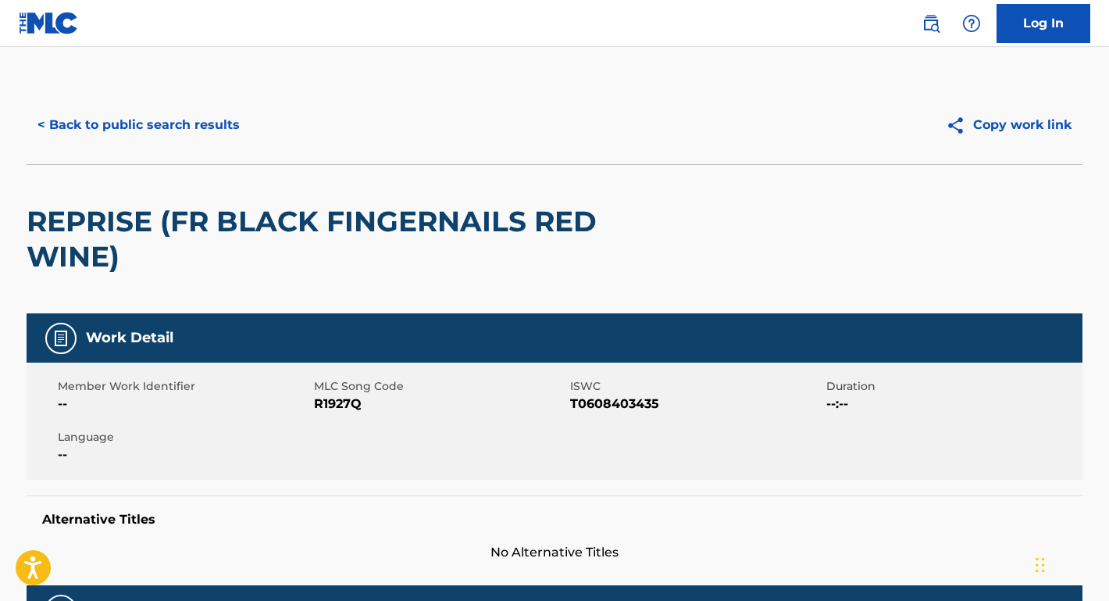
scroll to position [0, 0]
click at [184, 103] on div "< Back to public search results Copy work link" at bounding box center [555, 125] width 1056 height 78
click at [187, 123] on button "< Back to public search results" at bounding box center [139, 124] width 224 height 39
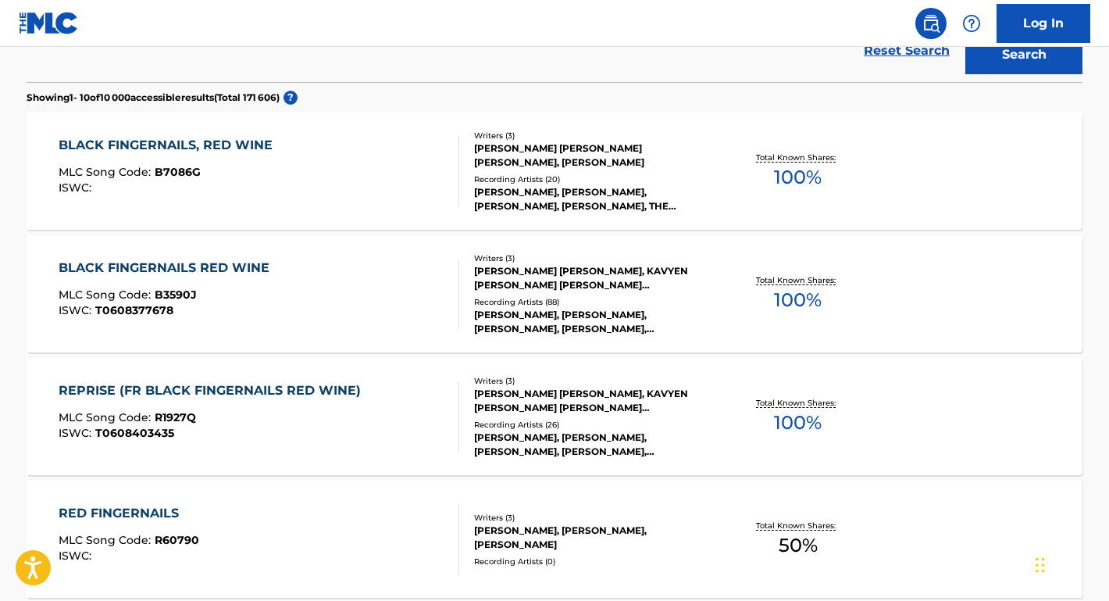
click at [198, 267] on div "BLACK FINGERNAILS RED WINE" at bounding box center [168, 268] width 219 height 19
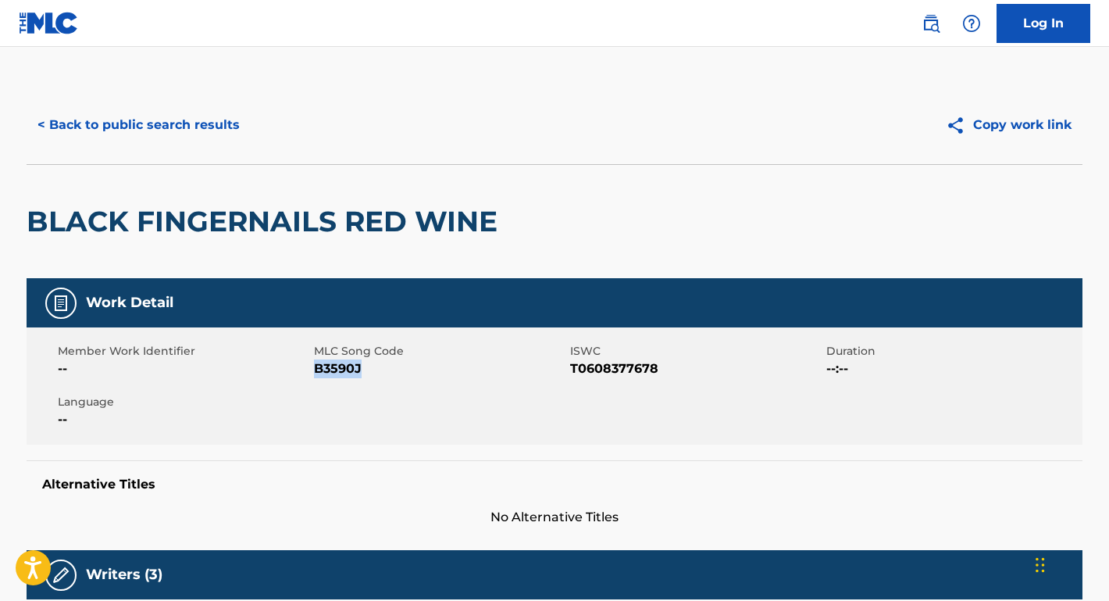
drag, startPoint x: 362, startPoint y: 376, endPoint x: 316, endPoint y: 368, distance: 46.7
click at [316, 368] on span "B3590J" at bounding box center [440, 368] width 252 height 19
drag, startPoint x: 676, startPoint y: 373, endPoint x: 571, endPoint y: 370, distance: 105.5
click at [571, 370] on span "T0608377678" at bounding box center [696, 368] width 252 height 19
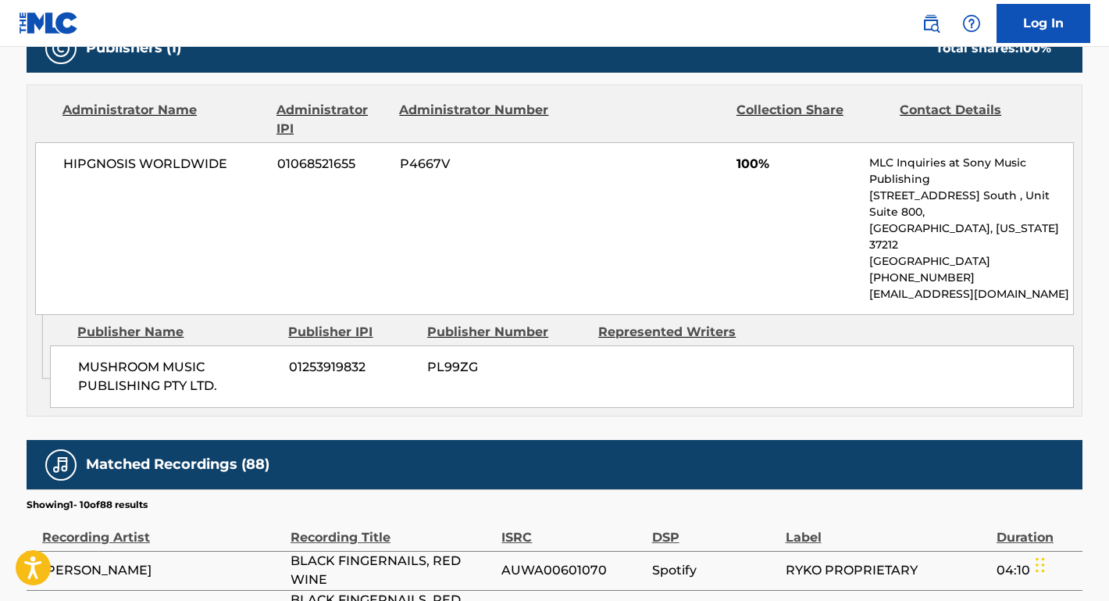
scroll to position [619, 0]
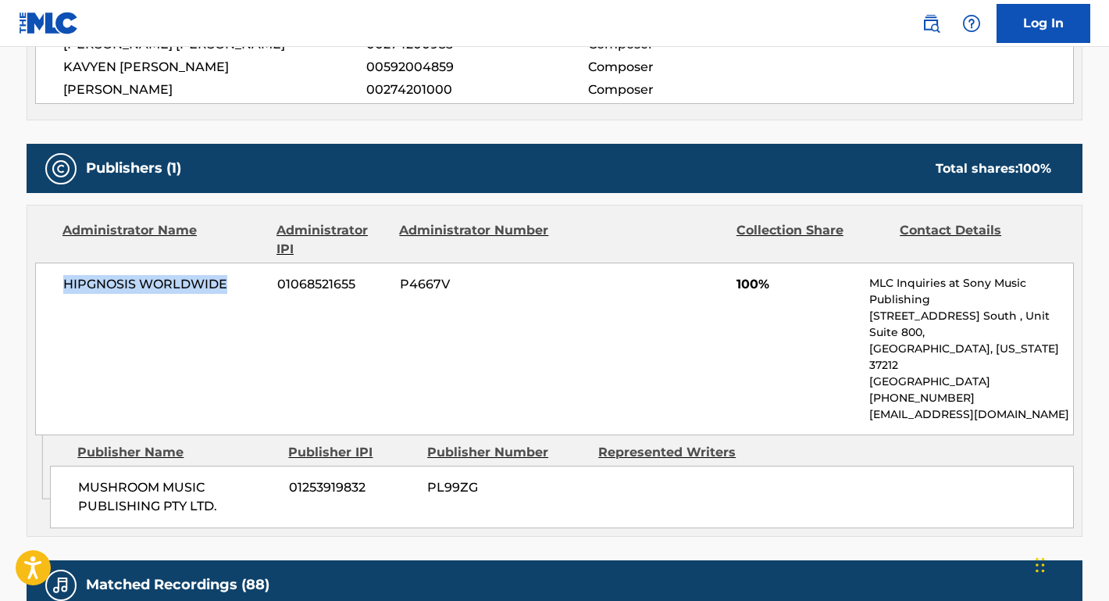
drag, startPoint x: 235, startPoint y: 280, endPoint x: 36, endPoint y: 287, distance: 199.3
click at [36, 287] on div "HIPGNOSIS WORLDWIDE 01068521655 P4667V 100% MLC Inquiries at Sony Music Publish…" at bounding box center [554, 348] width 1039 height 173
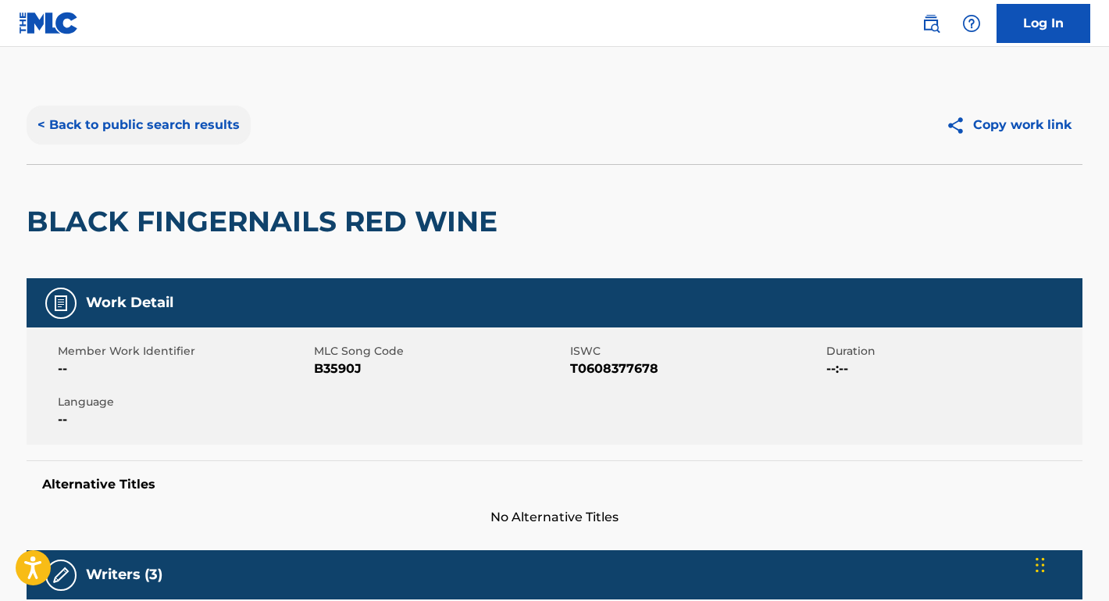
scroll to position [0, 0]
click at [212, 125] on button "< Back to public search results" at bounding box center [139, 124] width 224 height 39
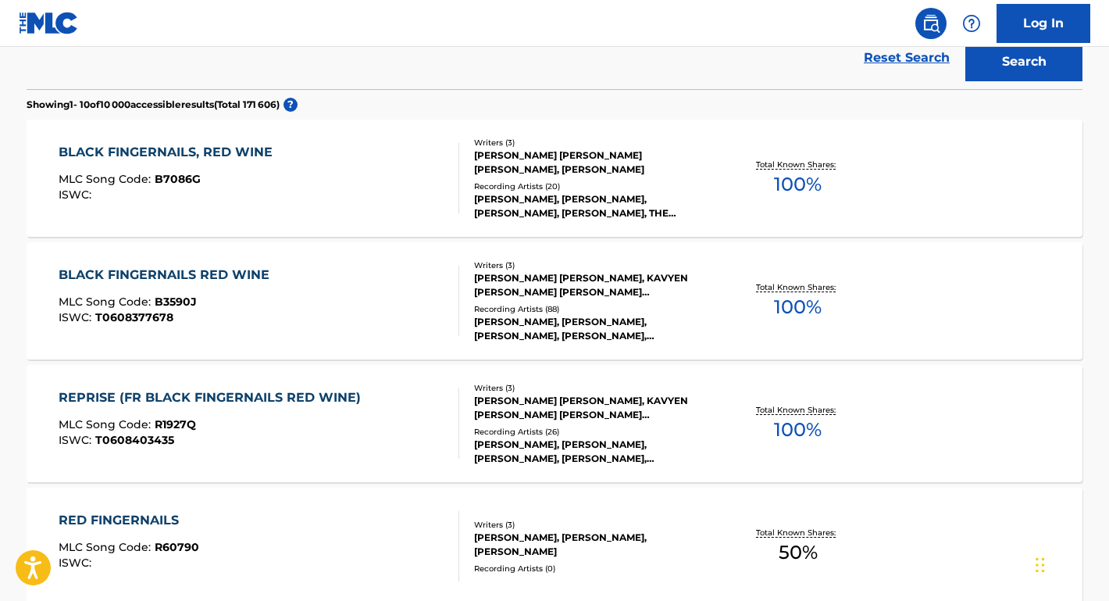
scroll to position [164, 0]
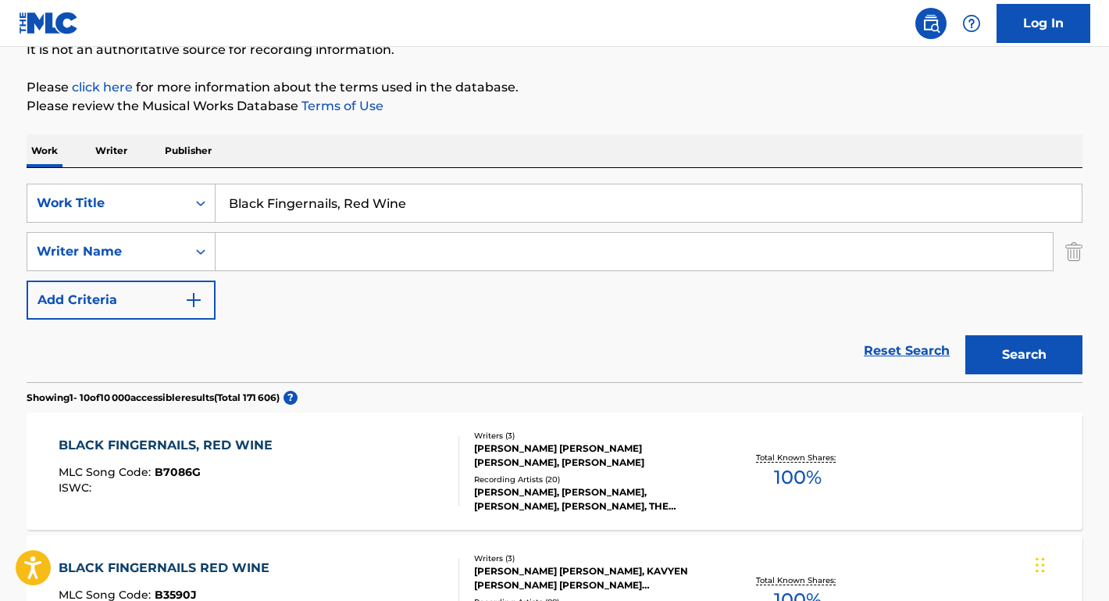
click at [332, 252] on input "Search Form" at bounding box center [634, 251] width 837 height 37
paste input "[PERSON_NAME] Waiting for Darkness"
click at [326, 249] on input "[PERSON_NAME] Waiting for Darkness" at bounding box center [634, 251] width 837 height 37
drag, startPoint x: 330, startPoint y: 250, endPoint x: 530, endPoint y: 250, distance: 200.0
click at [530, 250] on input "[PERSON_NAME] Waiting for Darkness" at bounding box center [634, 251] width 837 height 37
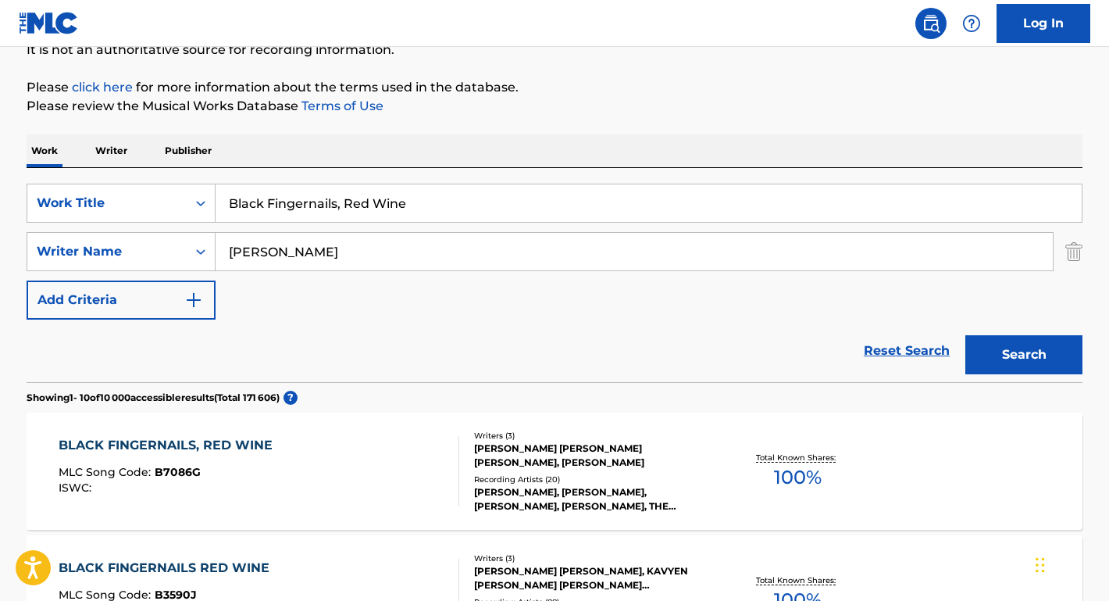
type input "[PERSON_NAME]"
drag, startPoint x: 446, startPoint y: 206, endPoint x: 108, endPoint y: 182, distance: 339.1
click at [108, 182] on div "SearchWithCriteriae610c4a1-4a88-486c-94cb-52aac4bf71db Work Title Black Fingern…" at bounding box center [555, 275] width 1056 height 214
paste input "Waiting for Darkness"
type input "Waiting for Darkness"
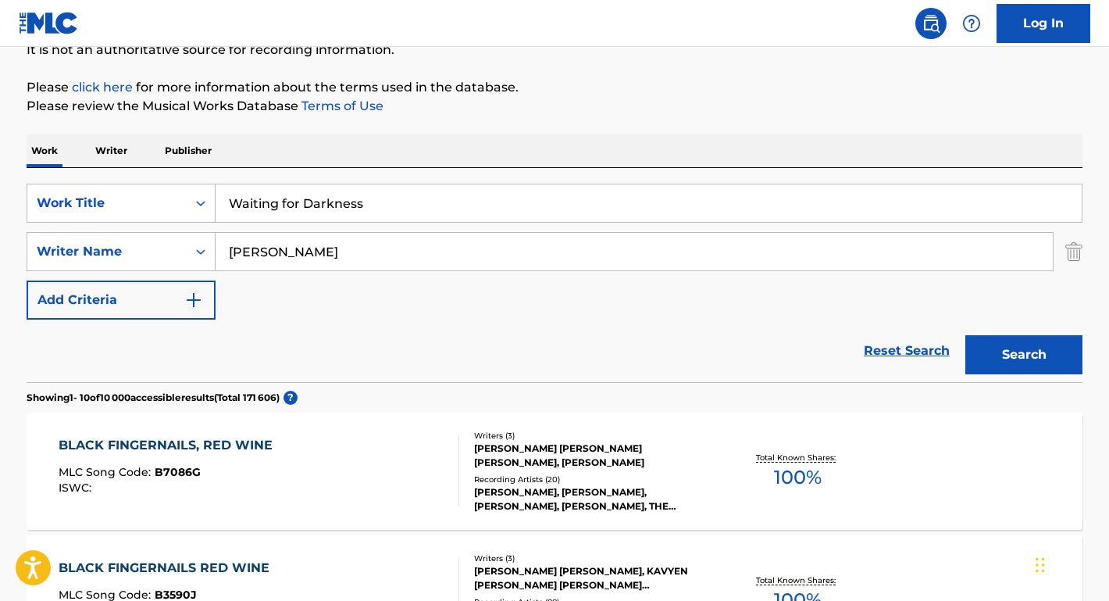
click at [1024, 355] on button "Search" at bounding box center [1023, 354] width 117 height 39
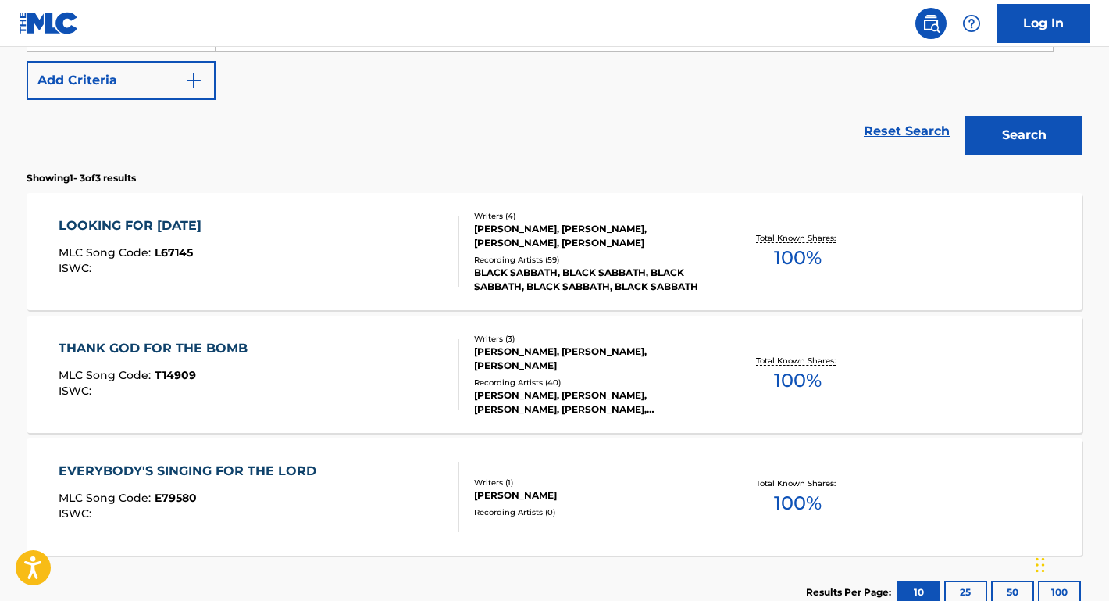
scroll to position [237, 0]
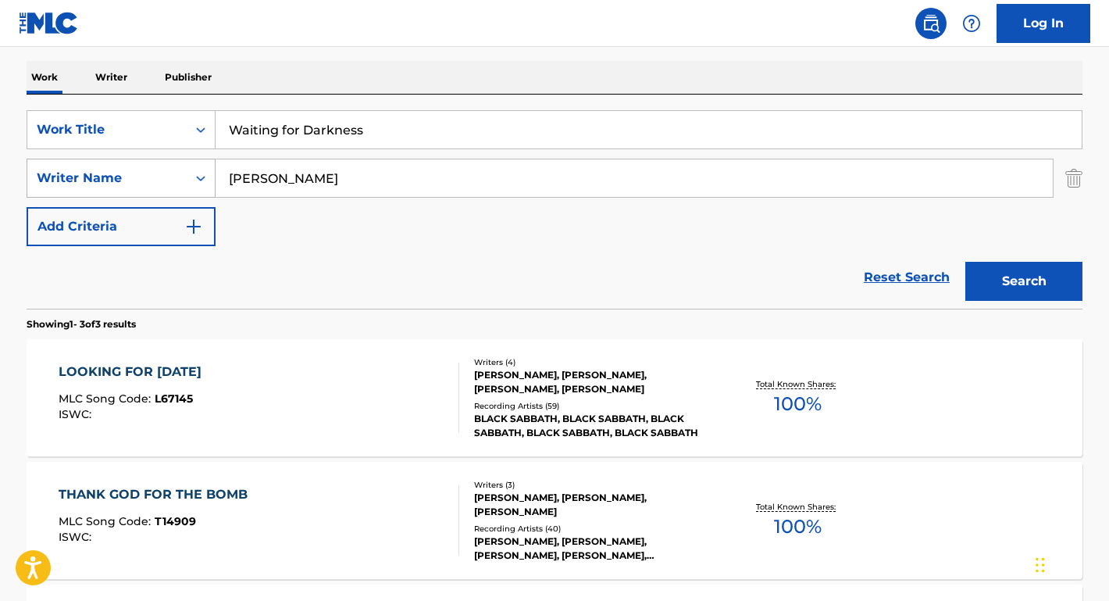
drag, startPoint x: 263, startPoint y: 177, endPoint x: 164, endPoint y: 169, distance: 99.4
click at [164, 169] on div "SearchWithCriteriaaa439758-b055-4d24-8f6e-a038c5e5fe99 Writer Name [PERSON_NAME]" at bounding box center [555, 178] width 1056 height 39
type input "[PERSON_NAME]"
click at [1024, 281] on button "Search" at bounding box center [1023, 281] width 117 height 39
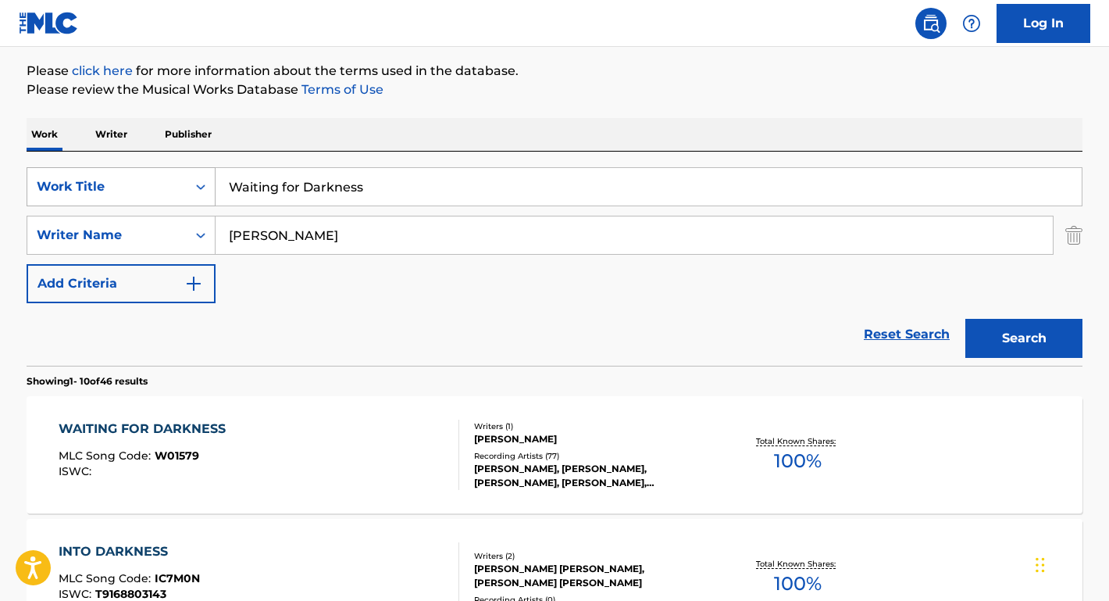
scroll to position [298, 0]
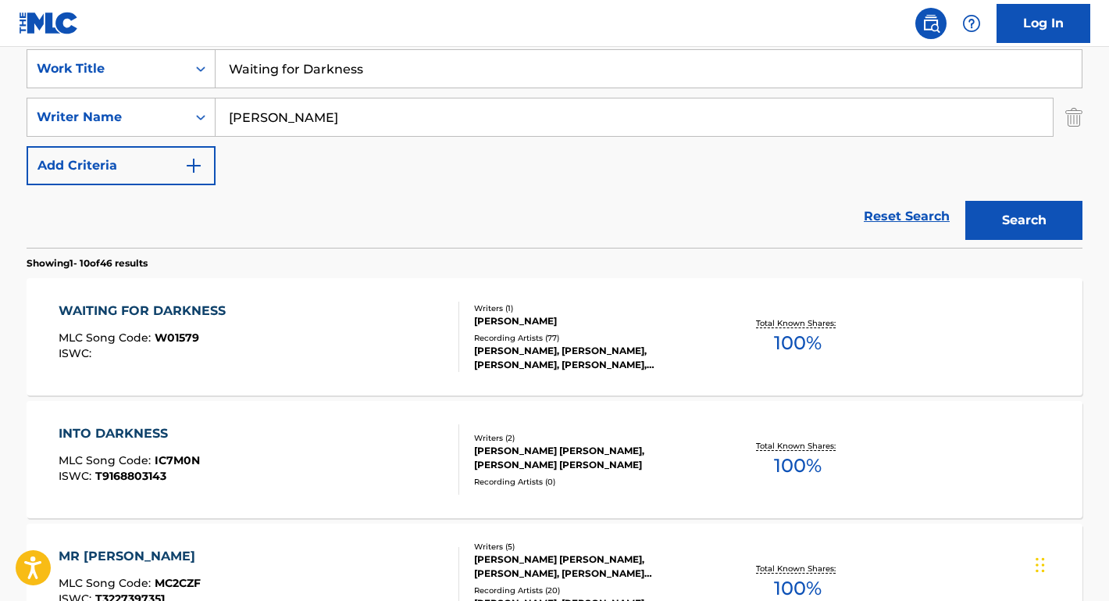
click at [195, 304] on div "WAITING FOR DARKNESS" at bounding box center [146, 310] width 175 height 19
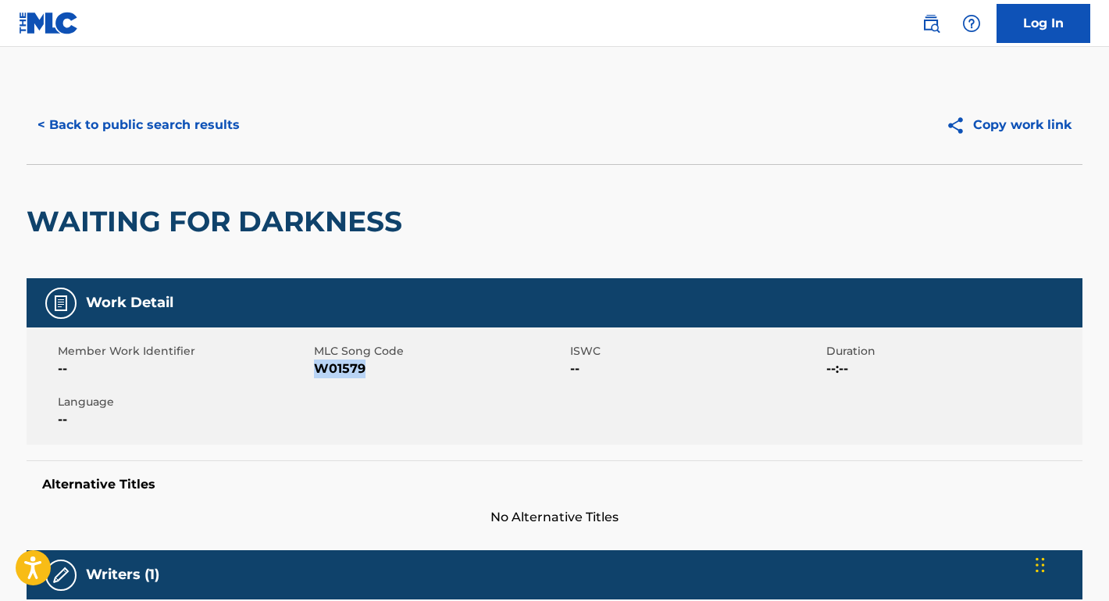
drag, startPoint x: 362, startPoint y: 369, endPoint x: 312, endPoint y: 366, distance: 50.1
click at [314, 366] on span "W01579" at bounding box center [440, 368] width 252 height 19
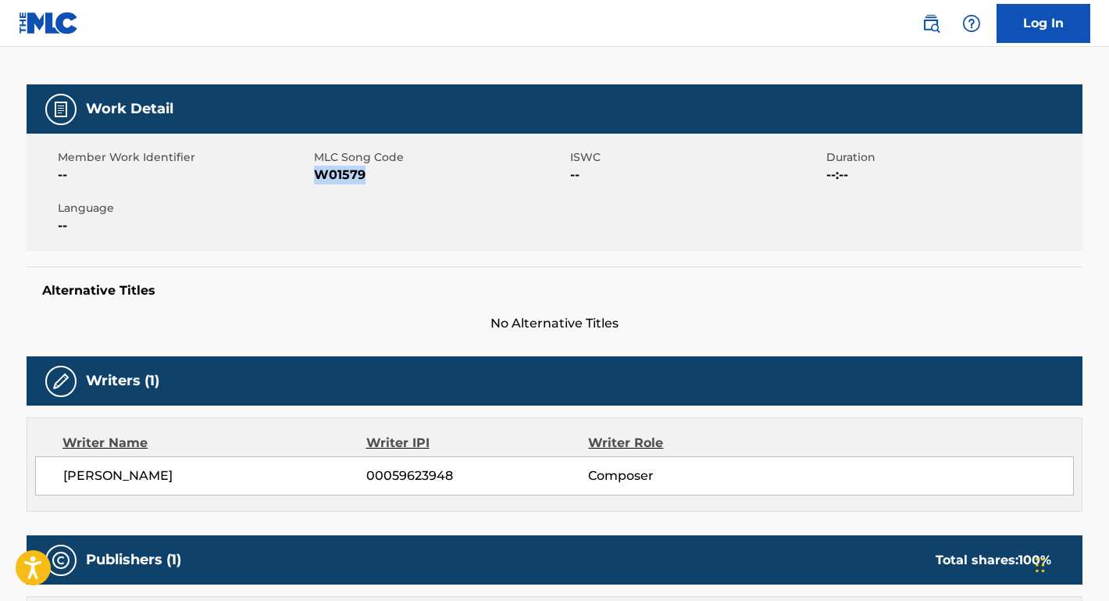
scroll to position [526, 0]
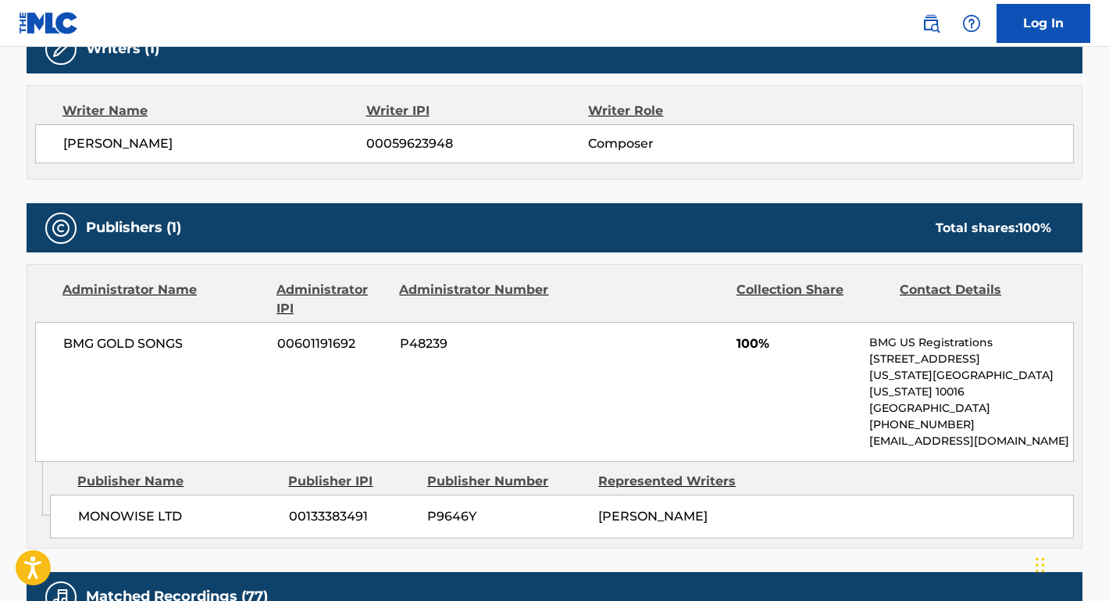
drag, startPoint x: 251, startPoint y: 147, endPoint x: 39, endPoint y: 144, distance: 211.7
click at [40, 144] on div "[PERSON_NAME] 00059623948 Composer" at bounding box center [554, 143] width 1039 height 39
drag, startPoint x: 189, startPoint y: 346, endPoint x: 16, endPoint y: 346, distance: 173.4
click at [16, 346] on div "< Back to public search results Copy work link WAITING FOR DARKNESS Work Detail…" at bounding box center [554, 344] width 1093 height 1569
drag, startPoint x: 183, startPoint y: 500, endPoint x: 69, endPoint y: 500, distance: 114.0
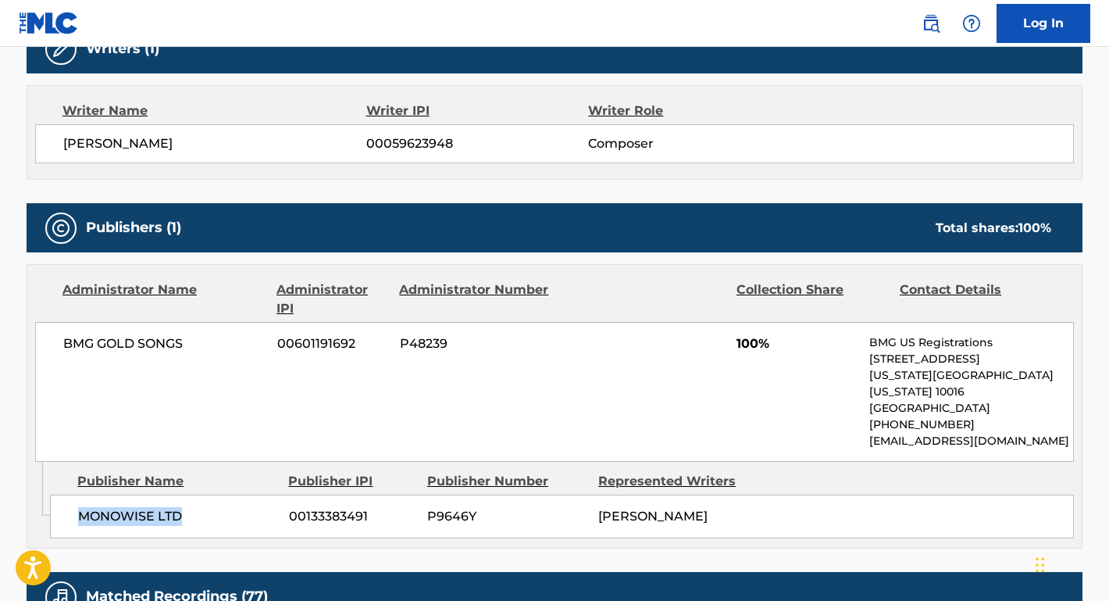
click at [69, 500] on div "MONOWISE LTD 00133383491 P9646Y [PERSON_NAME]" at bounding box center [562, 516] width 1024 height 44
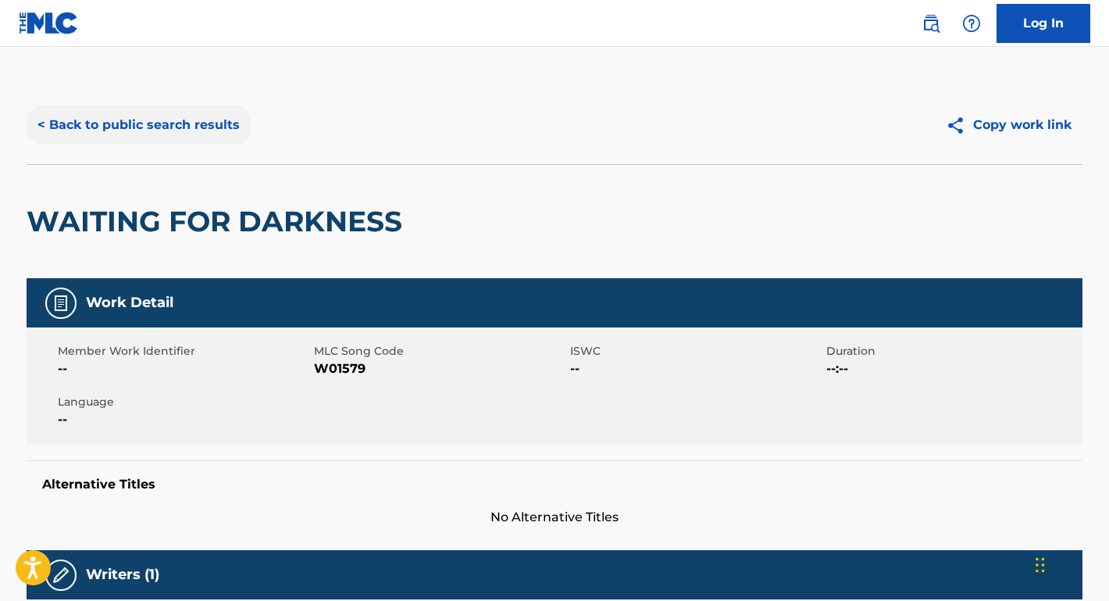
click at [220, 122] on button "< Back to public search results" at bounding box center [139, 124] width 224 height 39
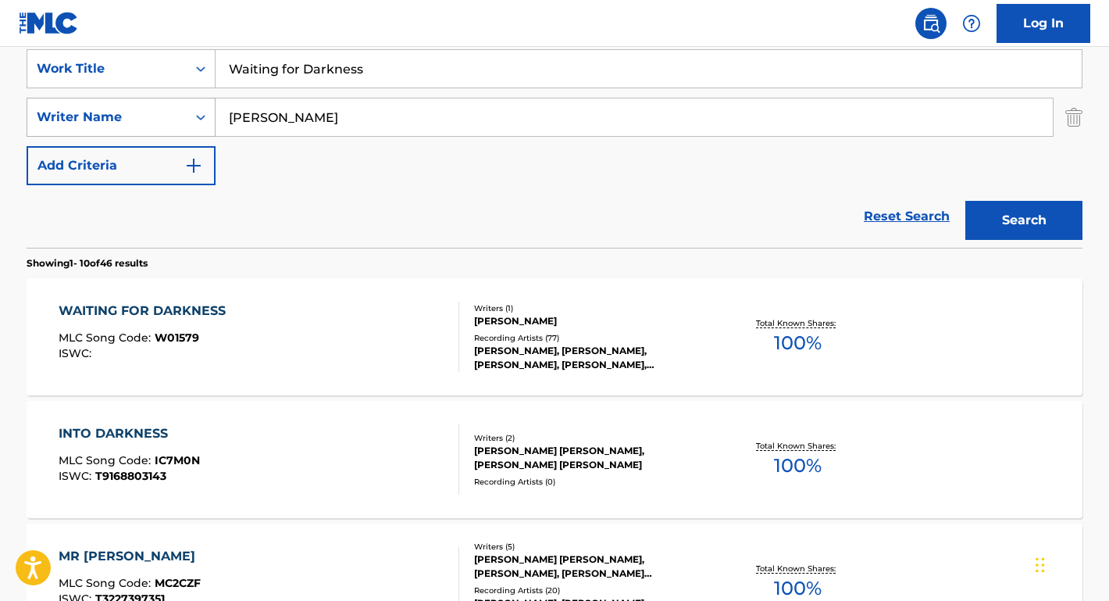
drag, startPoint x: 358, startPoint y: 127, endPoint x: 179, endPoint y: 127, distance: 178.9
click at [179, 127] on div "SearchWithCriteriaaa439758-b055-4d24-8f6e-a038c5e5fe99 Writer Name [PERSON_NAME]" at bounding box center [555, 117] width 1056 height 39
paste input "[PERSON_NAME] Let it Run"
drag, startPoint x: 291, startPoint y: 118, endPoint x: 34, endPoint y: 118, distance: 257.7
click at [34, 118] on div "SearchWithCriteriaaa439758-b055-4d24-8f6e-a038c5e5fe99 Writer Name [PERSON_NAME…" at bounding box center [555, 117] width 1056 height 39
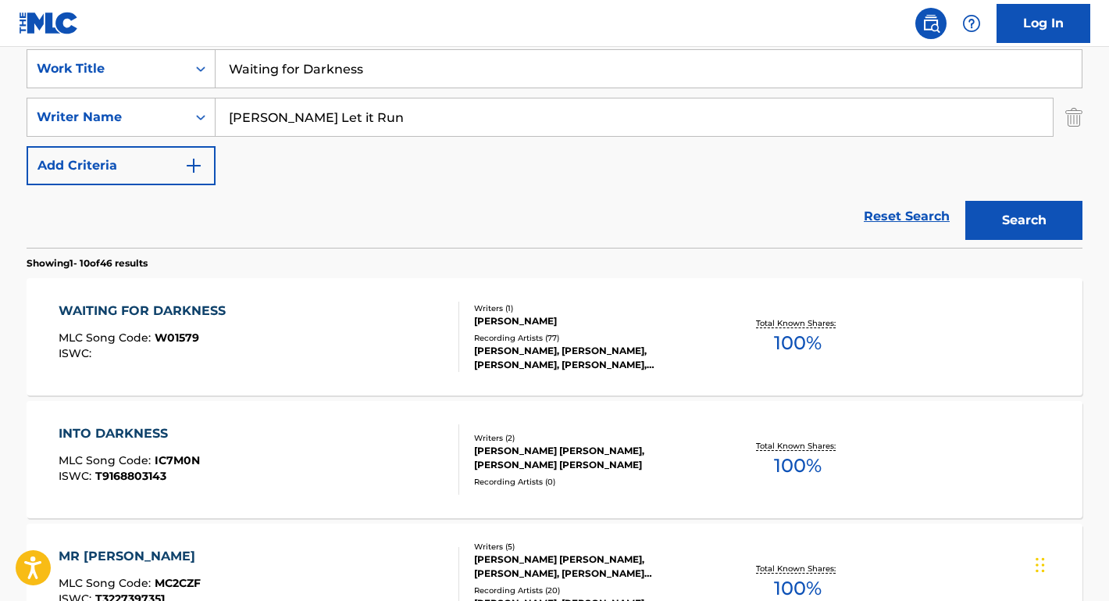
drag, startPoint x: 305, startPoint y: 112, endPoint x: 459, endPoint y: 116, distance: 153.9
click at [459, 116] on input "[PERSON_NAME] Let it Run" at bounding box center [634, 116] width 837 height 37
type input "[PERSON_NAME]"
drag, startPoint x: 397, startPoint y: 70, endPoint x: 209, endPoint y: 69, distance: 188.2
click at [209, 69] on div "SearchWithCriteriae610c4a1-4a88-486c-94cb-52aac4bf71db Work Title Waiting for D…" at bounding box center [555, 68] width 1056 height 39
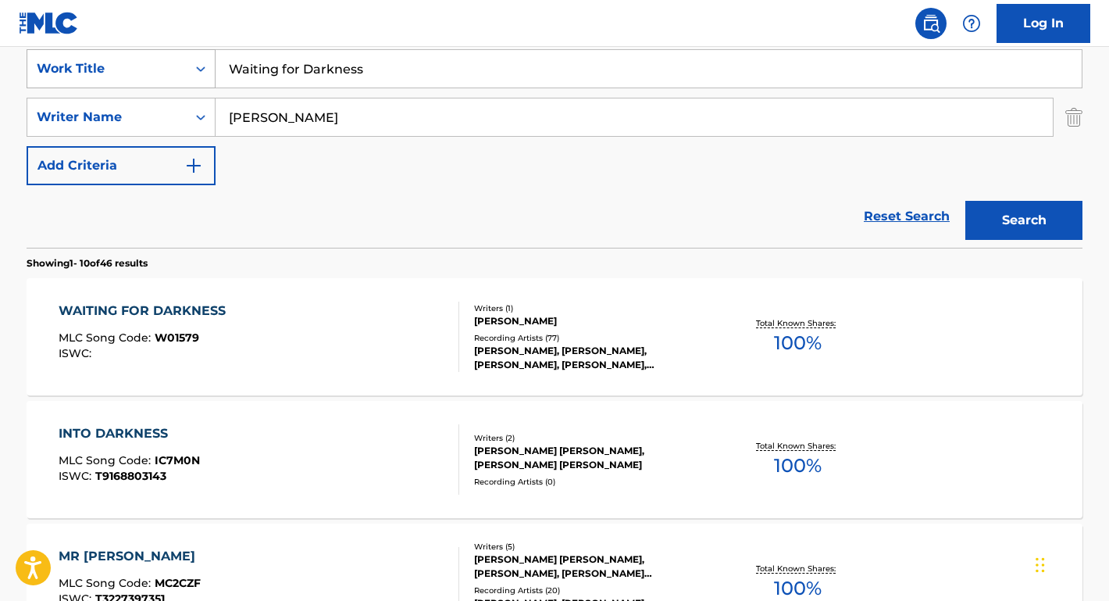
paste input "Band Let it Run"
drag, startPoint x: 269, startPoint y: 68, endPoint x: 146, endPoint y: 65, distance: 123.4
click at [146, 65] on div "SearchWithCriteriae610c4a1-4a88-486c-94cb-52aac4bf71db Work Title Band Let it R…" at bounding box center [555, 68] width 1056 height 39
type input "Let it Run"
click at [1024, 220] on button "Search" at bounding box center [1023, 220] width 117 height 39
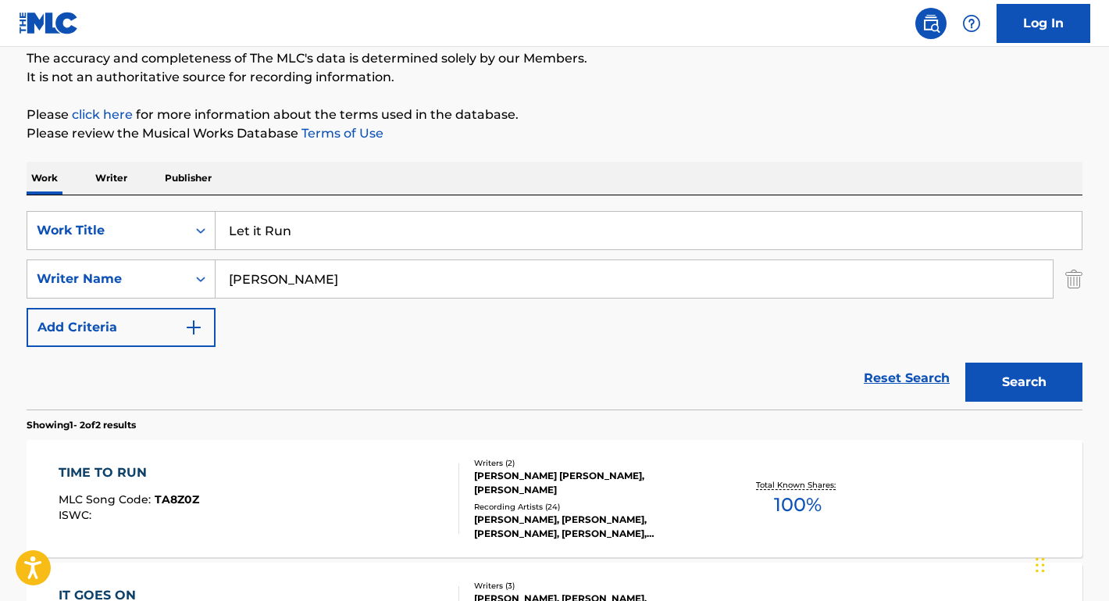
scroll to position [138, 0]
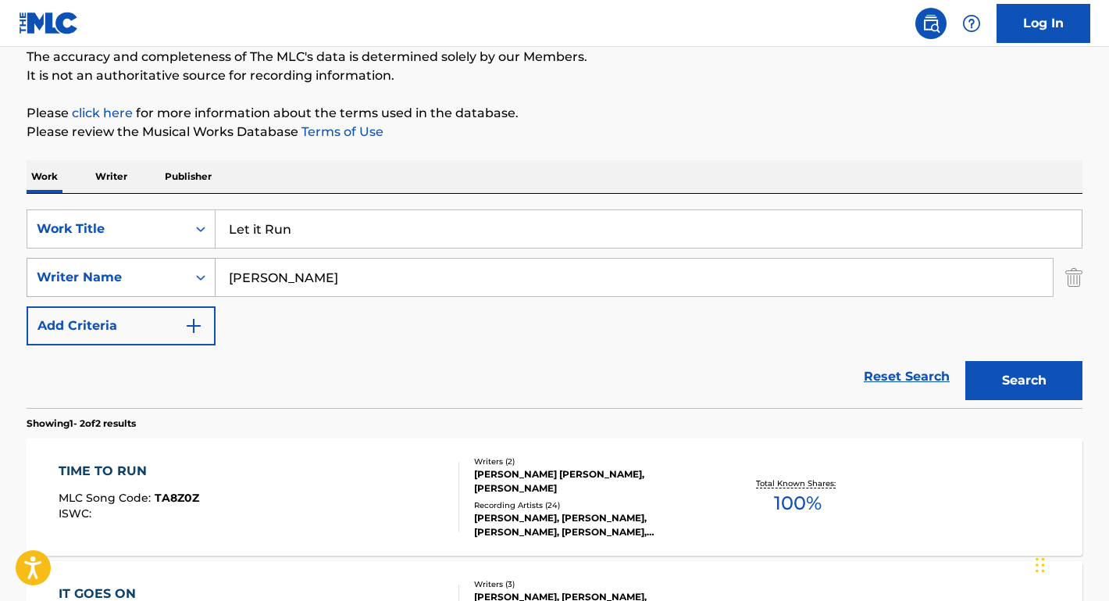
drag, startPoint x: 254, startPoint y: 280, endPoint x: 137, endPoint y: 271, distance: 116.8
click at [137, 271] on div "SearchWithCriteriaaa439758-b055-4d24-8f6e-a038c5e5fe99 Writer Name [PERSON_NAME]" at bounding box center [555, 277] width 1056 height 39
click at [1024, 380] on button "Search" at bounding box center [1023, 380] width 117 height 39
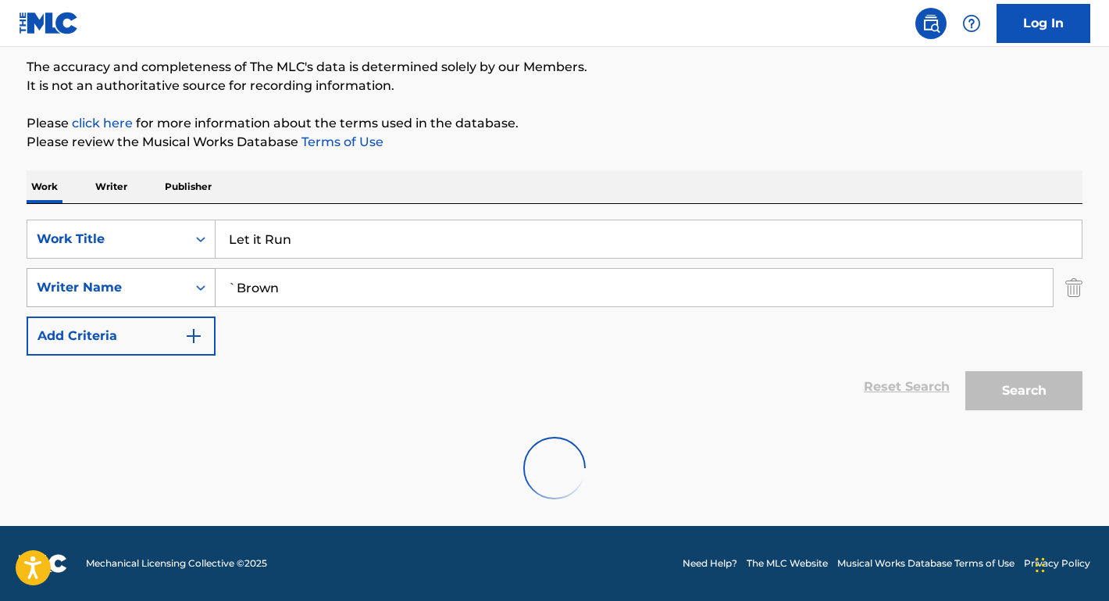
type input "Brown"
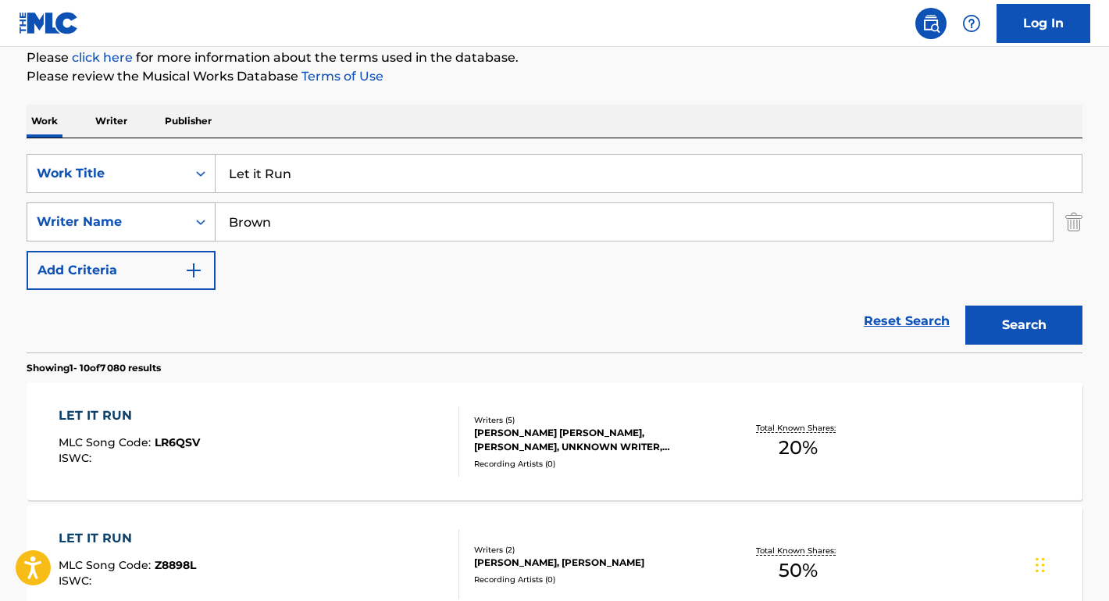
scroll to position [361, 0]
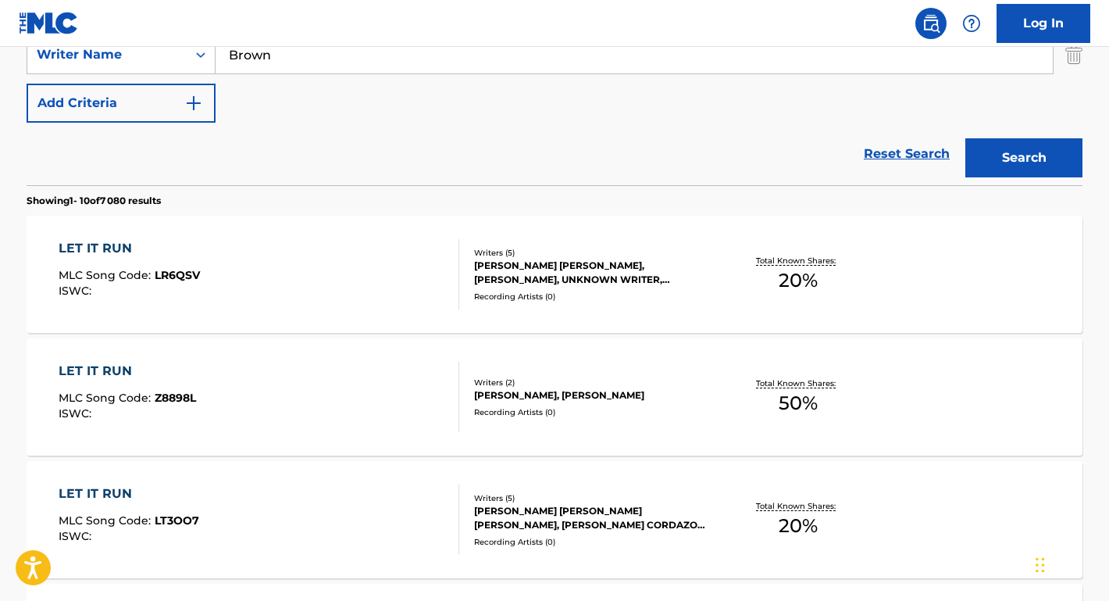
click at [125, 250] on div "LET IT RUN" at bounding box center [129, 248] width 141 height 19
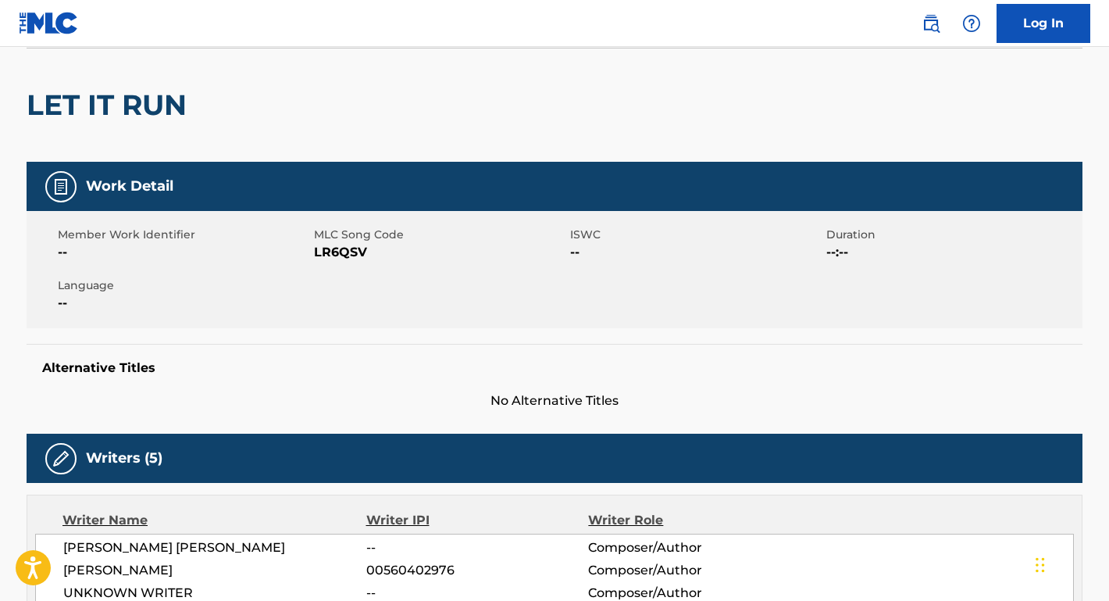
scroll to position [134, 0]
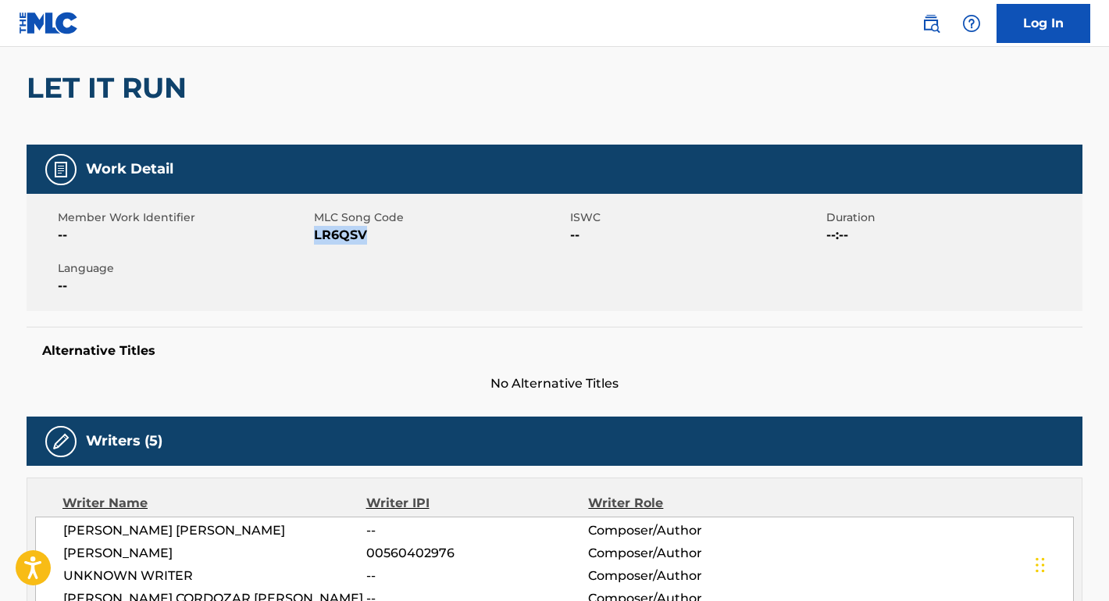
drag, startPoint x: 373, startPoint y: 244, endPoint x: 318, endPoint y: 233, distance: 55.8
click at [316, 237] on span "LR6QSV" at bounding box center [440, 235] width 252 height 19
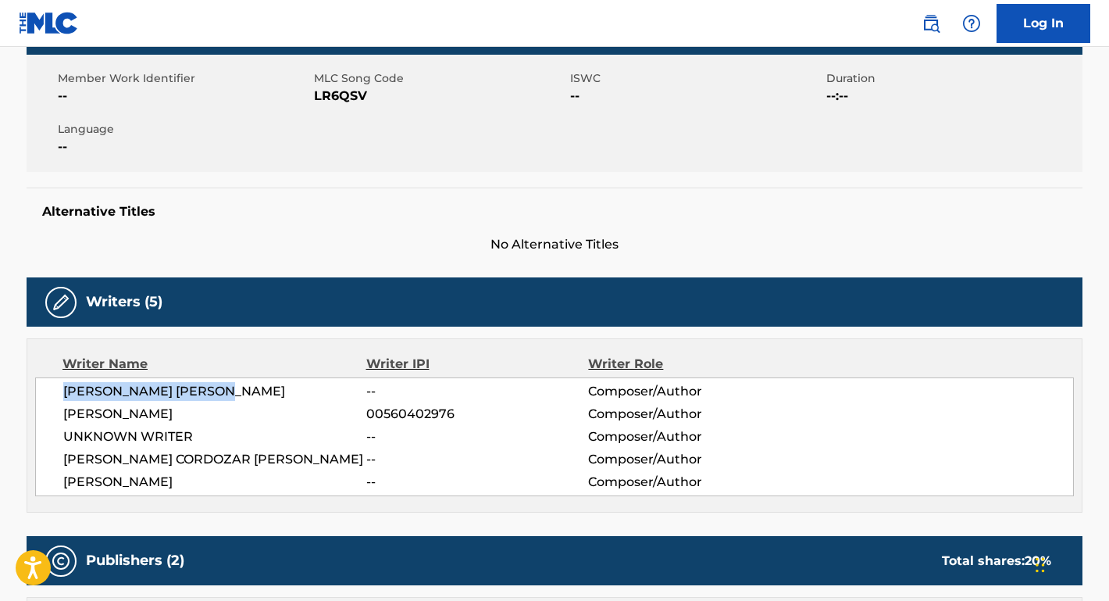
drag, startPoint x: 259, startPoint y: 382, endPoint x: 12, endPoint y: 388, distance: 246.9
click at [12, 388] on div "< Back to public search results Copy work link LET IT RUN Work Detail Member Wo…" at bounding box center [554, 511] width 1093 height 1397
drag, startPoint x: 270, startPoint y: 411, endPoint x: 55, endPoint y: 408, distance: 214.8
click at [56, 407] on div "[PERSON_NAME] [PERSON_NAME] -- Composer/Author [PERSON_NAME] 00560402976 Compos…" at bounding box center [554, 436] width 1039 height 119
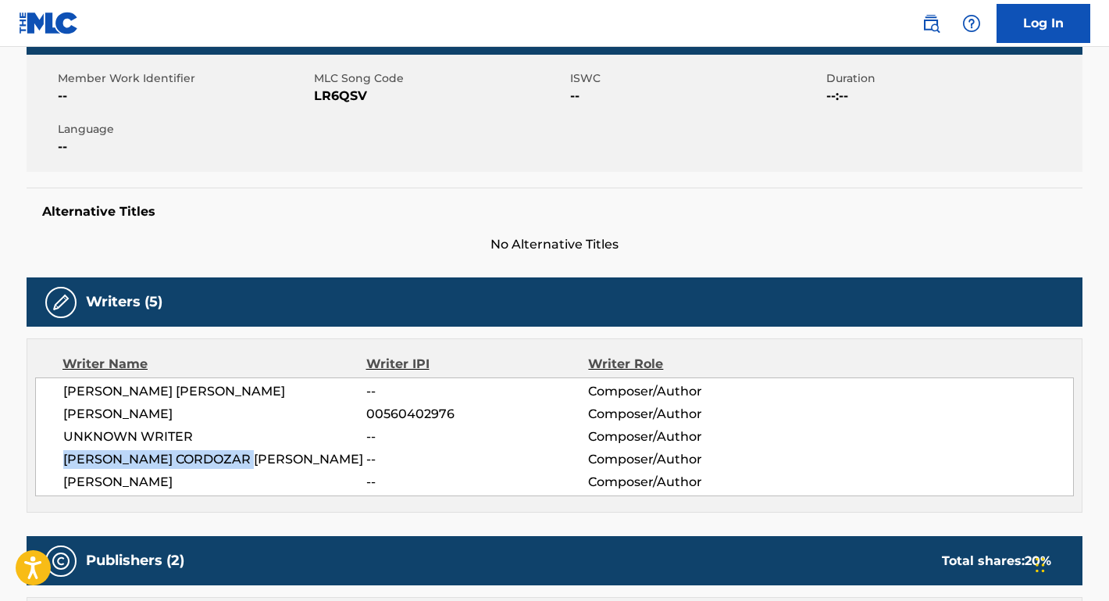
drag, startPoint x: 262, startPoint y: 459, endPoint x: 35, endPoint y: 458, distance: 226.5
click at [35, 458] on div "[PERSON_NAME] [PERSON_NAME] -- Composer/Author [PERSON_NAME] 00560402976 Compos…" at bounding box center [554, 436] width 1039 height 119
drag, startPoint x: 169, startPoint y: 478, endPoint x: 59, endPoint y: 478, distance: 110.1
click at [59, 478] on div "[PERSON_NAME] [PERSON_NAME] -- Composer/Author [PERSON_NAME] 00560402976 Compos…" at bounding box center [554, 436] width 1039 height 119
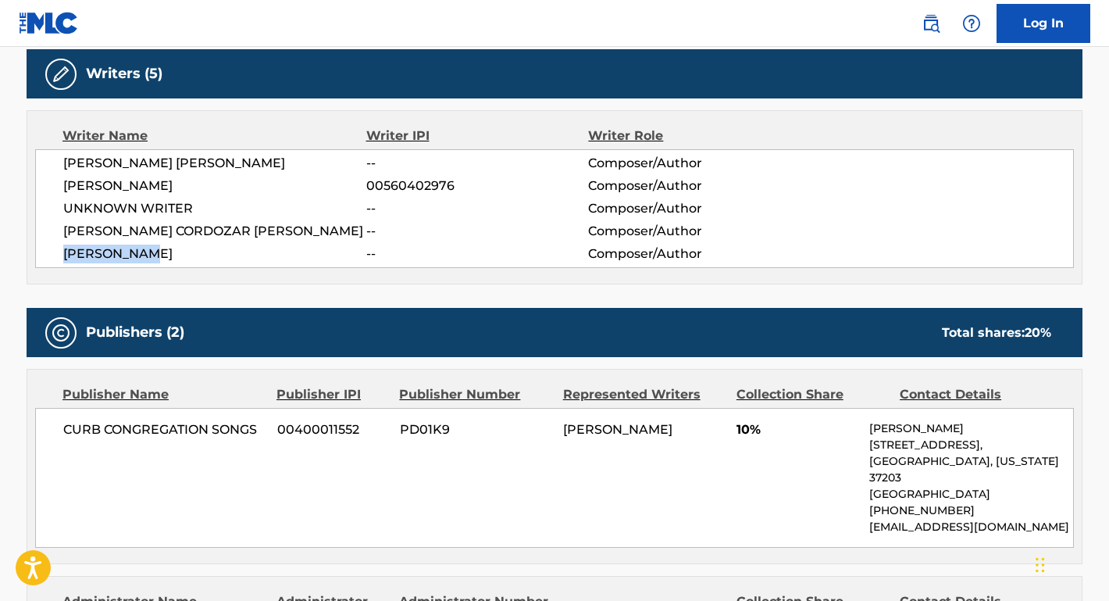
scroll to position [573, 0]
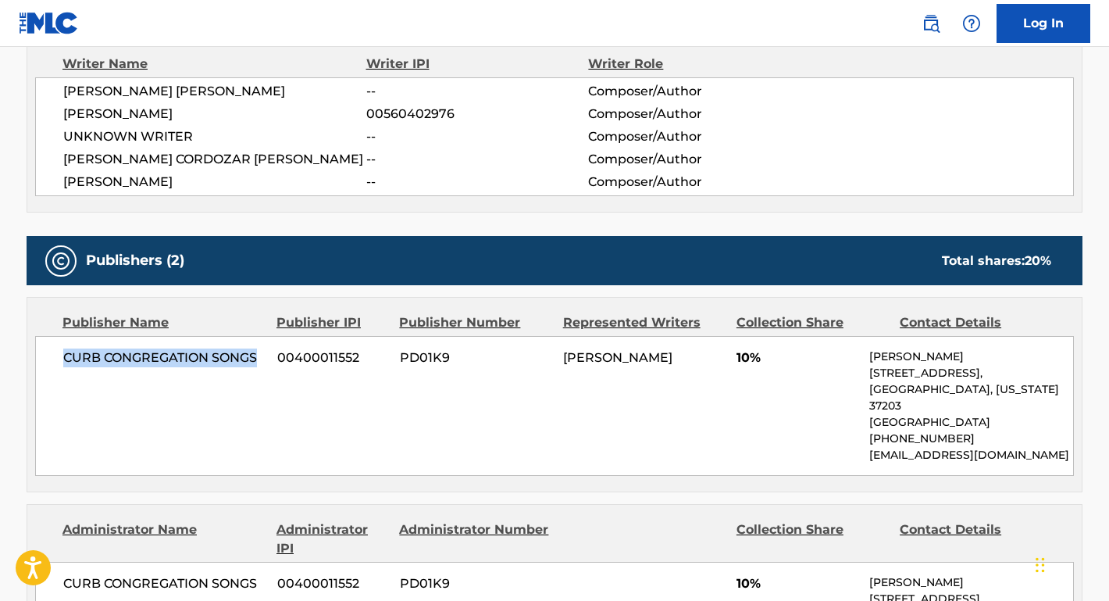
drag, startPoint x: 259, startPoint y: 360, endPoint x: 54, endPoint y: 359, distance: 205.4
click at [54, 359] on div "CURB CONGREGATION SONGS 00400011552 PD01K9 [PERSON_NAME] 10% [PERSON_NAME] [STR…" at bounding box center [554, 406] width 1039 height 140
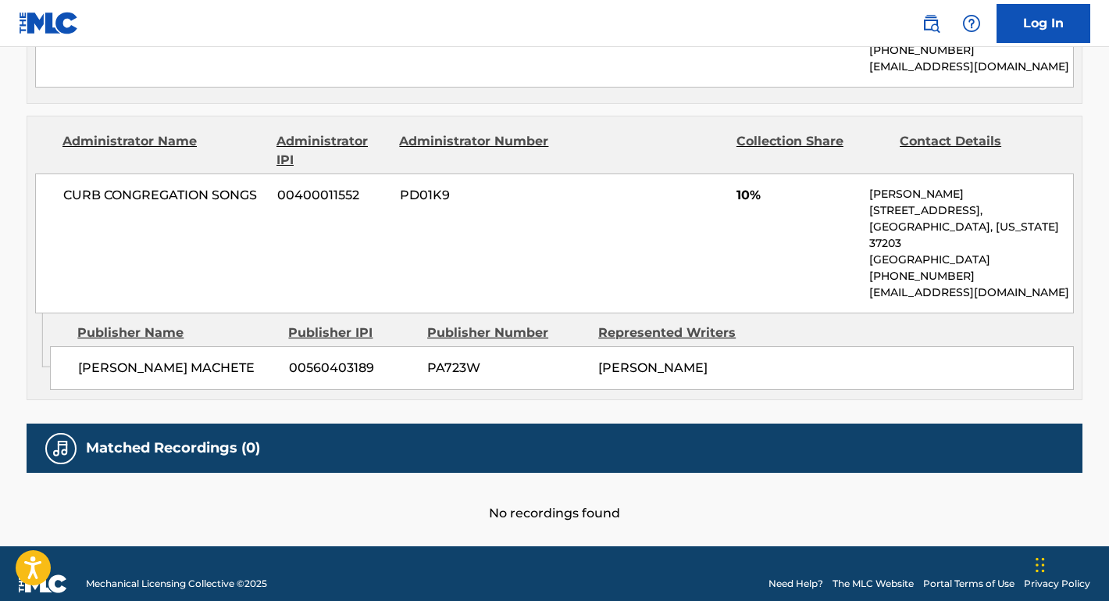
scroll to position [960, 0]
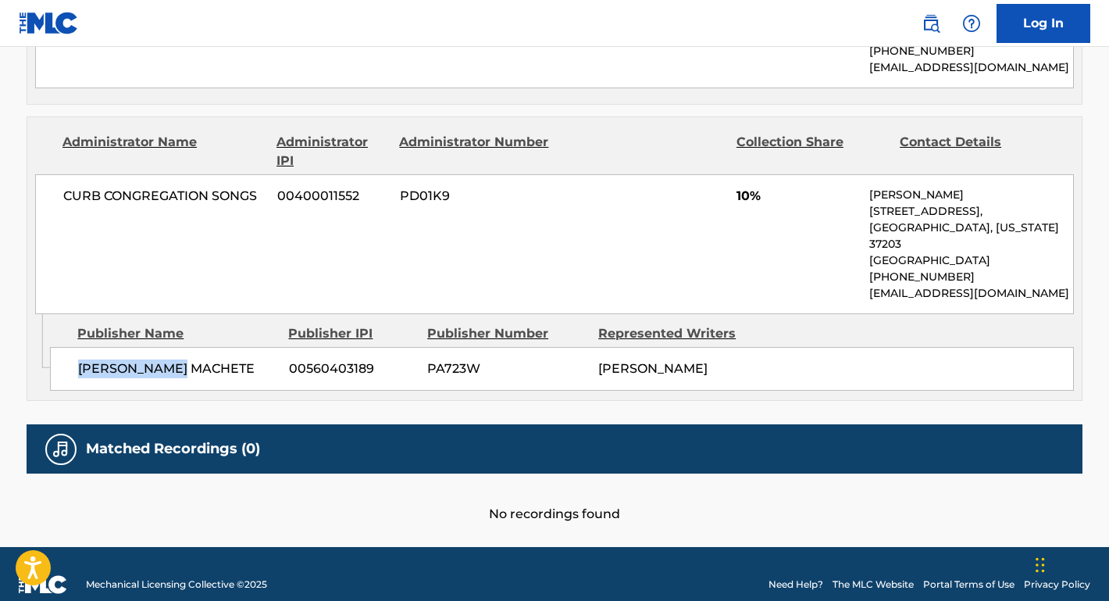
drag, startPoint x: 187, startPoint y: 331, endPoint x: 50, endPoint y: 331, distance: 136.7
click at [50, 347] on div "[PERSON_NAME] MACHETE 00560403189 PA723W [PERSON_NAME]" at bounding box center [562, 369] width 1024 height 44
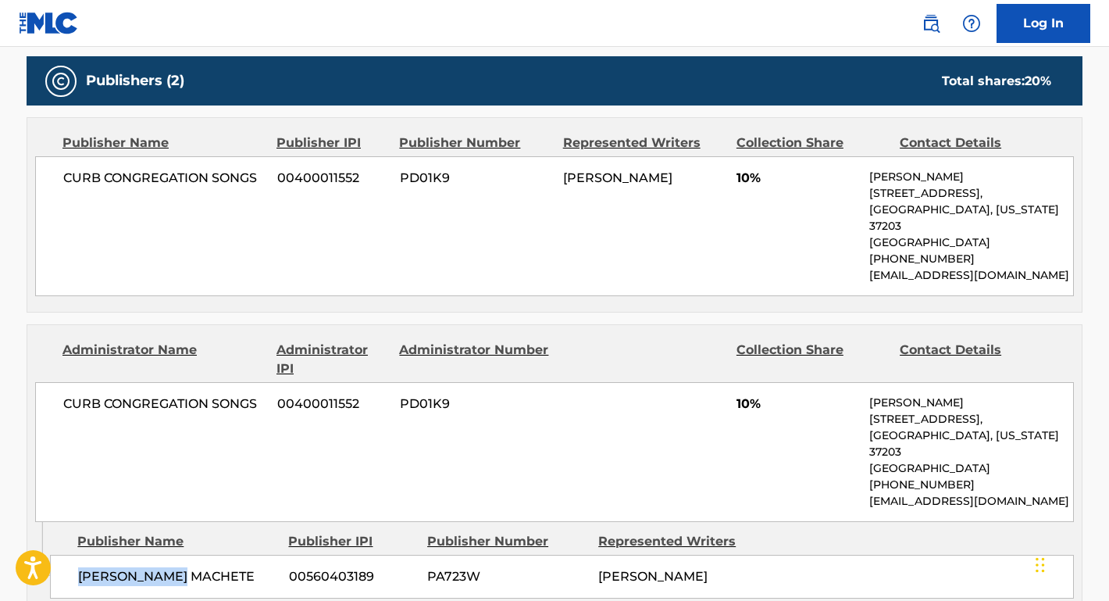
scroll to position [665, 0]
